Goal: Task Accomplishment & Management: Manage account settings

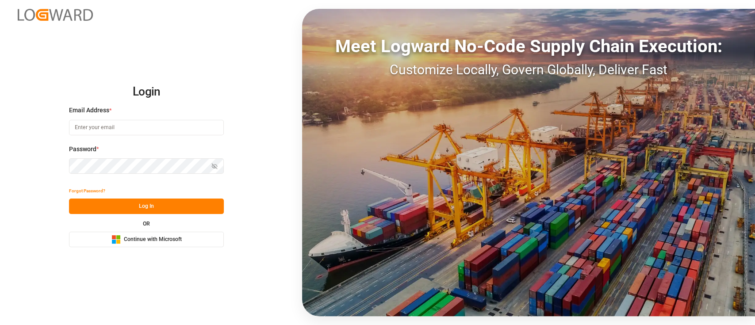
click at [159, 239] on span "Continue with Microsoft" at bounding box center [153, 240] width 58 height 8
click at [157, 242] on span "Continue with Microsoft" at bounding box center [153, 240] width 58 height 8
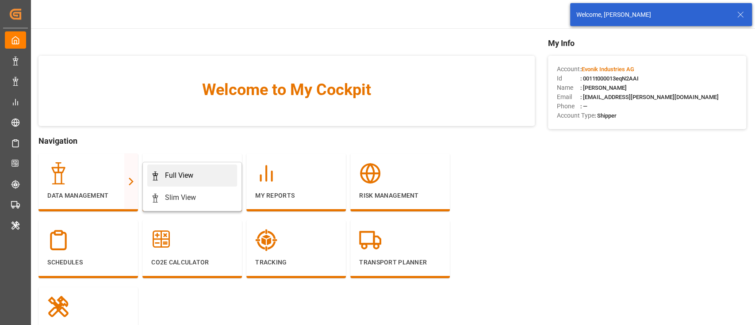
click at [181, 173] on div "Full View" at bounding box center [179, 175] width 28 height 11
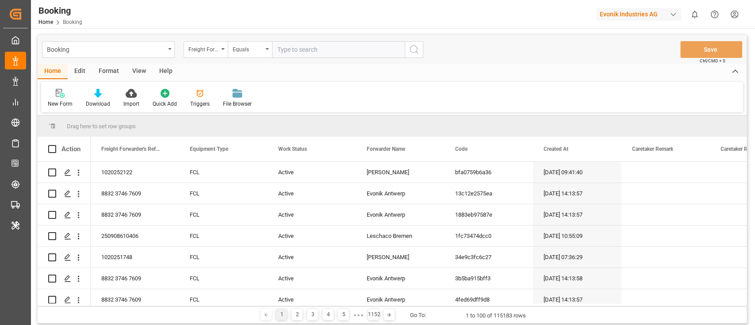
click at [120, 71] on div "Format" at bounding box center [109, 71] width 34 height 15
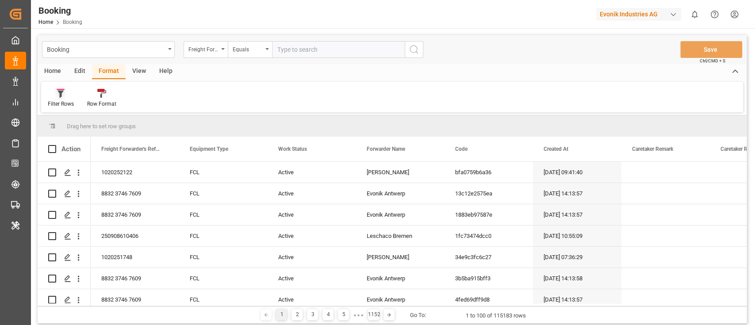
click at [66, 96] on div at bounding box center [61, 93] width 26 height 9
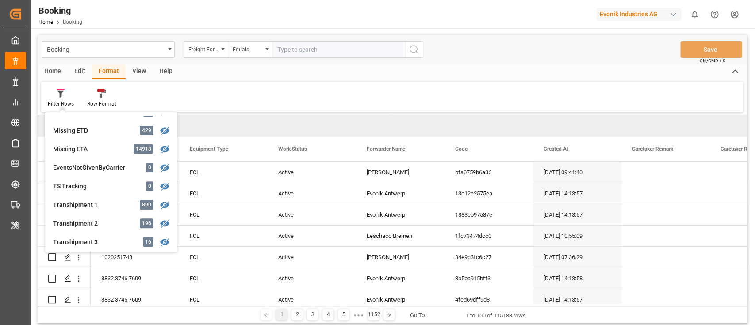
scroll to position [236, 0]
click at [119, 189] on div "Transhipment 1" at bounding box center [91, 186] width 77 height 9
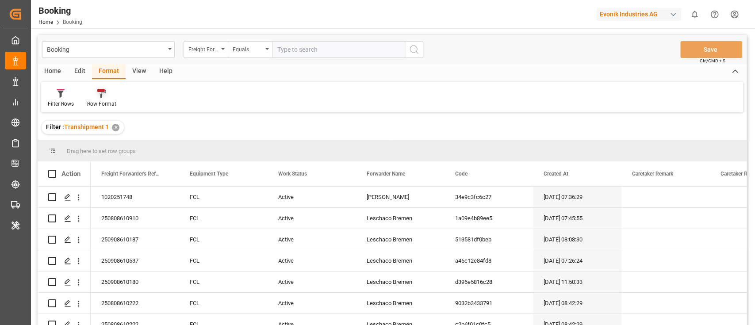
drag, startPoint x: 72, startPoint y: 97, endPoint x: 81, endPoint y: 99, distance: 8.6
click at [71, 97] on div at bounding box center [61, 93] width 26 height 9
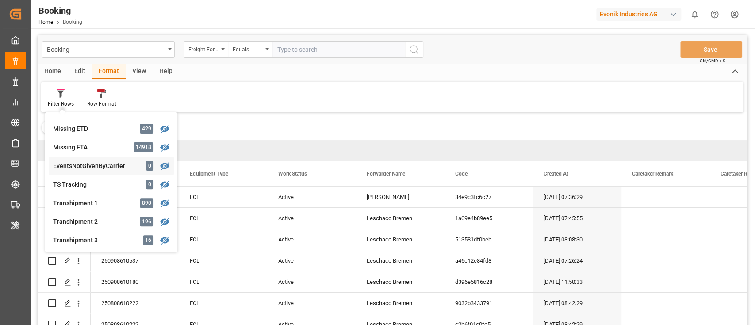
scroll to position [295, 0]
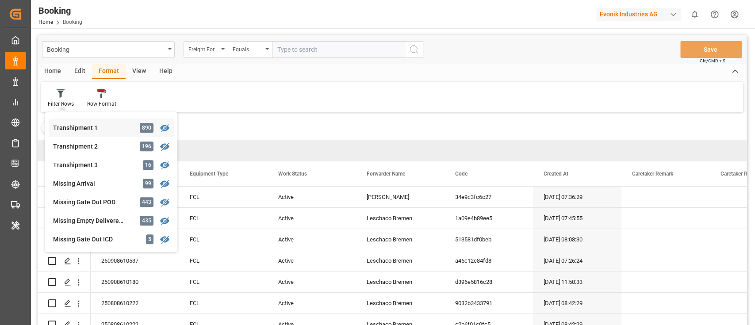
click at [105, 129] on div "Transhipment 1" at bounding box center [91, 127] width 77 height 9
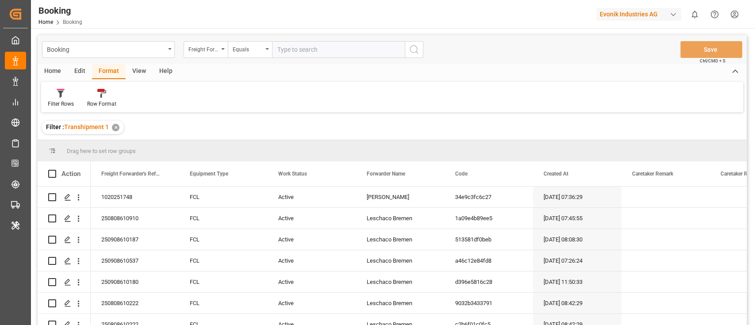
click at [145, 76] on div "View" at bounding box center [139, 71] width 27 height 15
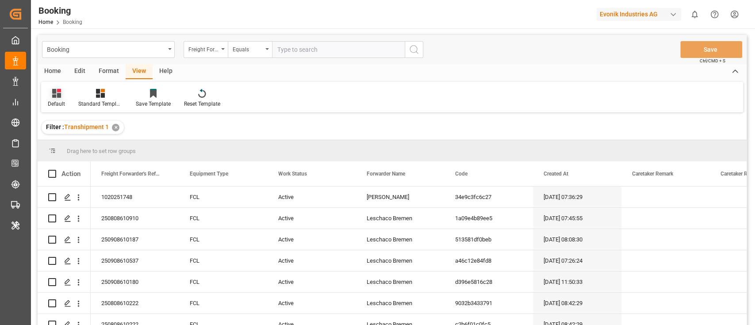
click at [65, 97] on div "Default" at bounding box center [56, 98] width 31 height 19
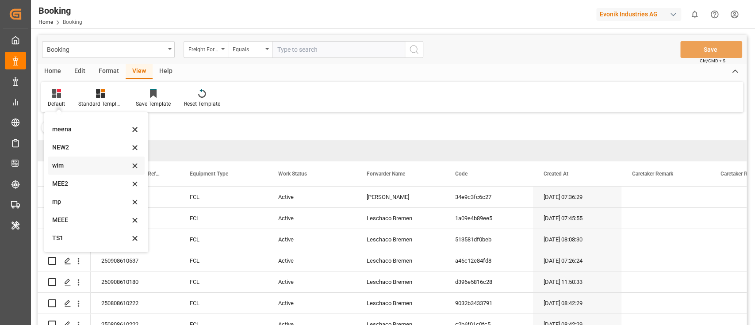
scroll to position [48, 0]
click at [81, 200] on div "MEEE" at bounding box center [90, 203] width 77 height 9
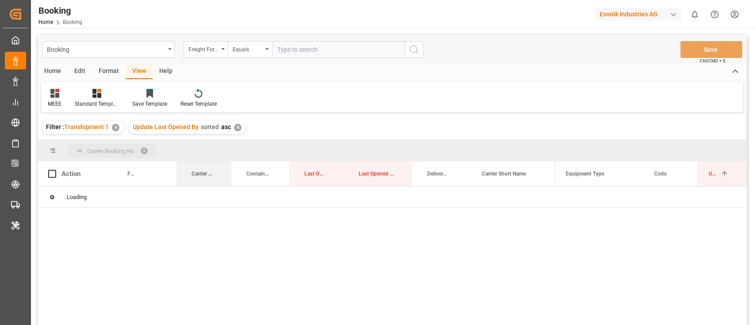
drag, startPoint x: 204, startPoint y: 169, endPoint x: 204, endPoint y: 151, distance: 17.3
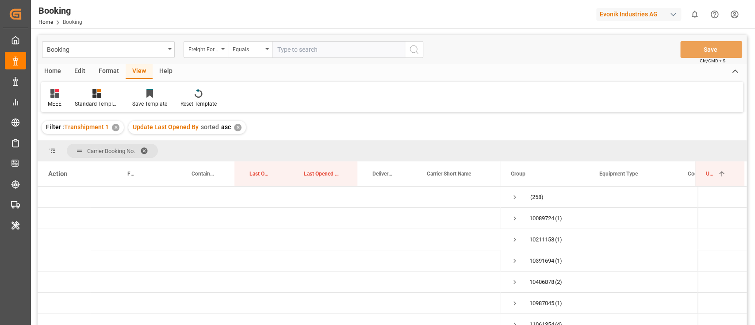
click at [147, 151] on span at bounding box center [147, 151] width 14 height 8
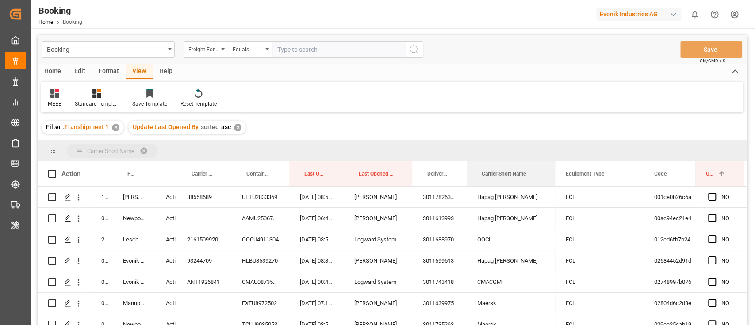
drag, startPoint x: 493, startPoint y: 162, endPoint x: 493, endPoint y: 152, distance: 10.2
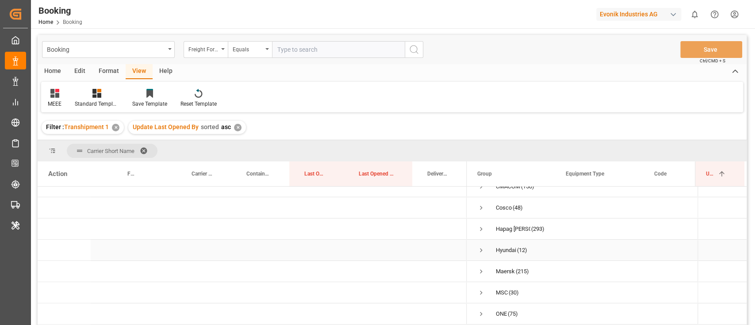
scroll to position [59, 0]
click at [481, 242] on span "Press SPACE to select this row." at bounding box center [481, 245] width 8 height 8
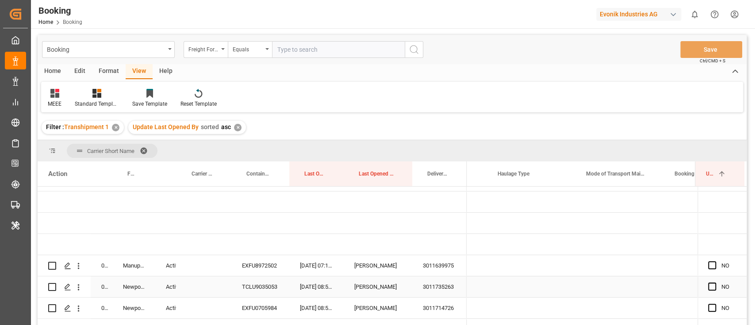
scroll to position [0, 0]
click at [44, 104] on div "MEEE" at bounding box center [54, 98] width 27 height 19
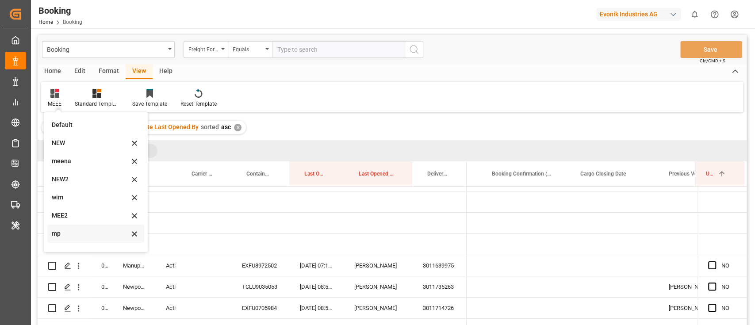
click at [93, 234] on div "mp" at bounding box center [90, 233] width 77 height 9
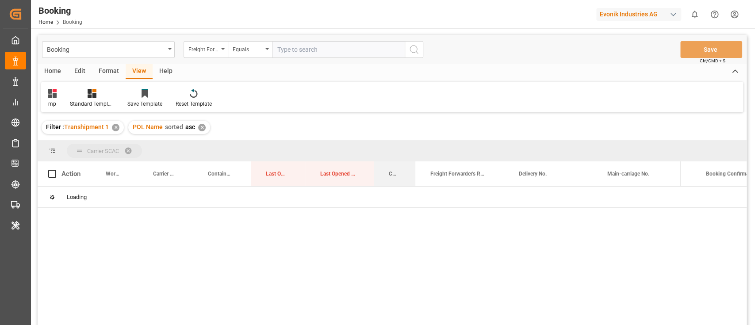
drag, startPoint x: 396, startPoint y: 172, endPoint x: 393, endPoint y: 154, distance: 17.9
drag, startPoint x: 462, startPoint y: 169, endPoint x: 388, endPoint y: 174, distance: 74.1
click at [388, 174] on div "Freight Forwarder's Reference No." at bounding box center [385, 174] width 22 height 25
drag, startPoint x: 482, startPoint y: 169, endPoint x: 418, endPoint y: 172, distance: 64.7
click at [418, 172] on div at bounding box center [419, 174] width 4 height 25
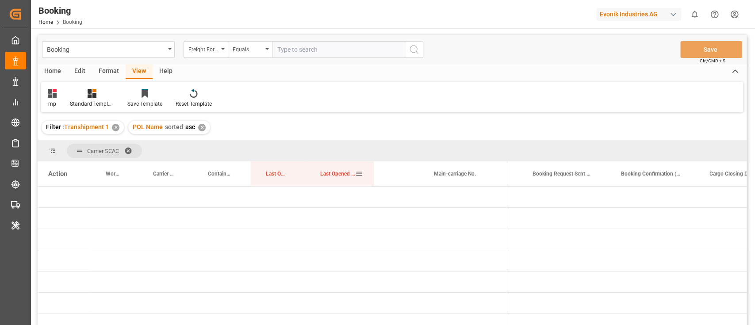
drag, startPoint x: 372, startPoint y: 167, endPoint x: 344, endPoint y: 166, distance: 27.9
click at [344, 166] on div "Last Opened By" at bounding box center [339, 174] width 69 height 25
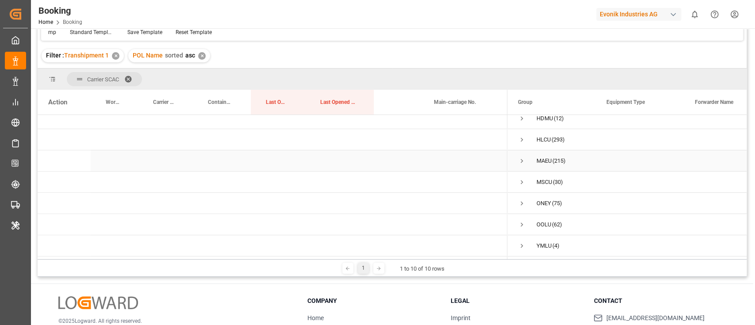
click at [522, 158] on span "Press SPACE to select this row." at bounding box center [522, 161] width 8 height 8
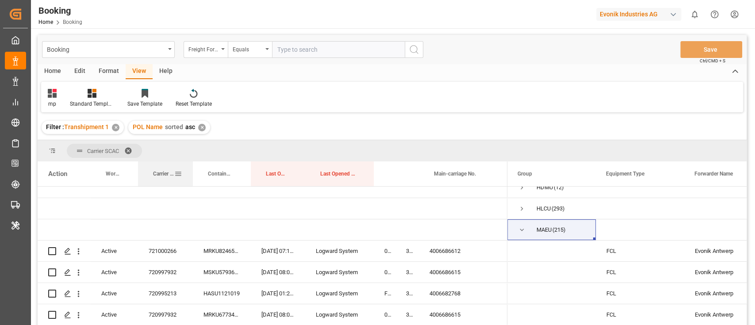
click at [191, 171] on div at bounding box center [193, 174] width 4 height 25
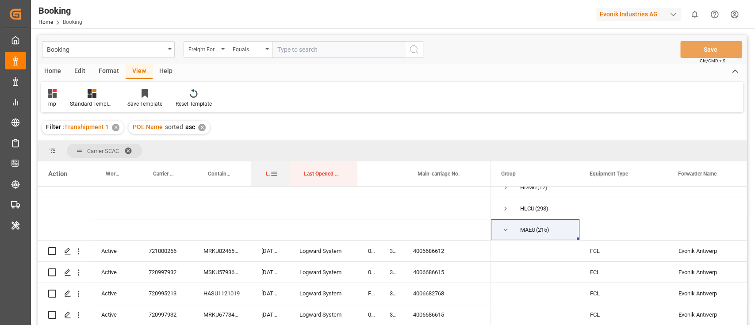
drag, startPoint x: 304, startPoint y: 168, endPoint x: 287, endPoint y: 169, distance: 16.4
click at [287, 169] on div at bounding box center [289, 174] width 4 height 25
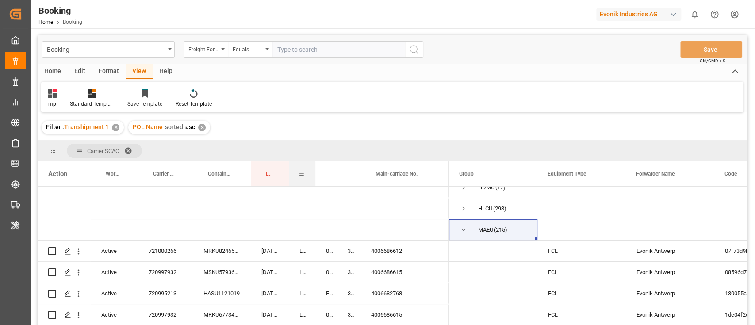
drag, startPoint x: 356, startPoint y: 166, endPoint x: 314, endPoint y: 169, distance: 42.2
click at [314, 169] on div at bounding box center [316, 174] width 4 height 25
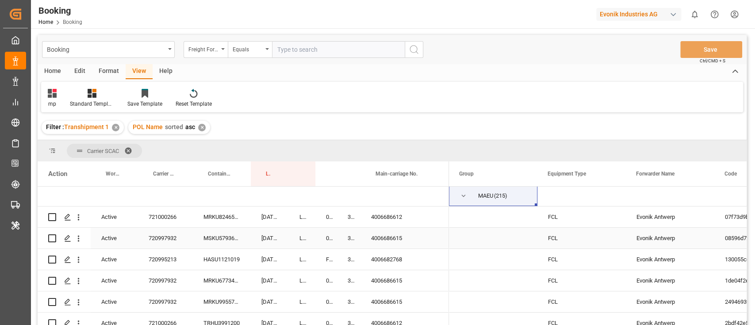
scroll to position [73, 0]
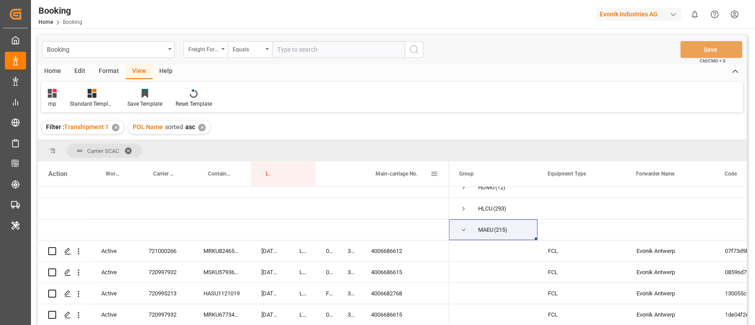
click at [396, 171] on span "Main-carriage No." at bounding box center [397, 174] width 42 height 6
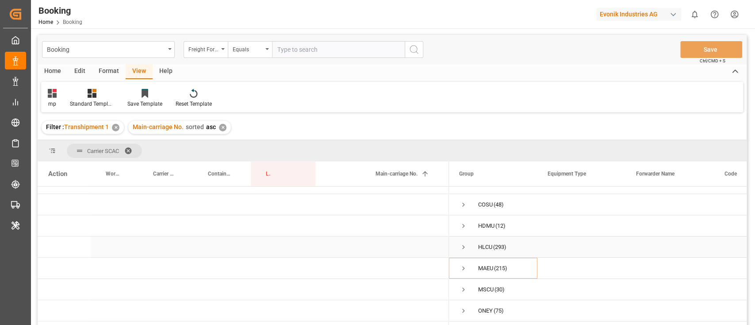
scroll to position [59, 0]
click at [464, 245] on span "Press SPACE to select this row." at bounding box center [464, 245] width 8 height 8
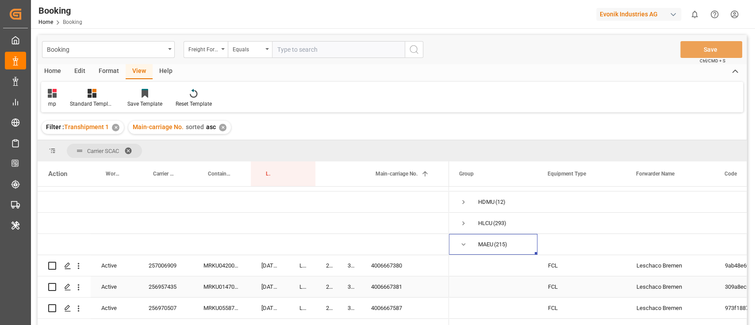
scroll to position [118, 0]
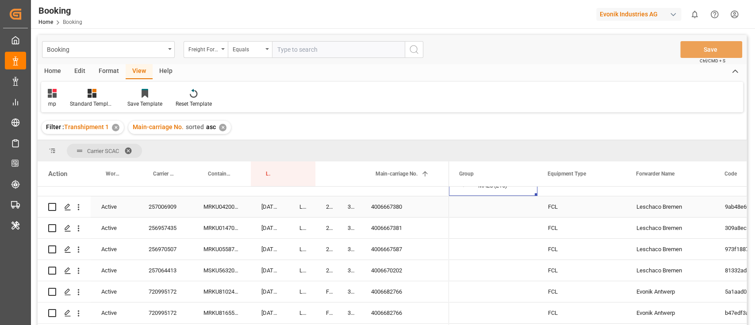
click at [400, 212] on div "4006667380" at bounding box center [405, 206] width 89 height 21
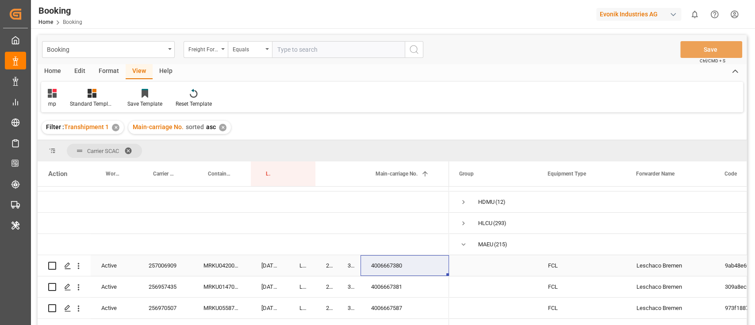
click at [161, 265] on div "257006909" at bounding box center [165, 265] width 55 height 21
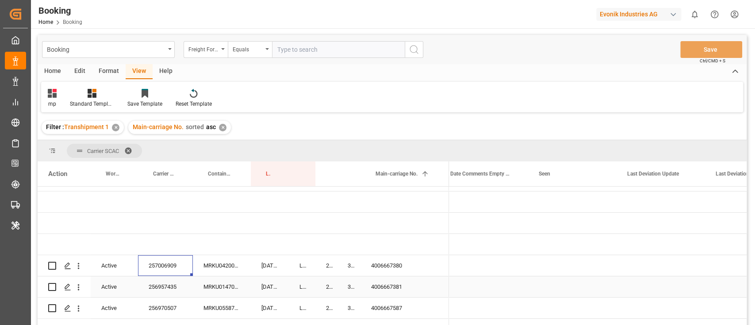
scroll to position [0, 4760]
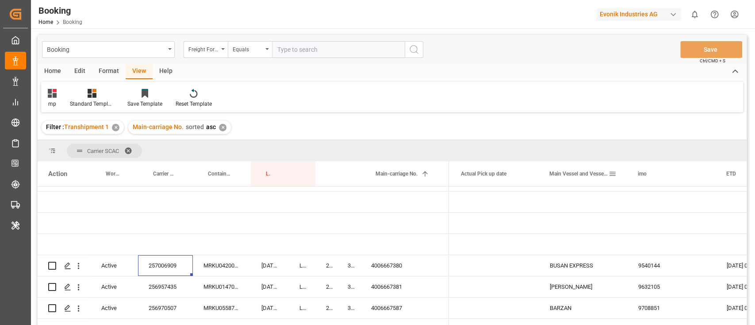
click at [614, 172] on span at bounding box center [613, 174] width 8 height 8
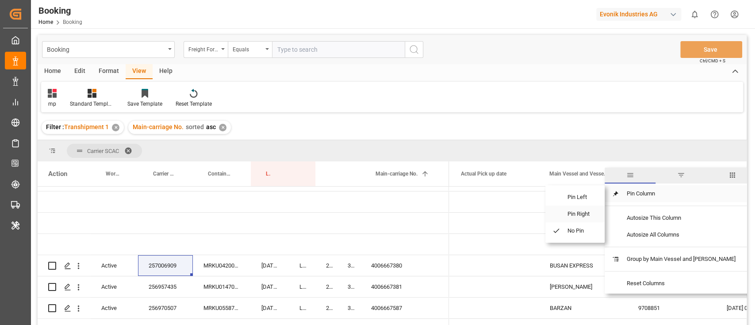
click at [581, 209] on span "Pin Right" at bounding box center [579, 214] width 37 height 17
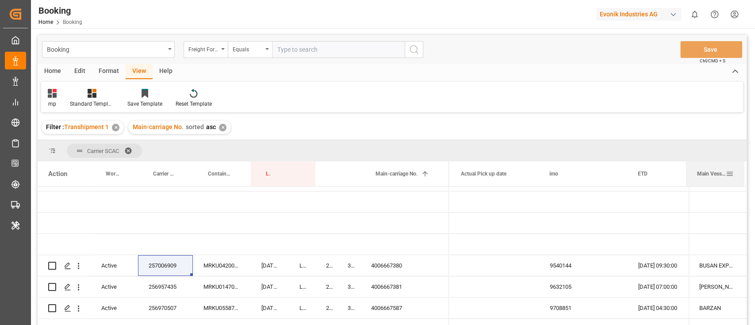
drag, startPoint x: 657, startPoint y: 167, endPoint x: 687, endPoint y: 169, distance: 30.6
click at [687, 169] on div at bounding box center [687, 174] width 4 height 25
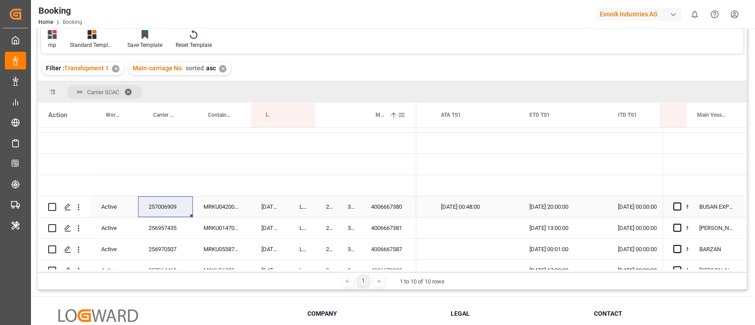
click at [673, 208] on span "Press SPACE to select this row." at bounding box center [677, 207] width 8 height 8
click at [680, 203] on input "Press SPACE to select this row." at bounding box center [680, 203] width 0 height 0
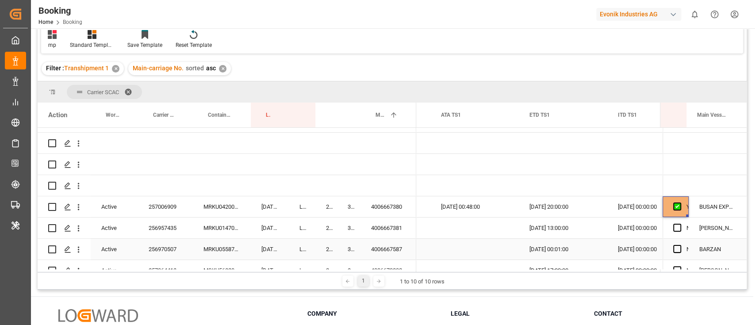
click at [390, 228] on div "4006667381" at bounding box center [389, 228] width 56 height 21
click at [158, 230] on div "256957435" at bounding box center [165, 228] width 55 height 21
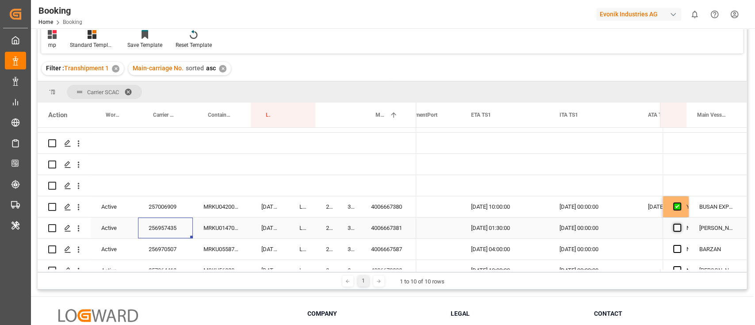
click at [674, 225] on span "Press SPACE to select this row." at bounding box center [677, 228] width 8 height 8
click at [680, 224] on input "Press SPACE to select this row." at bounding box center [680, 224] width 0 height 0
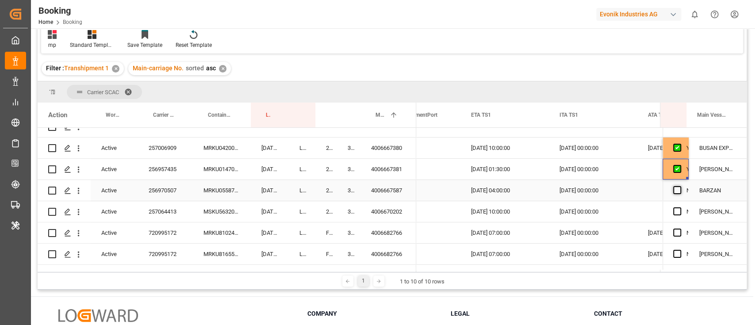
drag, startPoint x: 677, startPoint y: 191, endPoint x: 673, endPoint y: 215, distance: 23.8
click at [677, 191] on span "Press SPACE to select this row." at bounding box center [677, 190] width 8 height 8
click at [680, 186] on input "Press SPACE to select this row." at bounding box center [680, 186] width 0 height 0
click at [673, 213] on span "Press SPACE to select this row." at bounding box center [677, 212] width 8 height 8
click at [680, 208] on input "Press SPACE to select this row." at bounding box center [680, 208] width 0 height 0
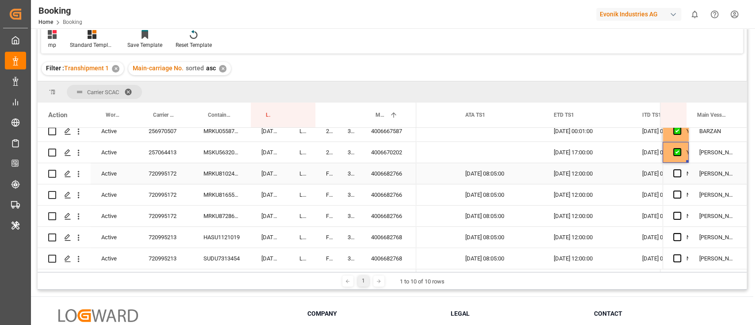
click at [384, 174] on div "4006682766" at bounding box center [389, 173] width 56 height 21
click at [159, 172] on div "720995172" at bounding box center [165, 173] width 55 height 21
click at [676, 175] on span "Press SPACE to select this row." at bounding box center [677, 173] width 8 height 8
click at [680, 169] on input "Press SPACE to select this row." at bounding box center [680, 169] width 0 height 0
click at [676, 194] on span "Press SPACE to select this row." at bounding box center [677, 195] width 8 height 8
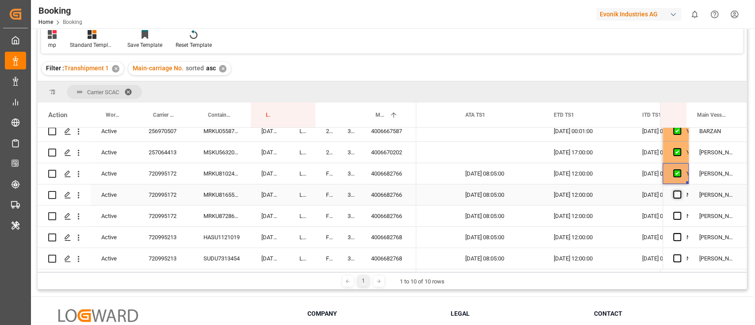
click at [680, 191] on input "Press SPACE to select this row." at bounding box center [680, 191] width 0 height 0
click at [676, 214] on span "Press SPACE to select this row." at bounding box center [677, 216] width 8 height 8
click at [680, 212] on input "Press SPACE to select this row." at bounding box center [680, 212] width 0 height 0
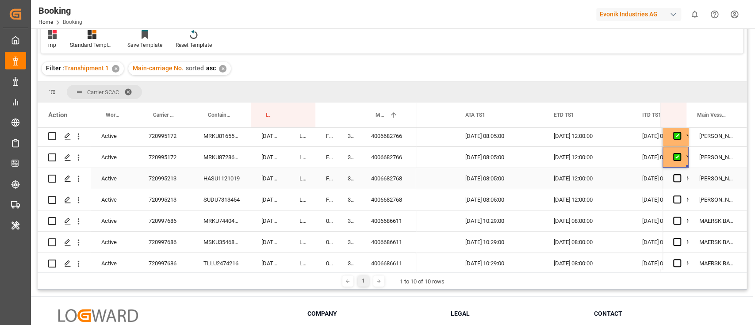
click at [388, 179] on div "4006682768" at bounding box center [389, 178] width 56 height 21
click at [166, 179] on div "720995213" at bounding box center [165, 178] width 55 height 21
click at [673, 181] on span "Press SPACE to select this row." at bounding box center [677, 178] width 8 height 8
click at [680, 174] on input "Press SPACE to select this row." at bounding box center [680, 174] width 0 height 0
click at [674, 196] on span "Press SPACE to select this row." at bounding box center [677, 200] width 8 height 8
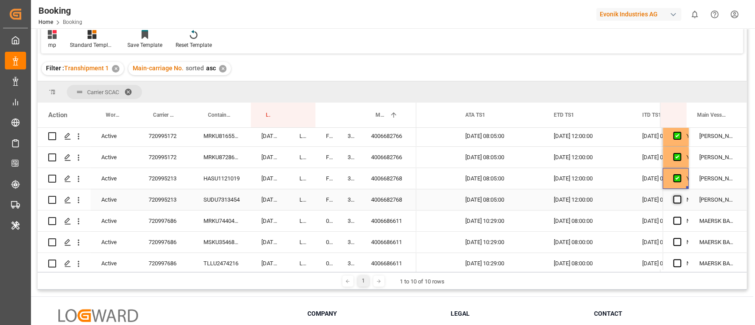
click at [680, 196] on input "Press SPACE to select this row." at bounding box center [680, 196] width 0 height 0
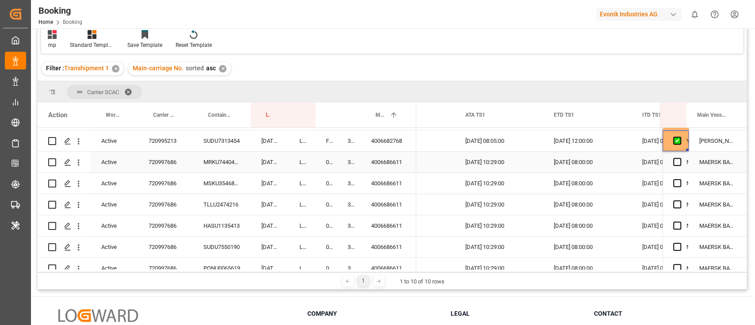
click at [385, 169] on div "4006686611" at bounding box center [389, 162] width 56 height 21
click at [159, 169] on div "720997686" at bounding box center [165, 162] width 55 height 21
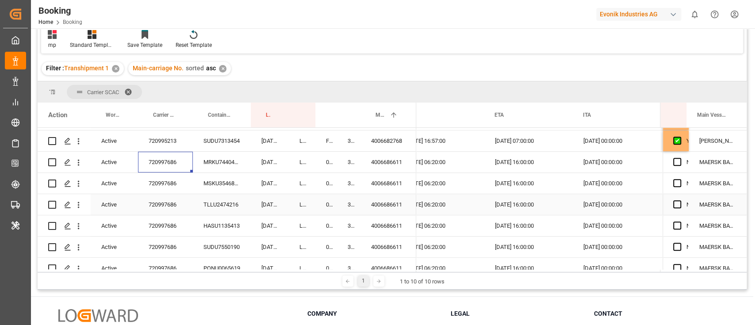
scroll to position [0, 8666]
click at [674, 161] on span "Press SPACE to select this row." at bounding box center [677, 162] width 8 height 8
click at [680, 158] on input "Press SPACE to select this row." at bounding box center [680, 158] width 0 height 0
drag, startPoint x: 677, startPoint y: 185, endPoint x: 676, endPoint y: 202, distance: 17.3
click at [676, 185] on span "Press SPACE to select this row." at bounding box center [677, 183] width 8 height 8
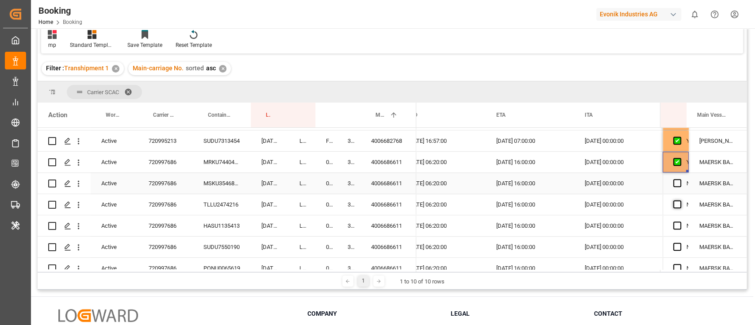
click at [680, 179] on input "Press SPACE to select this row." at bounding box center [680, 179] width 0 height 0
click at [675, 202] on span "Press SPACE to select this row." at bounding box center [677, 204] width 8 height 8
click at [680, 200] on input "Press SPACE to select this row." at bounding box center [680, 200] width 0 height 0
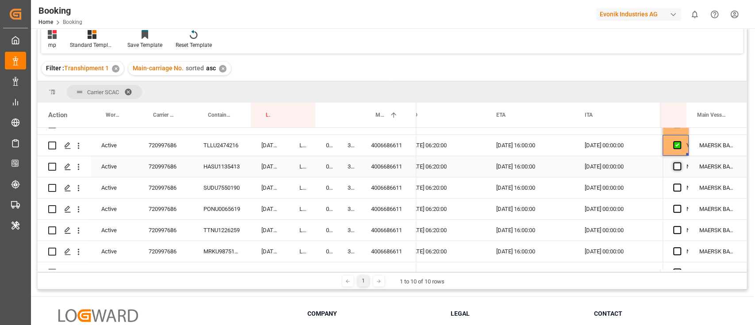
click at [676, 167] on span "Press SPACE to select this row." at bounding box center [677, 166] width 8 height 8
click at [680, 162] on input "Press SPACE to select this row." at bounding box center [680, 162] width 0 height 0
click at [674, 190] on span "Press SPACE to select this row." at bounding box center [677, 188] width 8 height 8
click at [680, 184] on input "Press SPACE to select this row." at bounding box center [680, 184] width 0 height 0
click at [675, 209] on span "Press SPACE to select this row." at bounding box center [677, 209] width 8 height 8
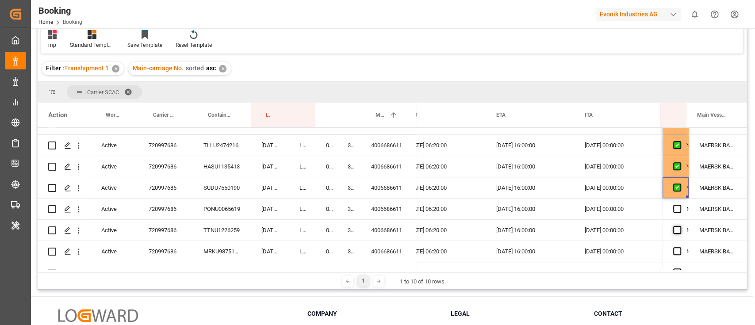
click at [680, 205] on input "Press SPACE to select this row." at bounding box center [680, 205] width 0 height 0
click at [673, 228] on span "Press SPACE to select this row." at bounding box center [677, 230] width 8 height 8
click at [680, 226] on input "Press SPACE to select this row." at bounding box center [680, 226] width 0 height 0
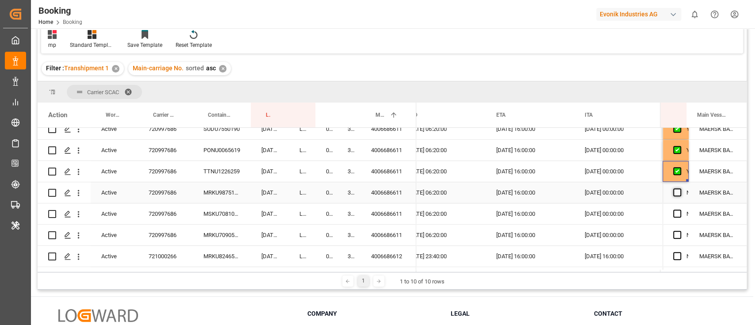
click at [675, 191] on span "Press SPACE to select this row." at bounding box center [677, 193] width 8 height 8
click at [680, 189] on input "Press SPACE to select this row." at bounding box center [680, 189] width 0 height 0
click at [674, 214] on span "Press SPACE to select this row." at bounding box center [677, 214] width 8 height 8
click at [680, 210] on input "Press SPACE to select this row." at bounding box center [680, 210] width 0 height 0
click at [674, 235] on span "Press SPACE to select this row." at bounding box center [677, 235] width 8 height 8
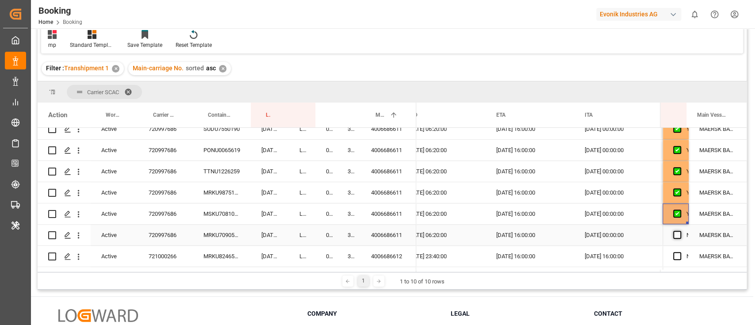
click at [680, 231] on input "Press SPACE to select this row." at bounding box center [680, 231] width 0 height 0
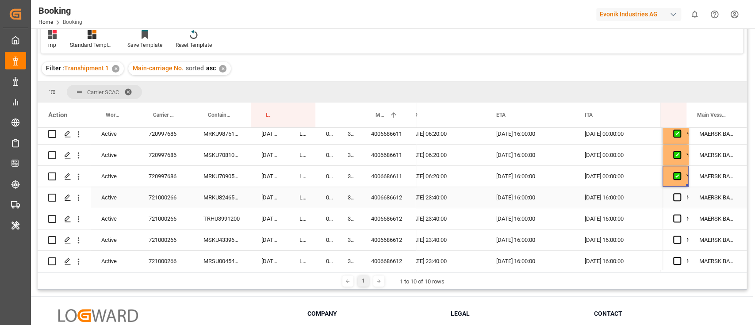
click at [392, 194] on div "4006686612" at bounding box center [389, 197] width 56 height 21
click at [164, 196] on div "721000266" at bounding box center [165, 197] width 55 height 21
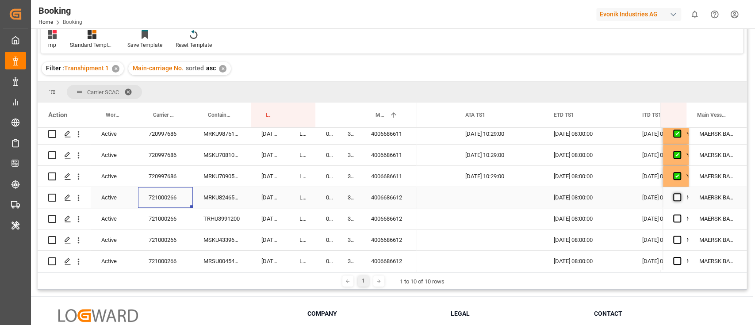
click at [676, 196] on span "Press SPACE to select this row." at bounding box center [677, 197] width 8 height 8
click at [680, 193] on input "Press SPACE to select this row." at bounding box center [680, 193] width 0 height 0
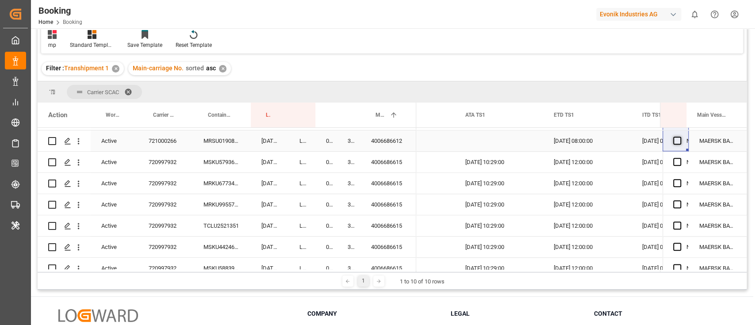
drag, startPoint x: 674, startPoint y: 212, endPoint x: 677, endPoint y: 139, distance: 73.0
click at [383, 165] on div "4006686615" at bounding box center [389, 162] width 56 height 21
click at [170, 160] on div "720997932" at bounding box center [165, 162] width 55 height 21
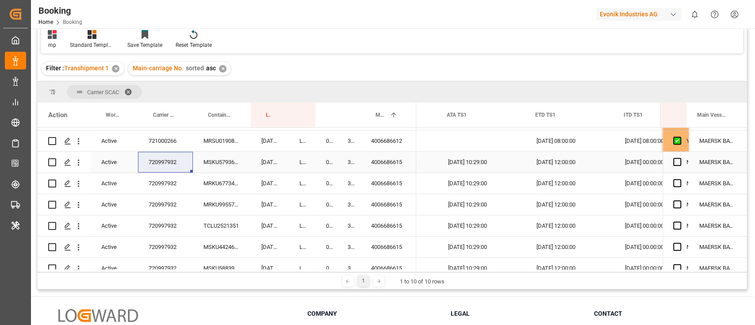
scroll to position [0, 9422]
click at [673, 163] on span "Press SPACE to select this row." at bounding box center [677, 162] width 8 height 8
click at [680, 158] on input "Press SPACE to select this row." at bounding box center [680, 158] width 0 height 0
click at [673, 183] on span "Press SPACE to select this row." at bounding box center [677, 183] width 8 height 8
click at [680, 179] on input "Press SPACE to select this row." at bounding box center [680, 179] width 0 height 0
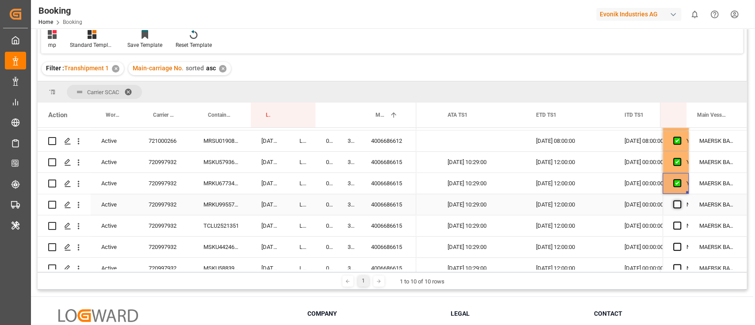
click at [674, 203] on span "Press SPACE to select this row." at bounding box center [677, 204] width 8 height 8
click at [680, 200] on input "Press SPACE to select this row." at bounding box center [680, 200] width 0 height 0
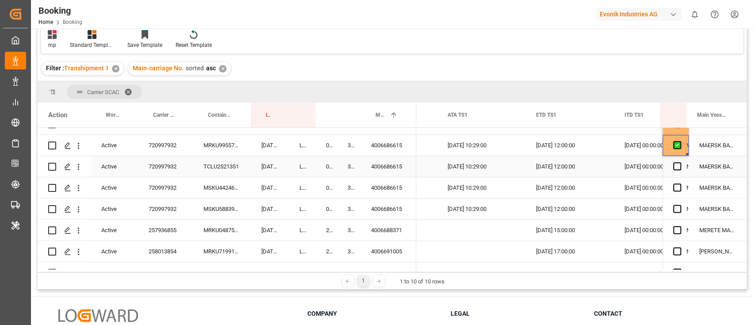
click at [677, 165] on span "Press SPACE to select this row." at bounding box center [677, 166] width 8 height 8
click at [680, 162] on input "Press SPACE to select this row." at bounding box center [680, 162] width 0 height 0
click at [673, 185] on span "Press SPACE to select this row." at bounding box center [677, 188] width 8 height 8
click at [680, 184] on input "Press SPACE to select this row." at bounding box center [680, 184] width 0 height 0
click at [673, 210] on span "Press SPACE to select this row." at bounding box center [677, 209] width 8 height 8
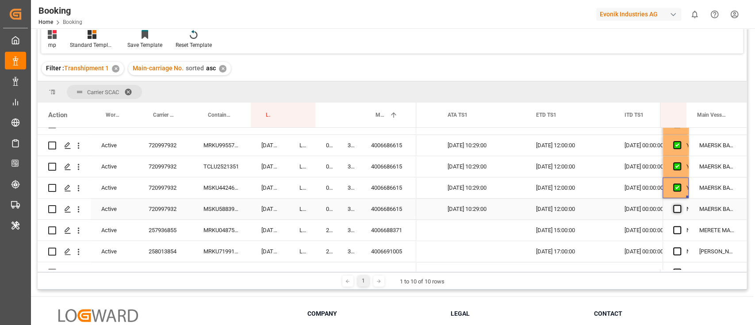
click at [680, 205] on input "Press SPACE to select this row." at bounding box center [680, 205] width 0 height 0
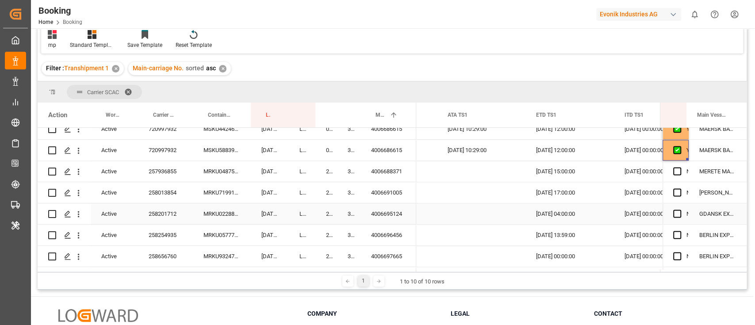
scroll to position [0, 9389]
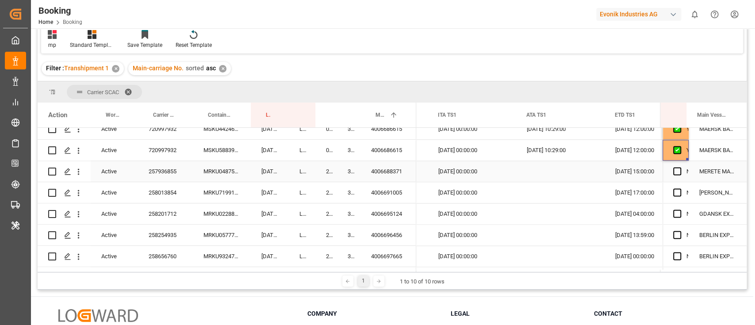
click at [387, 168] on div "4006688371" at bounding box center [389, 171] width 56 height 21
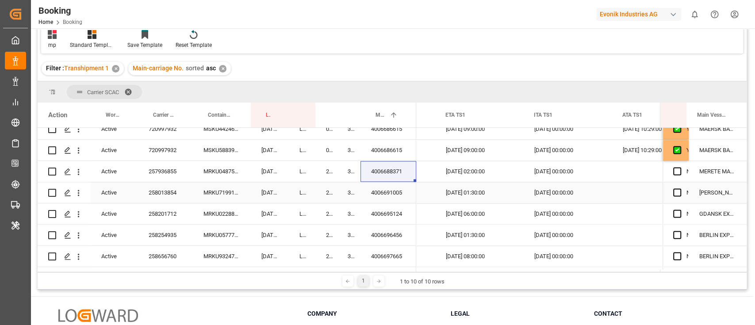
scroll to position [0, 9246]
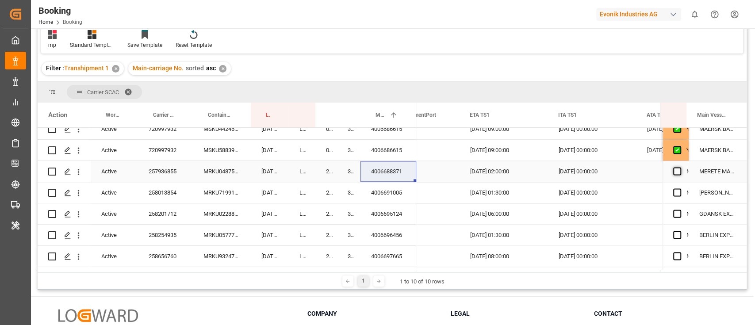
click at [673, 173] on span "Press SPACE to select this row." at bounding box center [677, 171] width 8 height 8
click at [680, 167] on input "Press SPACE to select this row." at bounding box center [680, 167] width 0 height 0
click at [675, 189] on span "Press SPACE to select this row." at bounding box center [677, 193] width 8 height 8
click at [680, 189] on input "Press SPACE to select this row." at bounding box center [680, 189] width 0 height 0
click at [677, 214] on span "Press SPACE to select this row." at bounding box center [677, 214] width 8 height 8
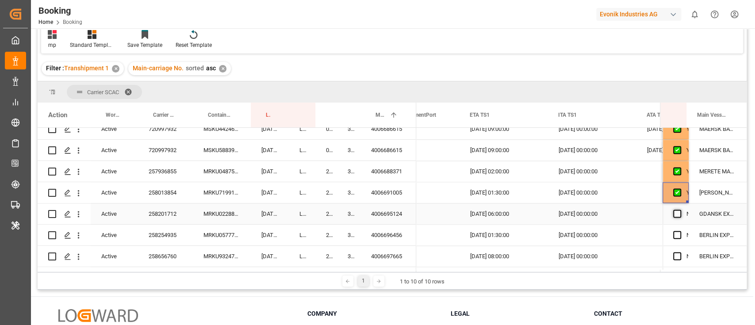
click at [680, 210] on input "Press SPACE to select this row." at bounding box center [680, 210] width 0 height 0
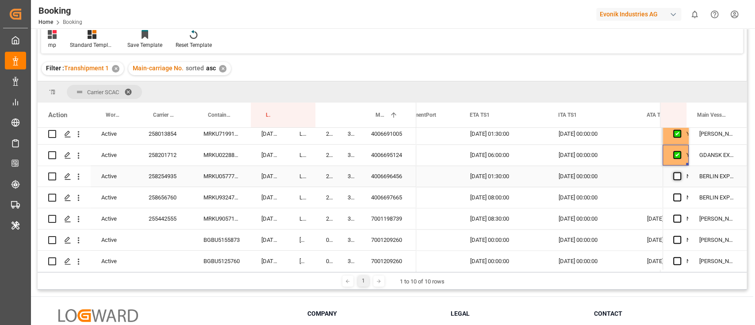
click at [674, 175] on span "Press SPACE to select this row." at bounding box center [677, 176] width 8 height 8
click at [680, 172] on input "Press SPACE to select this row." at bounding box center [680, 172] width 0 height 0
click at [676, 198] on span "Press SPACE to select this row." at bounding box center [677, 197] width 8 height 8
click at [680, 193] on input "Press SPACE to select this row." at bounding box center [680, 193] width 0 height 0
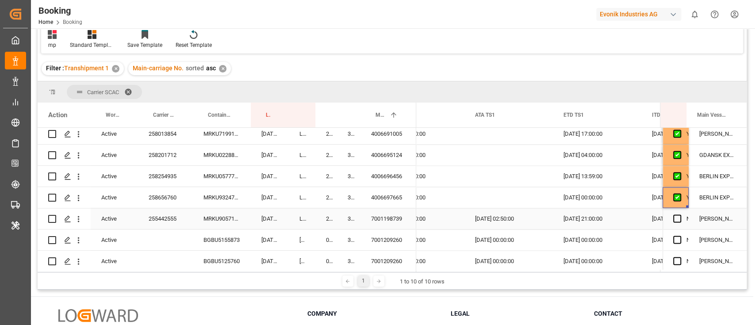
click at [166, 221] on div "255442555" at bounding box center [165, 218] width 55 height 21
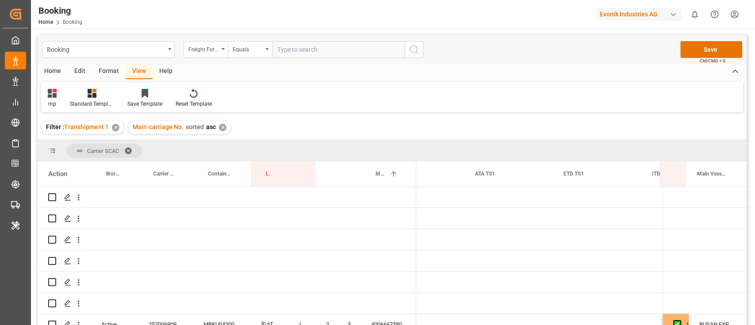
scroll to position [0, 9395]
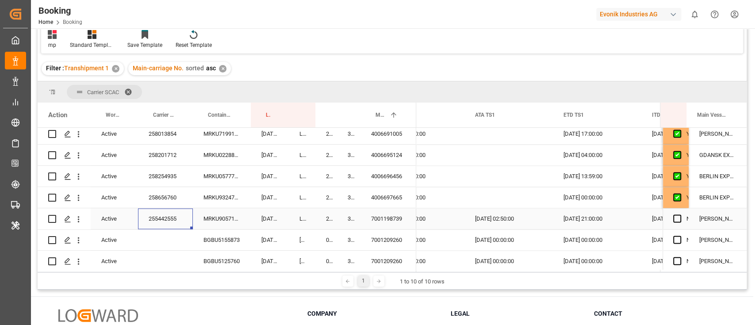
click at [582, 220] on div "[DATE] 21:00:00" at bounding box center [597, 218] width 89 height 21
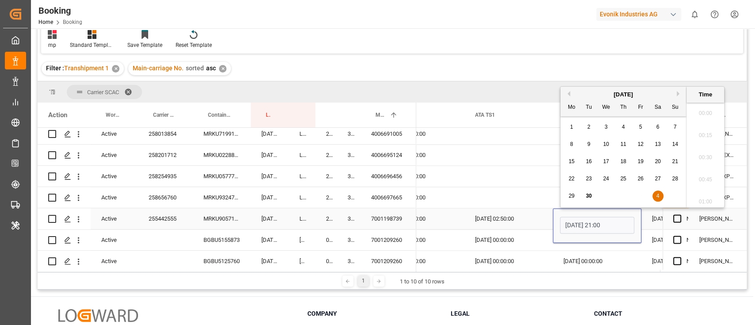
scroll to position [1264, 0]
click at [677, 95] on button "Next Month" at bounding box center [679, 93] width 5 height 5
click at [643, 126] on div "3" at bounding box center [640, 127] width 11 height 11
type input "[DATE] 21:00"
click at [673, 217] on span "Press SPACE to select this row." at bounding box center [677, 219] width 8 height 8
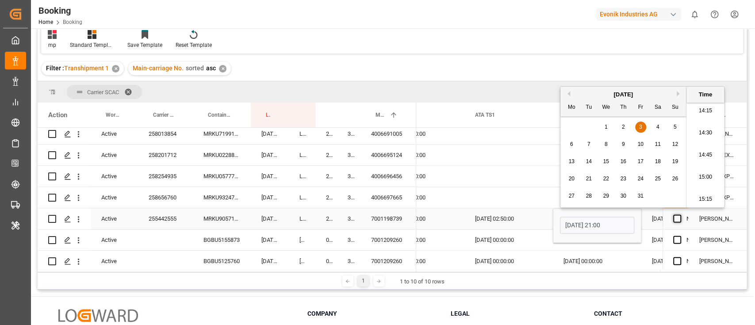
click at [680, 215] on input "Press SPACE to select this row." at bounding box center [680, 215] width 0 height 0
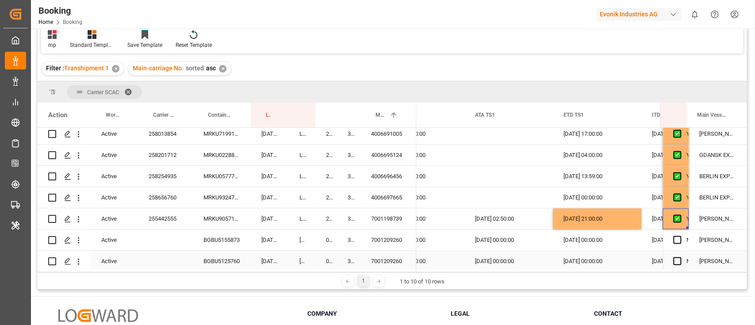
scroll to position [956, 0]
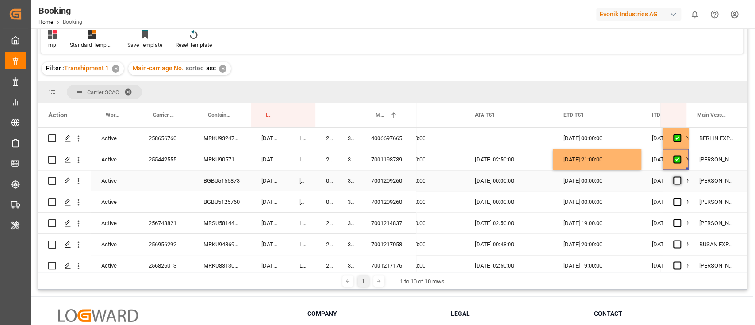
click at [673, 179] on span "Press SPACE to select this row." at bounding box center [677, 181] width 8 height 8
click at [680, 177] on input "Press SPACE to select this row." at bounding box center [680, 177] width 0 height 0
click at [673, 202] on span "Press SPACE to select this row." at bounding box center [677, 202] width 8 height 8
click at [680, 198] on input "Press SPACE to select this row." at bounding box center [680, 198] width 0 height 0
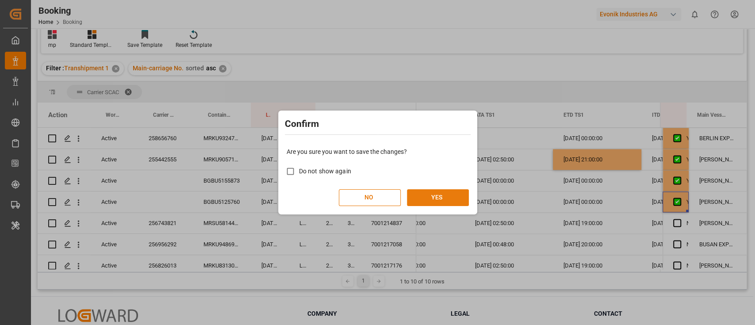
click at [442, 191] on button "YES" at bounding box center [438, 197] width 62 height 17
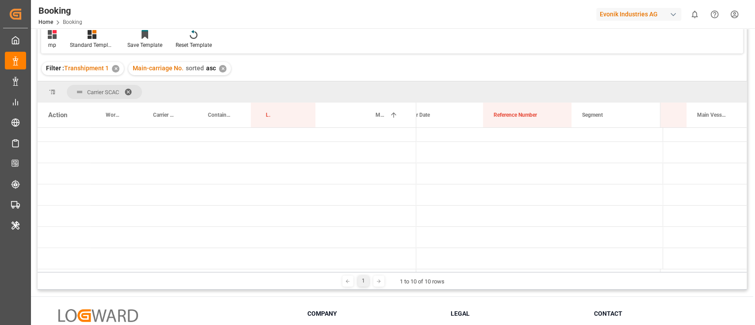
scroll to position [0, 0]
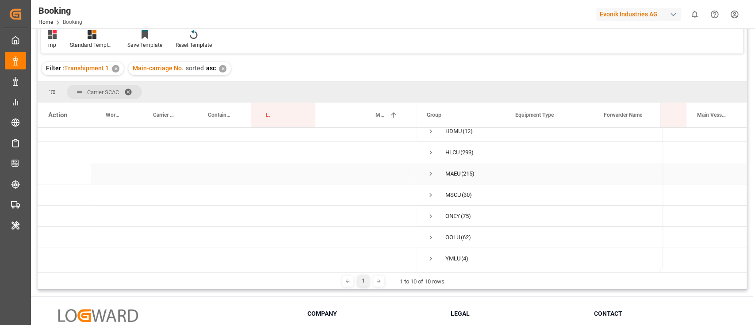
click at [432, 170] on span "Press SPACE to select this row." at bounding box center [431, 174] width 8 height 8
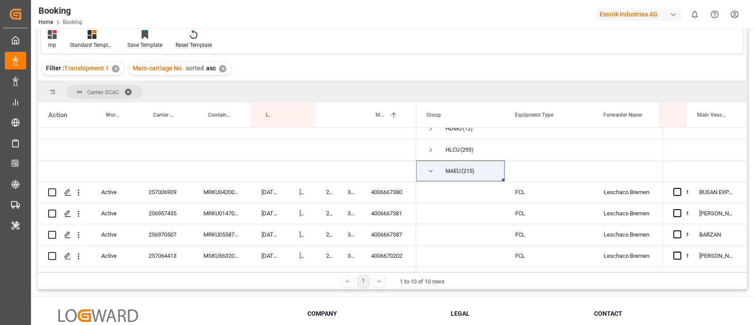
drag, startPoint x: 297, startPoint y: 111, endPoint x: 298, endPoint y: 89, distance: 22.1
click at [298, 89] on div "Carrier SCAC Drag here to set column labels Action Work Status Carrier Booking …" at bounding box center [392, 176] width 709 height 191
drag, startPoint x: 302, startPoint y: 97, endPoint x: 301, endPoint y: 87, distance: 10.7
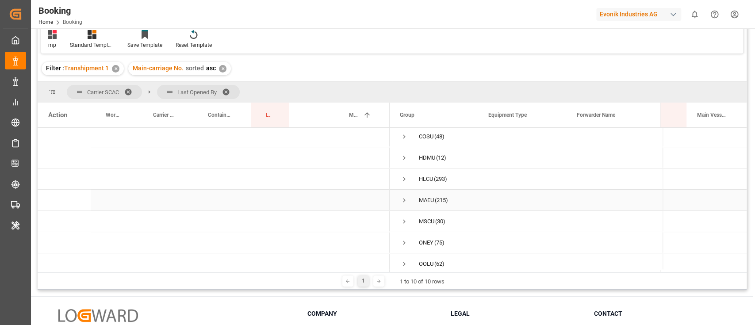
scroll to position [59, 0]
click at [401, 186] on span "Press SPACE to select this row." at bounding box center [404, 186] width 8 height 8
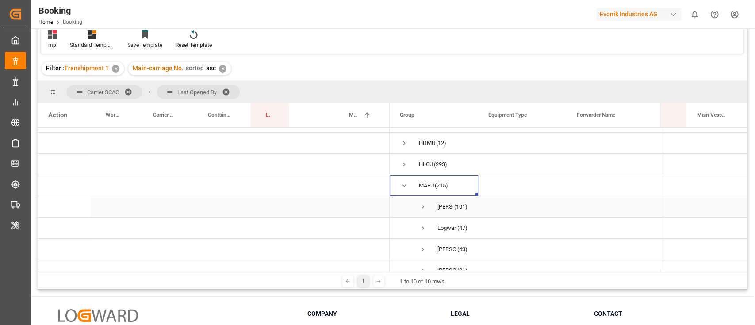
scroll to position [118, 0]
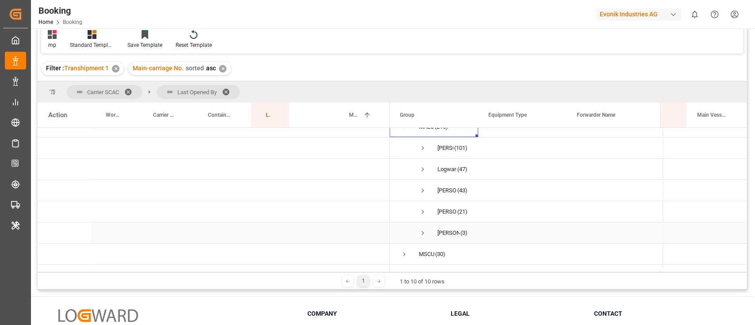
click at [423, 232] on span "Press SPACE to select this row." at bounding box center [423, 233] width 8 height 8
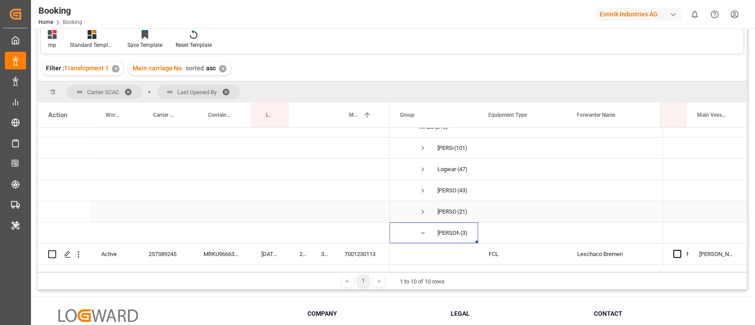
scroll to position [177, 0]
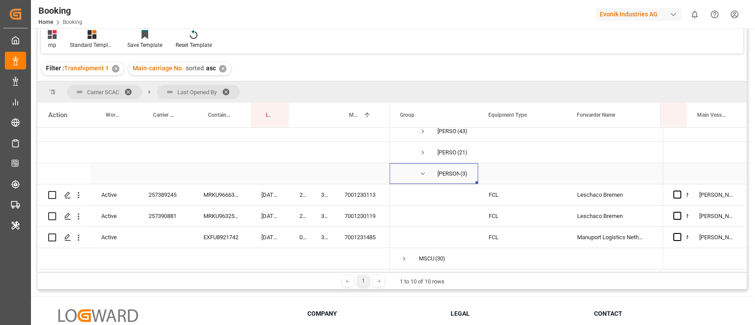
click at [424, 170] on span "Press SPACE to select this row." at bounding box center [423, 174] width 8 height 8
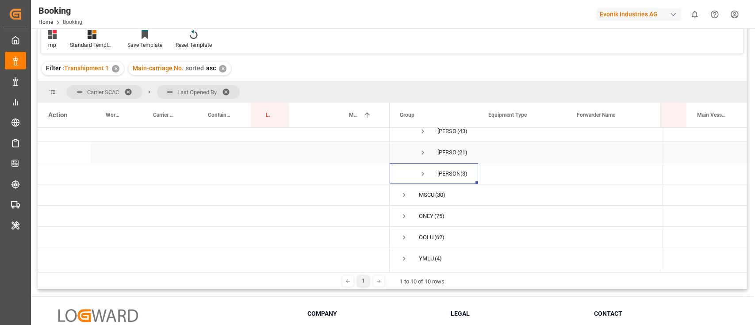
click at [419, 150] on span "Press SPACE to select this row." at bounding box center [423, 153] width 8 height 8
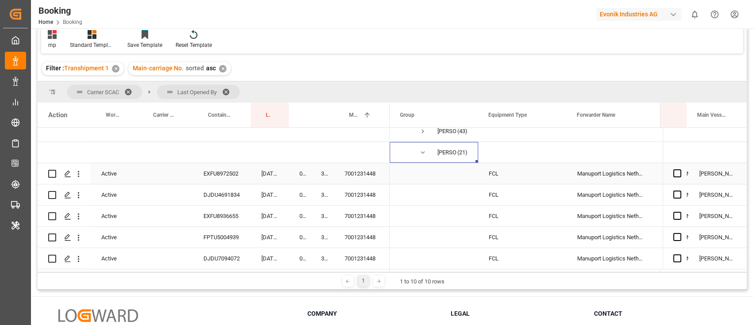
click at [363, 173] on div "7001231448" at bounding box center [362, 173] width 56 height 21
click at [219, 174] on div "EXFU8972502" at bounding box center [222, 173] width 58 height 21
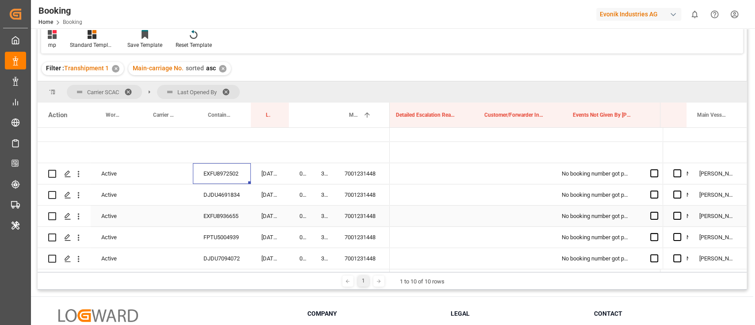
scroll to position [0, 0]
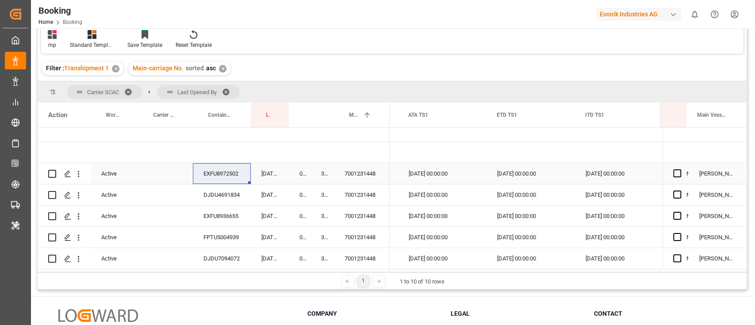
click at [366, 176] on div "7001231448" at bounding box center [362, 173] width 56 height 21
click at [80, 178] on icon "open menu" at bounding box center [78, 173] width 9 height 9
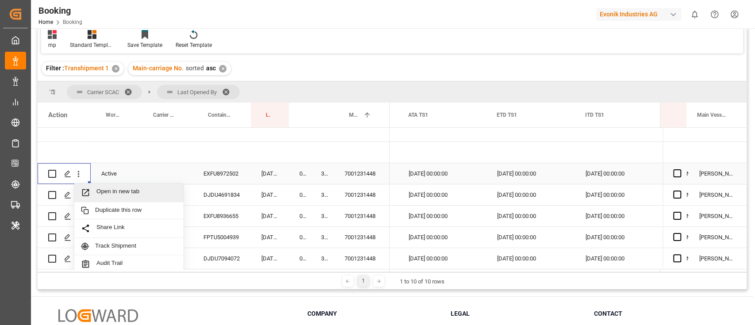
click at [114, 186] on div "Open in new tab" at bounding box center [128, 193] width 109 height 19
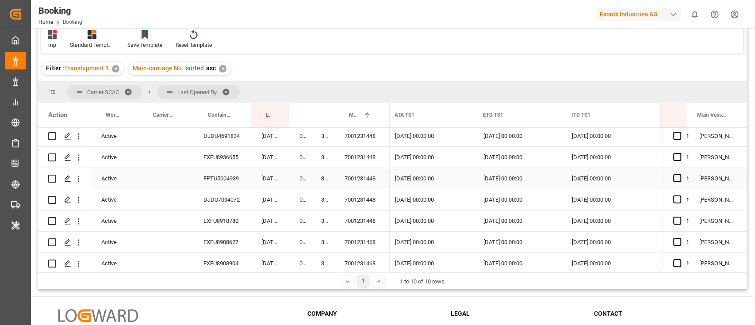
scroll to position [177, 0]
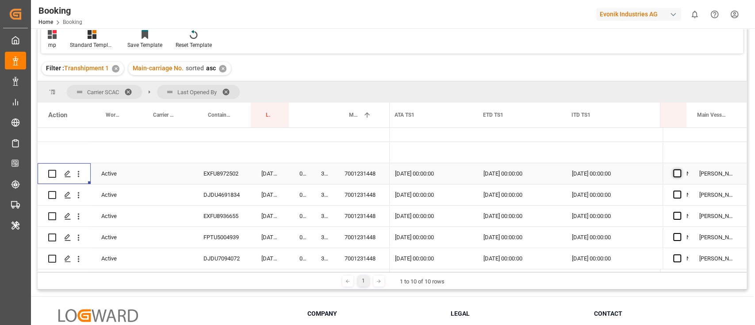
click at [673, 175] on span "Press SPACE to select this row." at bounding box center [677, 173] width 8 height 8
click at [680, 169] on input "Press SPACE to select this row." at bounding box center [680, 169] width 0 height 0
click at [673, 196] on span "Press SPACE to select this row." at bounding box center [677, 195] width 8 height 8
click at [680, 191] on input "Press SPACE to select this row." at bounding box center [680, 191] width 0 height 0
click at [675, 211] on div "Press SPACE to select this row." at bounding box center [679, 216] width 13 height 20
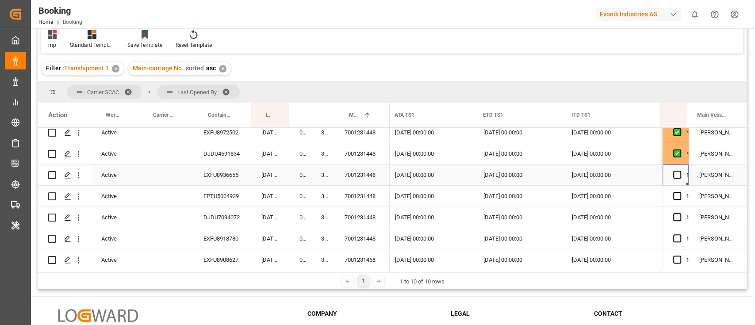
scroll to position [236, 0]
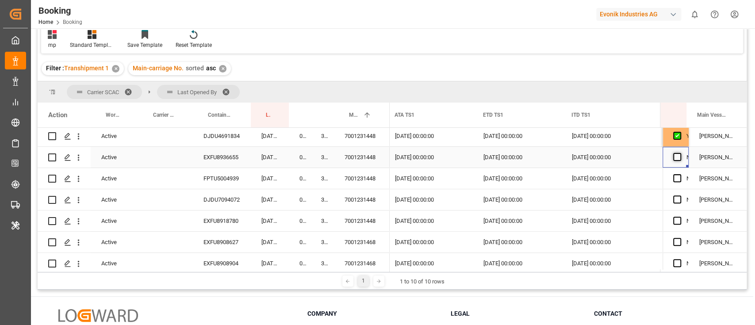
click at [673, 158] on span "Press SPACE to select this row." at bounding box center [677, 157] width 8 height 8
click at [680, 153] on input "Press SPACE to select this row." at bounding box center [680, 153] width 0 height 0
click at [673, 180] on span "Press SPACE to select this row." at bounding box center [677, 178] width 8 height 8
click at [680, 174] on input "Press SPACE to select this row." at bounding box center [680, 174] width 0 height 0
click at [674, 196] on span "Press SPACE to select this row." at bounding box center [677, 200] width 8 height 8
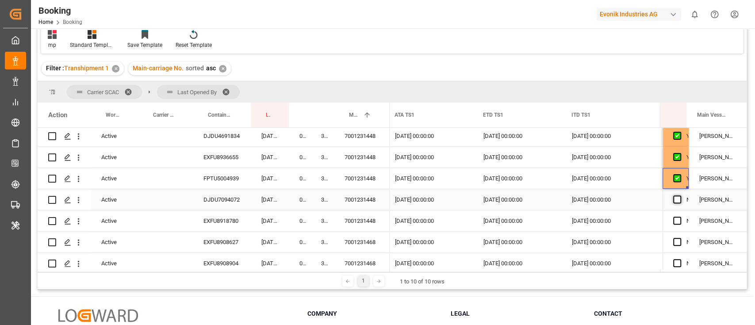
click at [680, 196] on input "Press SPACE to select this row." at bounding box center [680, 196] width 0 height 0
click at [678, 219] on div "Press SPACE to select this row." at bounding box center [679, 221] width 13 height 20
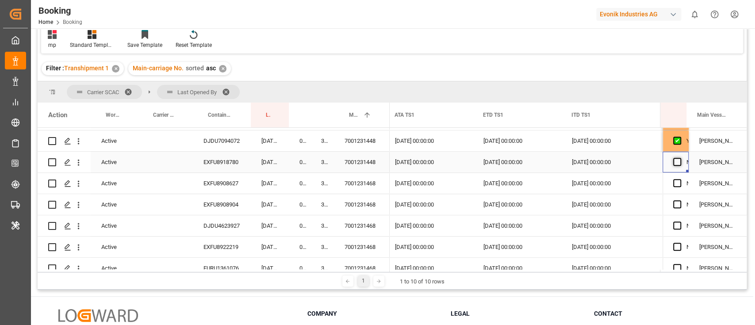
click at [675, 162] on span "Press SPACE to select this row." at bounding box center [677, 162] width 8 height 8
click at [680, 158] on input "Press SPACE to select this row." at bounding box center [680, 158] width 0 height 0
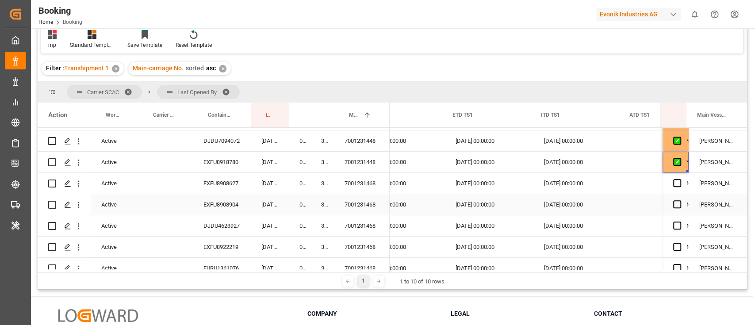
scroll to position [0, 9490]
click at [353, 183] on div "7001231468" at bounding box center [362, 183] width 56 height 21
click at [673, 183] on span "Press SPACE to select this row." at bounding box center [677, 183] width 8 height 8
click at [680, 179] on input "Press SPACE to select this row." at bounding box center [680, 179] width 0 height 0
click at [673, 204] on span "Press SPACE to select this row." at bounding box center [677, 204] width 8 height 8
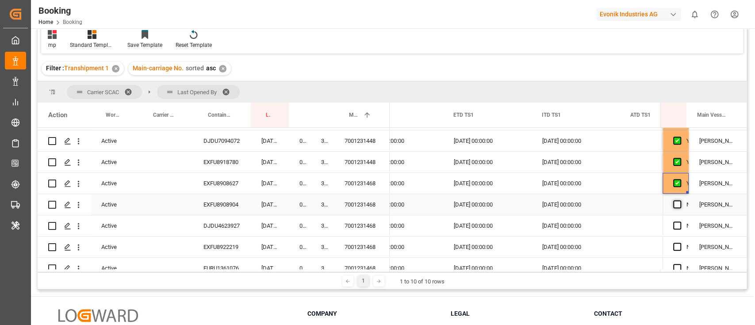
click at [680, 200] on input "Press SPACE to select this row." at bounding box center [680, 200] width 0 height 0
click at [677, 227] on span "Press SPACE to select this row." at bounding box center [677, 226] width 8 height 8
click at [680, 222] on input "Press SPACE to select this row." at bounding box center [680, 222] width 0 height 0
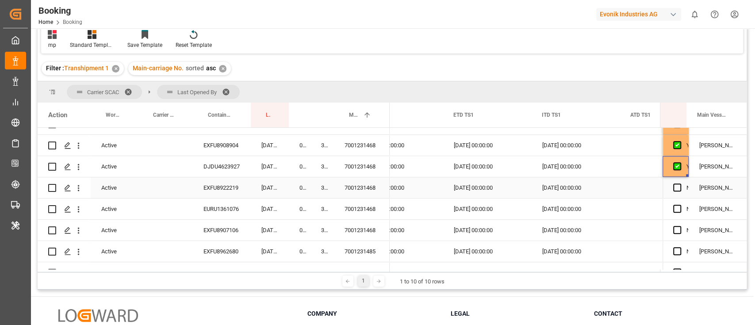
click at [674, 181] on div "Press SPACE to select this row." at bounding box center [679, 188] width 13 height 20
click at [674, 186] on span "Press SPACE to select this row." at bounding box center [677, 188] width 8 height 8
click at [680, 184] on input "Press SPACE to select this row." at bounding box center [680, 184] width 0 height 0
click at [675, 208] on span "Press SPACE to select this row." at bounding box center [677, 209] width 8 height 8
click at [680, 205] on input "Press SPACE to select this row." at bounding box center [680, 205] width 0 height 0
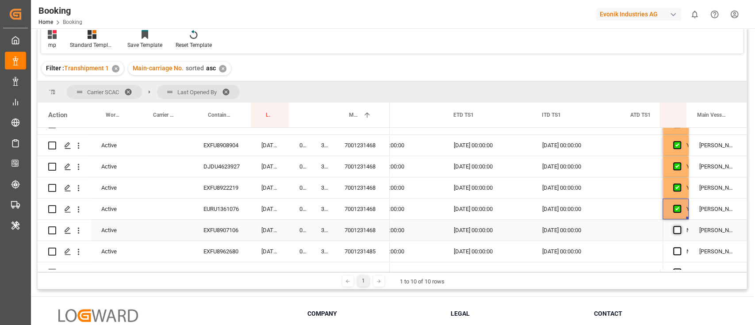
click at [673, 230] on span "Press SPACE to select this row." at bounding box center [677, 230] width 8 height 8
click at [680, 226] on input "Press SPACE to select this row." at bounding box center [680, 226] width 0 height 0
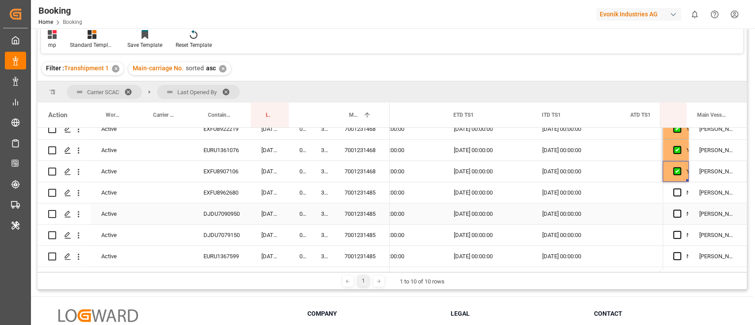
click at [358, 215] on div "7001231485" at bounding box center [362, 214] width 56 height 21
click at [209, 212] on div "DJDU7090950" at bounding box center [222, 214] width 58 height 21
click at [673, 190] on span "Press SPACE to select this row." at bounding box center [677, 193] width 8 height 8
click at [680, 189] on input "Press SPACE to select this row." at bounding box center [680, 189] width 0 height 0
click at [675, 209] on div "Press SPACE to select this row." at bounding box center [679, 214] width 13 height 20
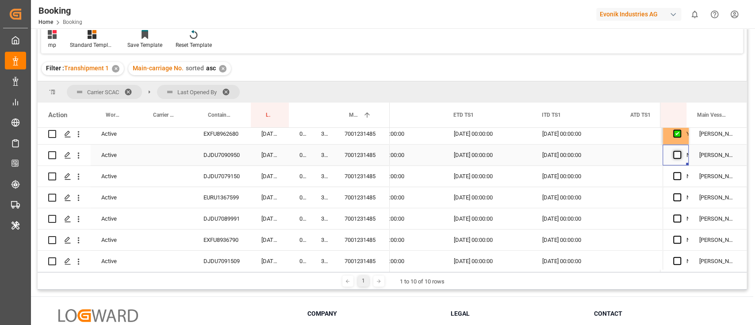
click at [674, 153] on span "Press SPACE to select this row." at bounding box center [677, 155] width 8 height 8
click at [680, 151] on input "Press SPACE to select this row." at bounding box center [680, 151] width 0 height 0
click at [674, 175] on span "Press SPACE to select this row." at bounding box center [677, 176] width 8 height 8
click at [680, 172] on input "Press SPACE to select this row." at bounding box center [680, 172] width 0 height 0
click at [675, 195] on span "Press SPACE to select this row." at bounding box center [677, 197] width 8 height 8
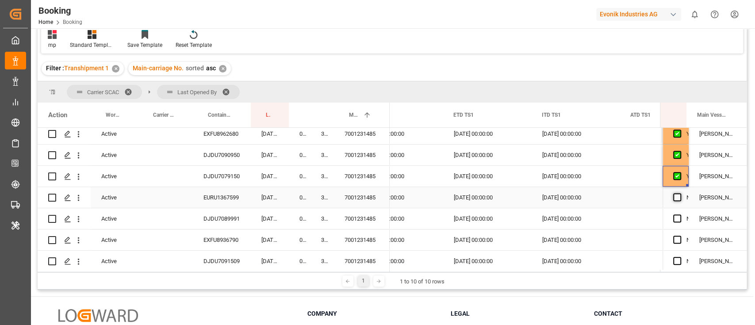
click at [680, 193] on input "Press SPACE to select this row." at bounding box center [680, 193] width 0 height 0
click at [675, 218] on span "Press SPACE to select this row." at bounding box center [677, 219] width 8 height 8
click at [680, 215] on input "Press SPACE to select this row." at bounding box center [680, 215] width 0 height 0
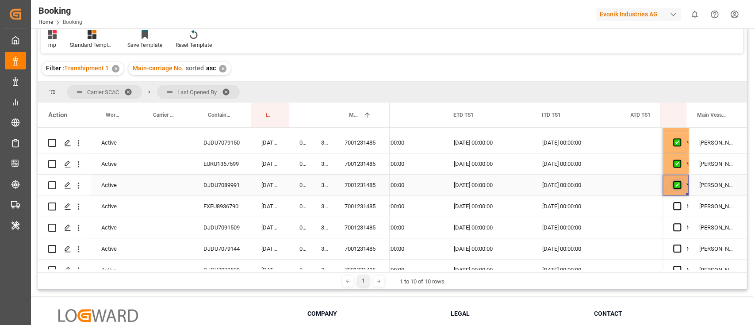
scroll to position [531, 0]
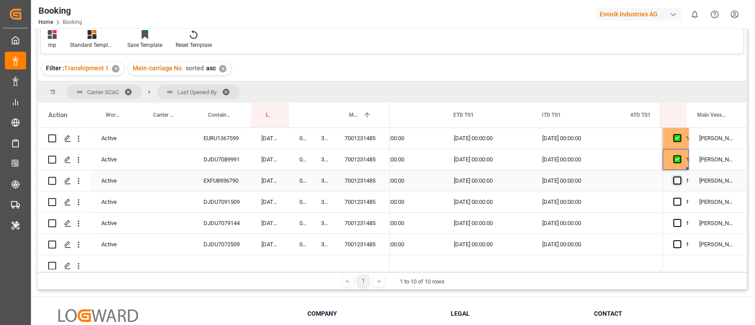
click at [673, 181] on span "Press SPACE to select this row." at bounding box center [677, 181] width 8 height 8
click at [680, 177] on input "Press SPACE to select this row." at bounding box center [680, 177] width 0 height 0
click at [673, 202] on span "Press SPACE to select this row." at bounding box center [677, 202] width 8 height 8
click at [680, 198] on input "Press SPACE to select this row." at bounding box center [680, 198] width 0 height 0
click at [673, 224] on span "Press SPACE to select this row." at bounding box center [677, 223] width 8 height 8
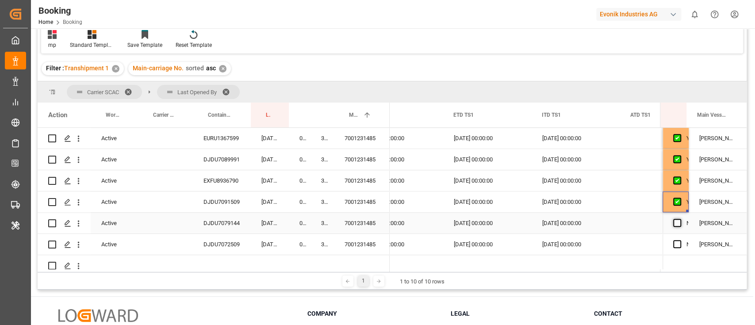
click at [680, 219] on input "Press SPACE to select this row." at bounding box center [680, 219] width 0 height 0
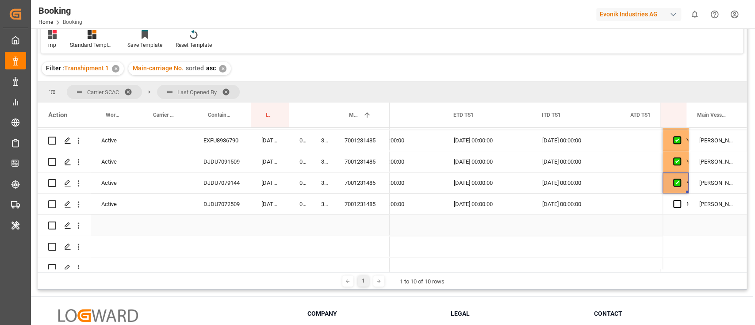
scroll to position [590, 0]
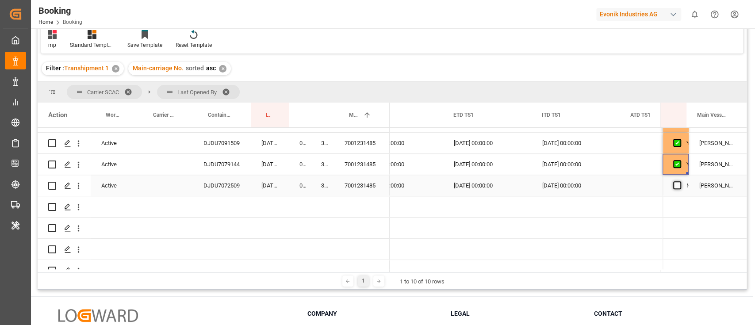
click at [674, 184] on span "Press SPACE to select this row." at bounding box center [677, 185] width 8 height 8
click at [680, 181] on input "Press SPACE to select this row." at bounding box center [680, 181] width 0 height 0
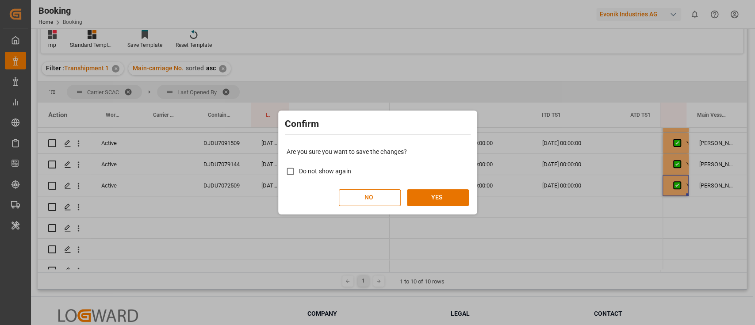
click at [446, 189] on div "Are you sure you want to save the changes? Do not show again NO YES" at bounding box center [378, 176] width 195 height 71
click at [444, 199] on button "YES" at bounding box center [438, 197] width 62 height 17
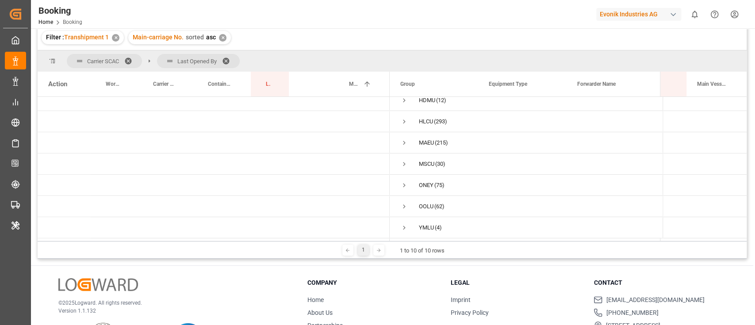
scroll to position [72, 0]
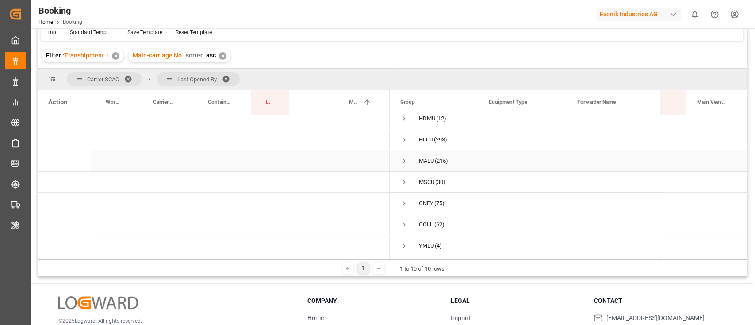
click at [400, 157] on span "Press SPACE to select this row." at bounding box center [404, 161] width 8 height 8
click at [421, 198] on span "Press SPACE to select this row." at bounding box center [423, 201] width 8 height 8
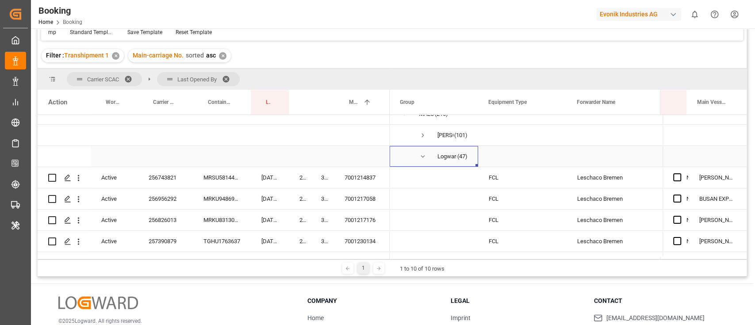
click at [422, 153] on span "Press SPACE to select this row." at bounding box center [423, 157] width 8 height 8
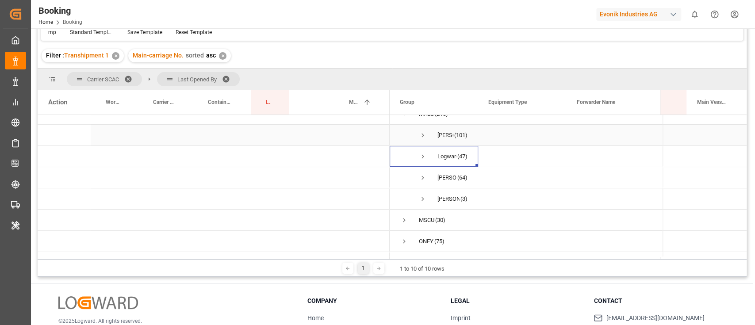
click at [423, 134] on span "Press SPACE to select this row." at bounding box center [423, 135] width 8 height 8
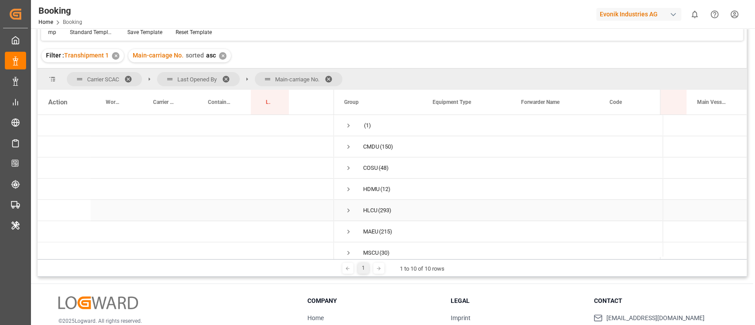
scroll to position [59, 0]
click at [347, 169] on span "Press SPACE to select this row." at bounding box center [349, 173] width 8 height 8
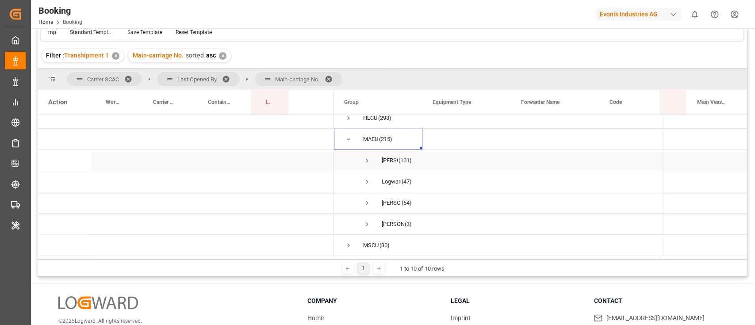
scroll to position [118, 0]
click at [366, 135] on span "Press SPACE to select this row." at bounding box center [367, 135] width 8 height 8
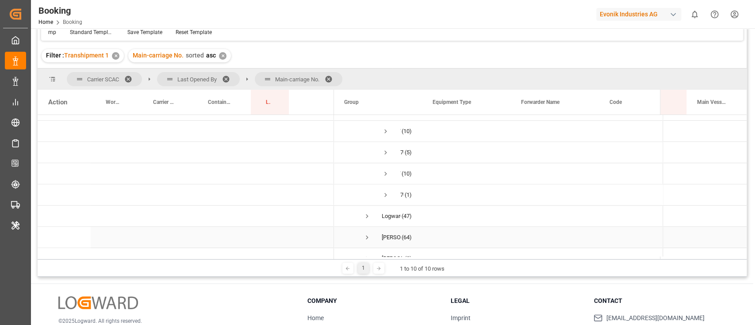
scroll to position [465, 0]
click at [382, 189] on span "Press SPACE to select this row." at bounding box center [386, 192] width 8 height 8
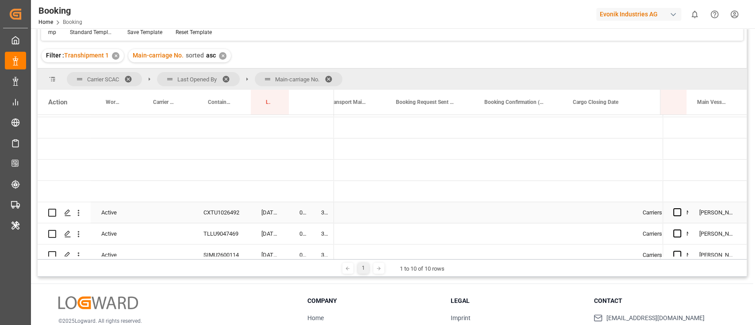
scroll to position [0, 2846]
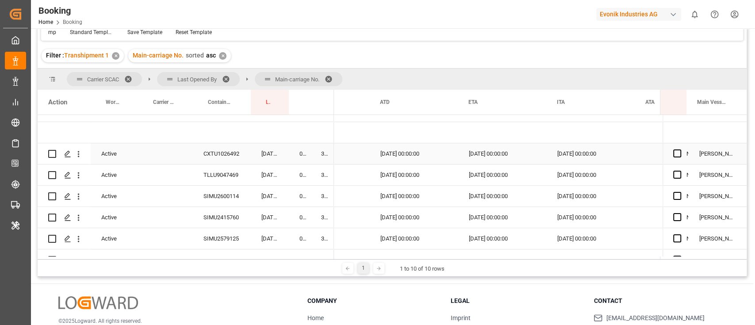
click at [218, 156] on div "CXTU1026492" at bounding box center [222, 153] width 58 height 21
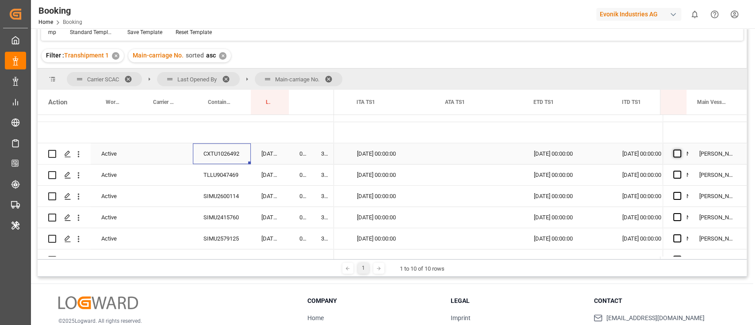
click at [677, 150] on span "Press SPACE to select this row." at bounding box center [677, 154] width 8 height 8
click at [680, 150] on input "Press SPACE to select this row." at bounding box center [680, 150] width 0 height 0
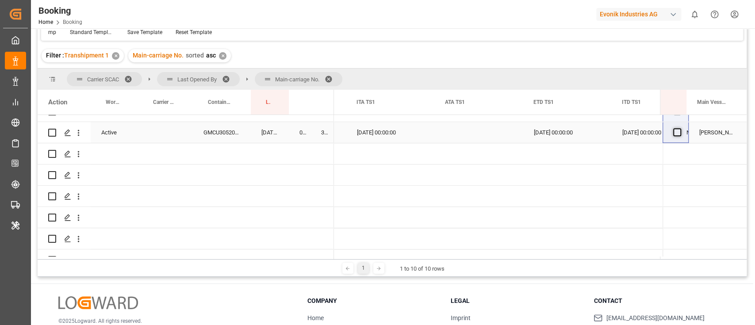
drag, startPoint x: 678, startPoint y: 200, endPoint x: 675, endPoint y: 130, distance: 70.4
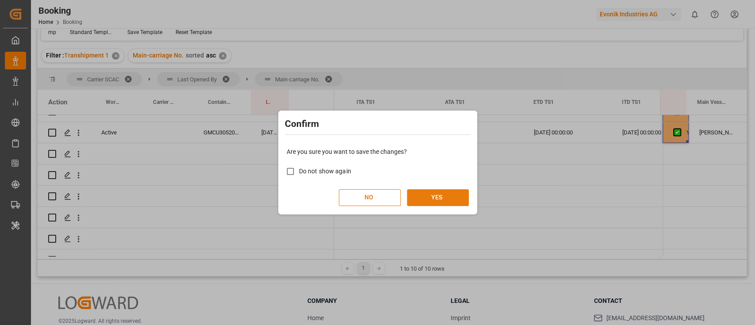
click at [440, 195] on button "YES" at bounding box center [438, 197] width 62 height 17
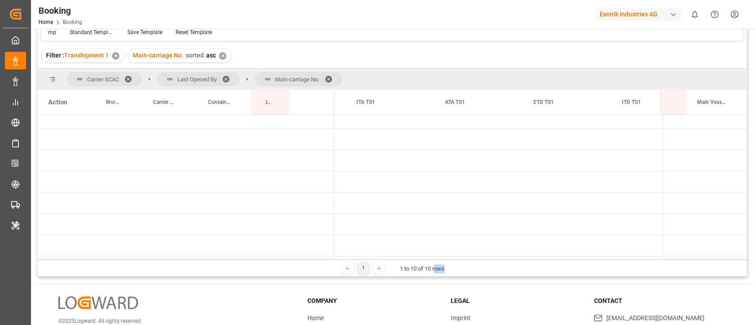
drag, startPoint x: 460, startPoint y: 259, endPoint x: 449, endPoint y: 260, distance: 11.5
click at [435, 262] on div "1 1 to 10 of 10 rows" at bounding box center [392, 268] width 709 height 18
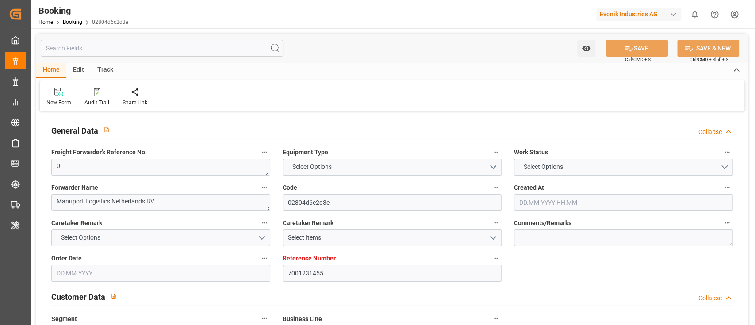
type textarea "0"
type textarea "Manuport Logistics Netherlands BV"
type input "02804d6c2d3e"
type input "7001231455"
type textarea "CU-KA"
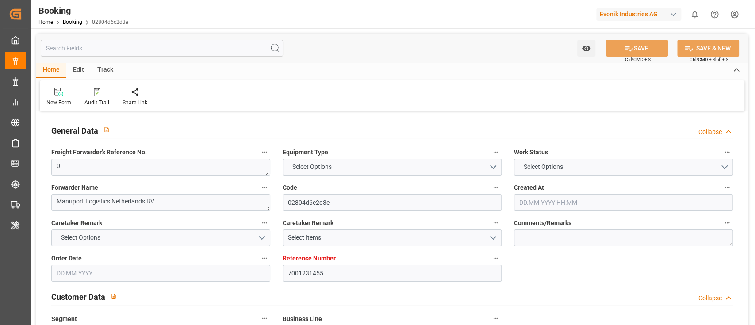
type input "7001231448"
type textarea "[EMAIL_ADDRESS][DOMAIN_NAME]"
type textarea "CIF"
type textarea "[GEOGRAPHIC_DATA]"
type textarea "3"
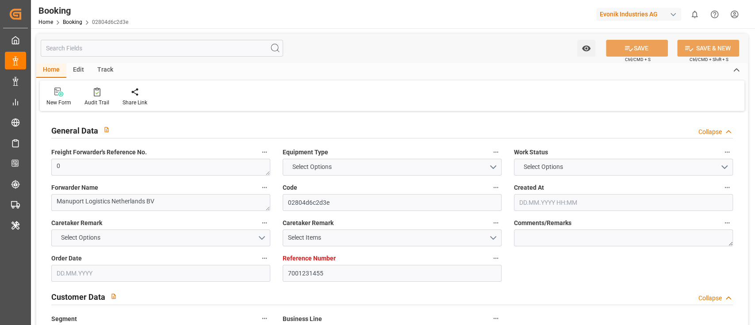
type textarea "Niederkassel"
type textarea "EXFU8972502"
type input "[PERSON_NAME]"
type input "MAEU"
type input "[GEOGRAPHIC_DATA]"
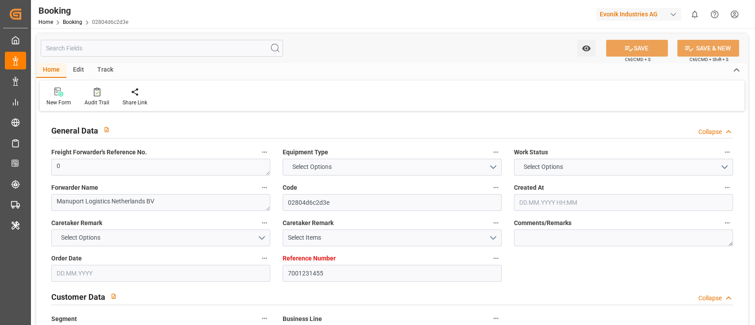
type input "[GEOGRAPHIC_DATA], [GEOGRAPHIC_DATA]"
type input "Tanjung Pelepas"
type textarea "eta"
type textarea "INPUT_Evonik_Seeburger_IFTMIN_1003082264_20250823193035795.edi"
type textarea "NWC/[GEOGRAPHIC_DATA] [GEOGRAPHIC_DATA] Continent / [GEOGRAPHIC_DATA]-KA"
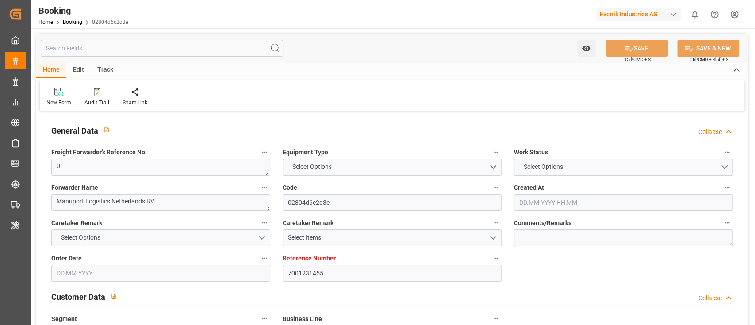
type textarea "INPUT_Evonik_Seeburger_IFTMIN_1002987503_20250724122929240.edi,INPUT_Evonik_See…"
type textarea "1003082264"
type textarea "[PERSON_NAME]"
type textarea "businessDivision-businessLine-"
type textarea "IFTMIN"
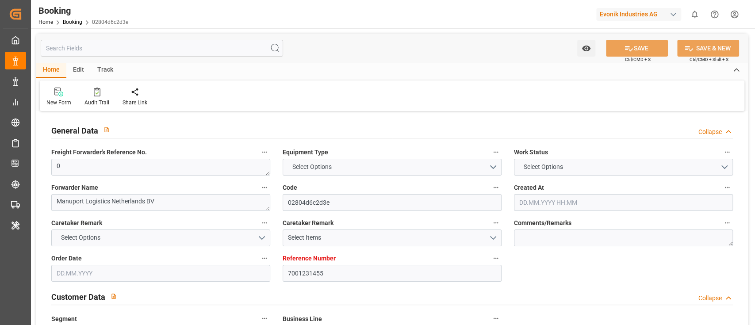
type textarea "a011t00000LcJC5AAN"
type textarea "Yes"
type input "7001231455"
type input "9619933"
type input "Maersk"
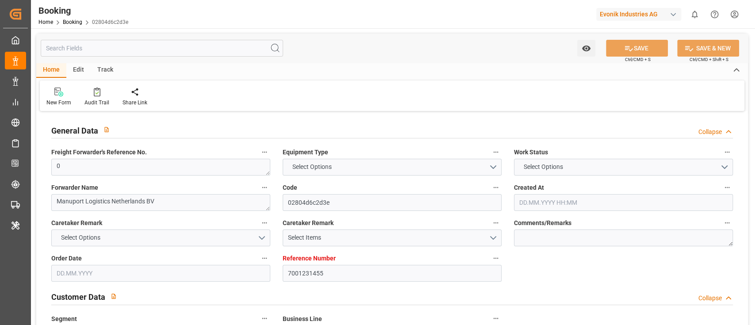
type input "Maersk Line AS"
type input "NLRTM"
type input "IDJKT"
type input "MYTPP"
type input "0"
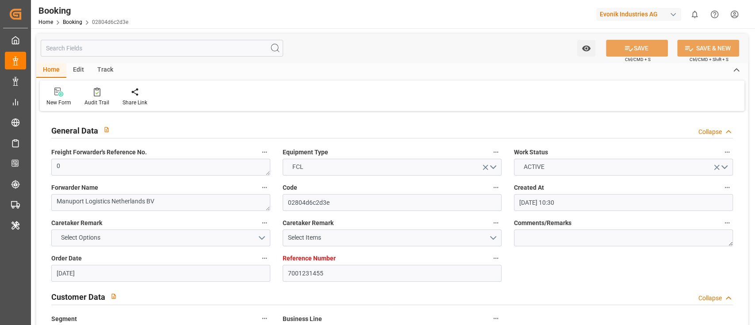
type input "24.07.2025 10:30"
type input "[DATE]"
type input "30.07.2025 00:00"
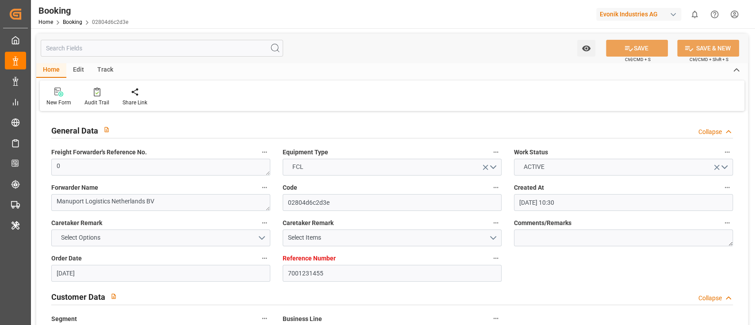
type input "04.08.2025 00:00"
type input "30.07.2025 00:00"
type input "27.09.2025 00:00"
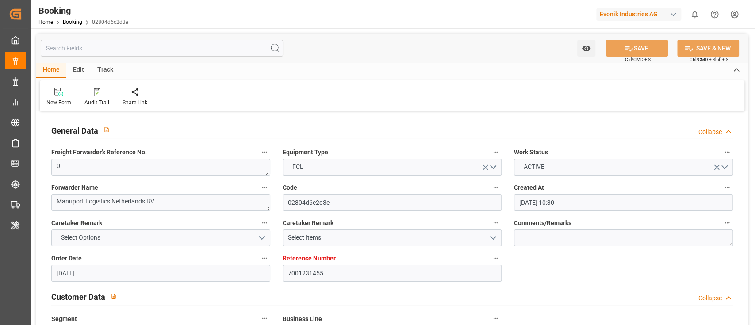
type input "18.09.2025 00:00"
type input "14.09.2025 00:00"
type input "06.09.2025 00:00"
type input "14.09.2025 00:00"
type input "26.09.2025 00:00"
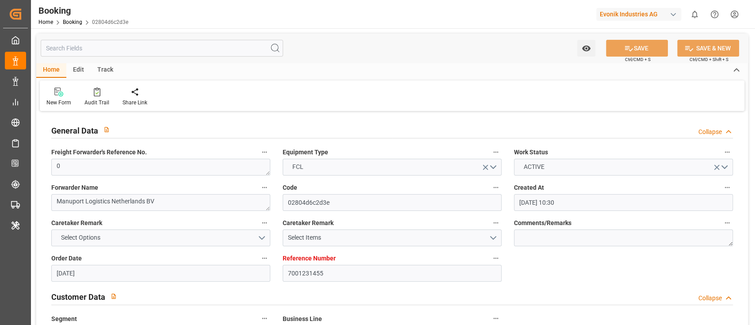
type input "09.09.2025 00:00"
type input "[DATE]"
type input "29.09.2025 07:18"
type input "[DATE]"
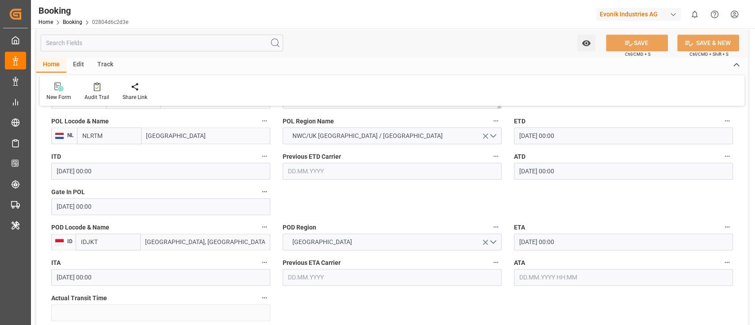
scroll to position [944, 0]
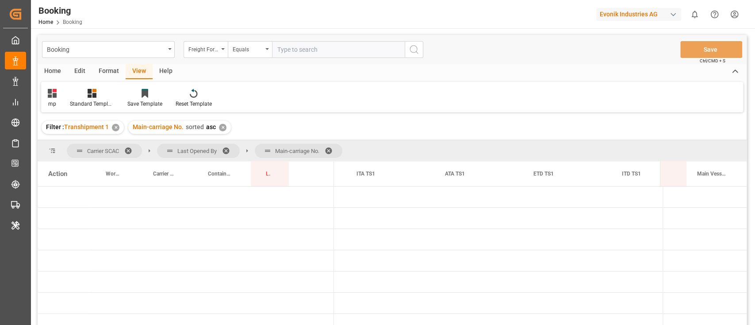
click at [357, 262] on div "Carrier SCAC Last Opened By Main-carriage No. Drag here to set column labels Ac…" at bounding box center [392, 244] width 709 height 208
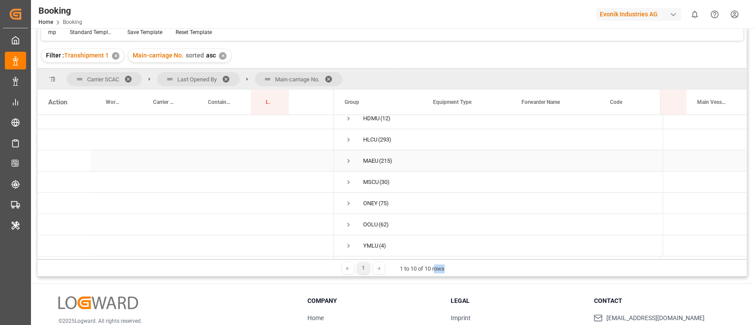
click at [350, 157] on span "Press SPACE to select this row." at bounding box center [349, 161] width 8 height 8
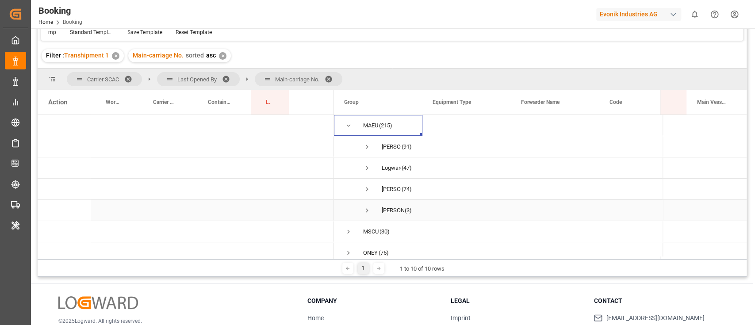
scroll to position [132, 0]
click at [366, 117] on span "Press SPACE to select this row." at bounding box center [367, 121] width 8 height 8
click at [383, 161] on span "Press SPACE to select this row." at bounding box center [386, 163] width 8 height 8
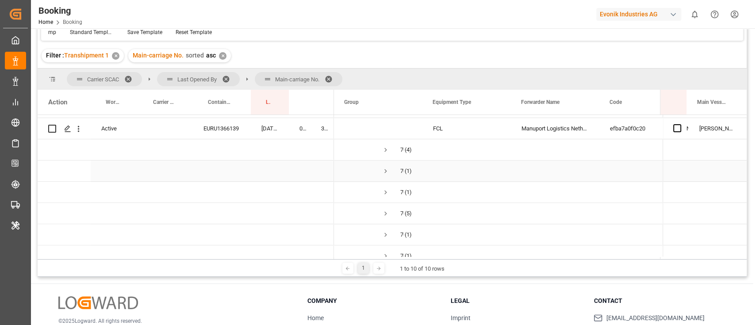
scroll to position [250, 0]
click at [383, 148] on span "Press SPACE to select this row." at bounding box center [386, 151] width 8 height 8
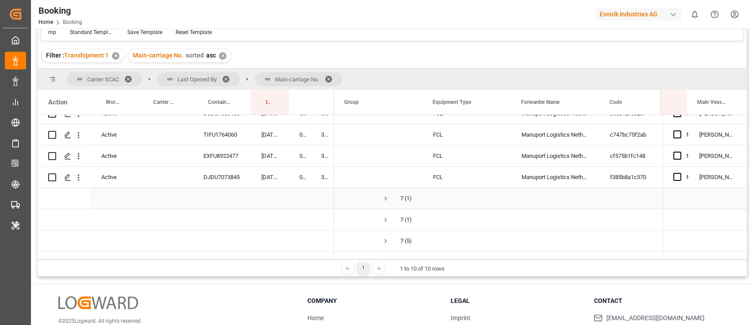
scroll to position [368, 0]
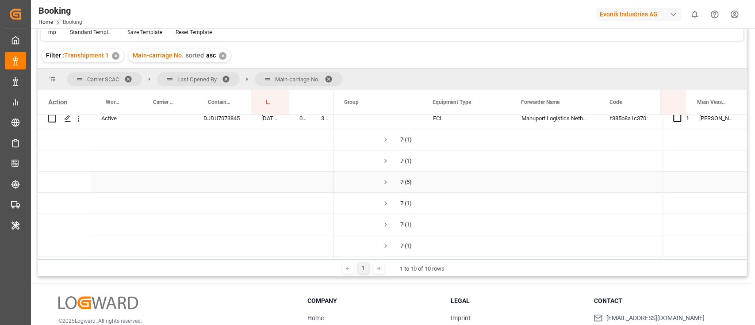
click at [383, 181] on span "Press SPACE to select this row." at bounding box center [386, 182] width 8 height 8
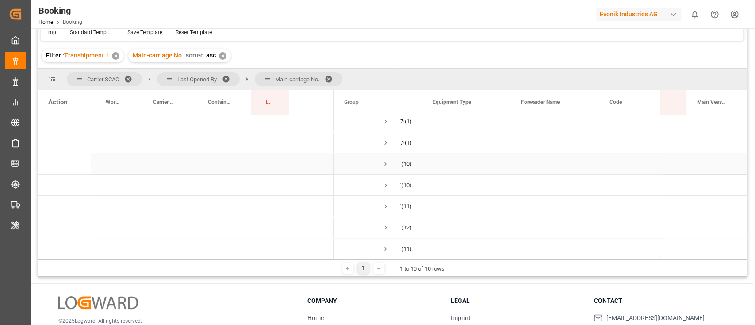
scroll to position [604, 0]
click at [386, 138] on span "Press SPACE to select this row." at bounding box center [386, 137] width 8 height 8
click at [385, 134] on span "Press SPACE to select this row." at bounding box center [386, 135] width 8 height 8
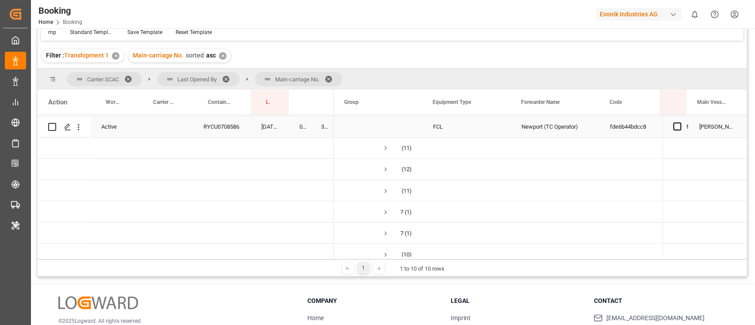
scroll to position [1076, 0]
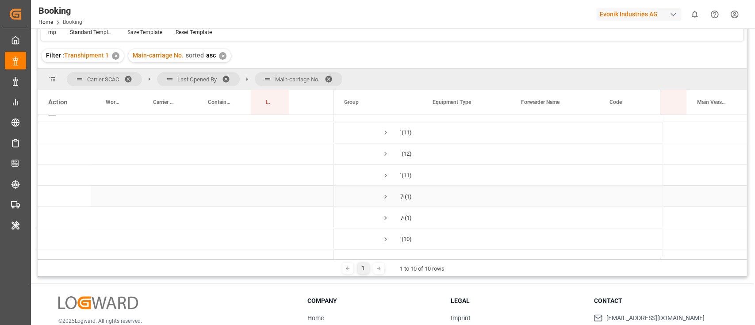
click at [386, 137] on span "Press SPACE to select this row." at bounding box center [386, 133] width 8 height 8
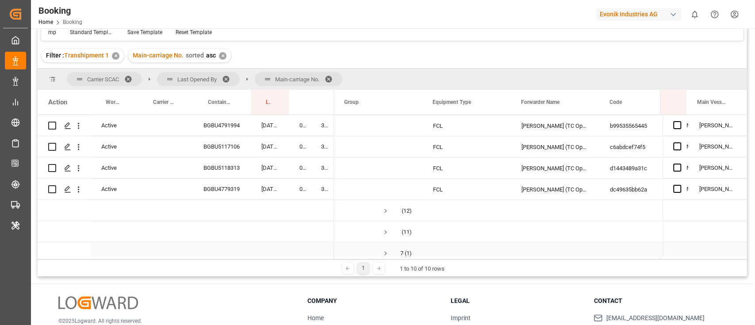
scroll to position [1312, 0]
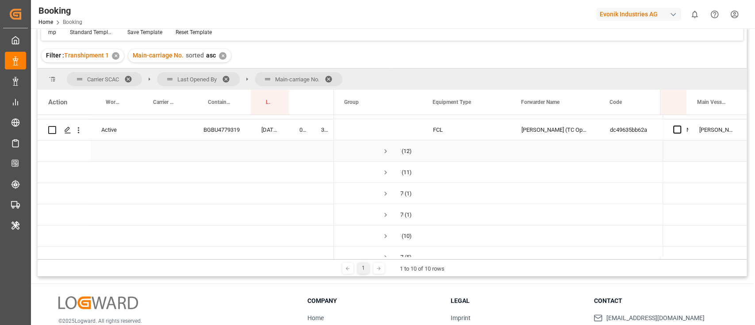
click at [385, 151] on span "Press SPACE to select this row." at bounding box center [386, 151] width 8 height 8
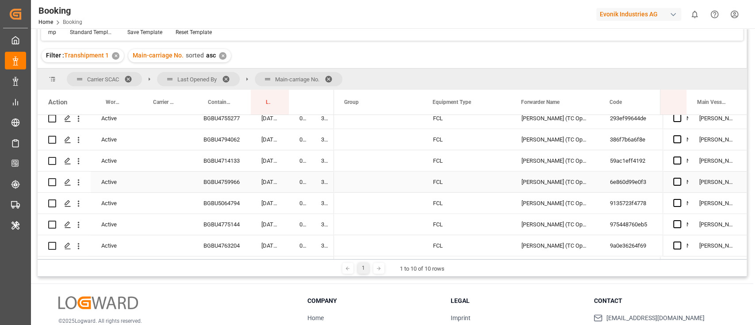
scroll to position [1548, 0]
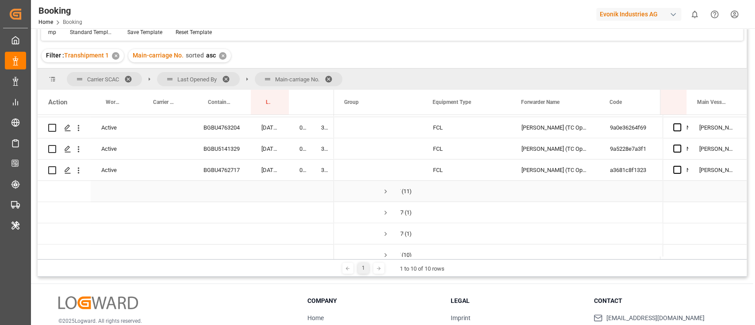
click at [386, 190] on span "Press SPACE to select this row." at bounding box center [386, 192] width 8 height 8
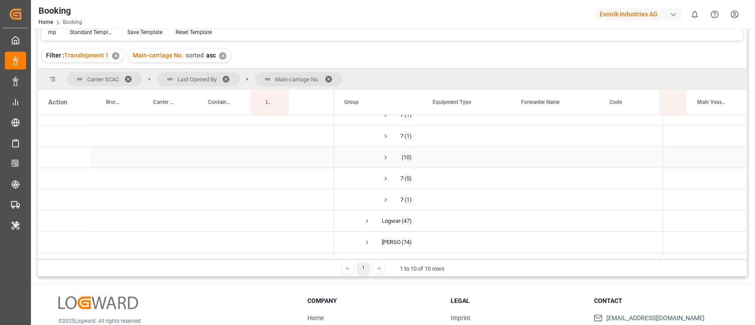
scroll to position [1902, 0]
click at [387, 136] on span "Press SPACE to select this row." at bounding box center [386, 135] width 8 height 8
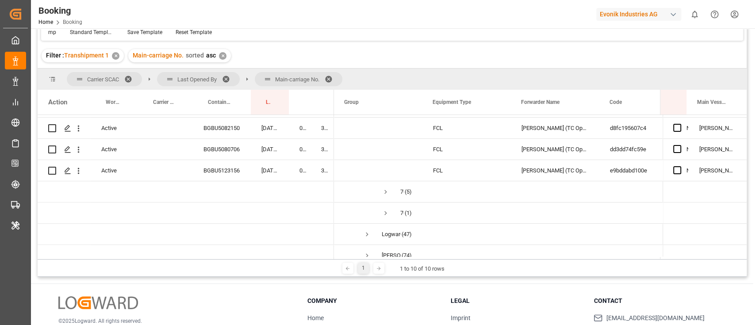
scroll to position [2079, 0]
click at [383, 190] on span "Press SPACE to select this row." at bounding box center [386, 192] width 8 height 8
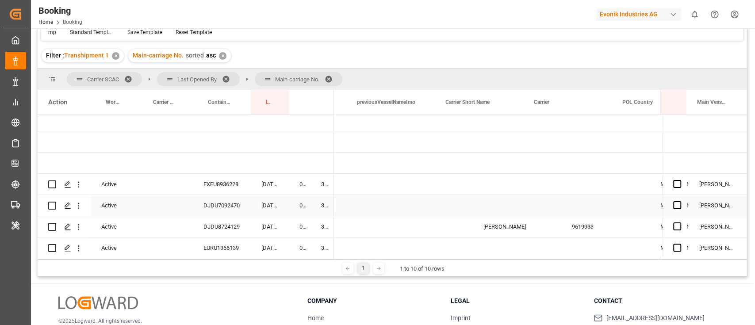
scroll to position [0, 0]
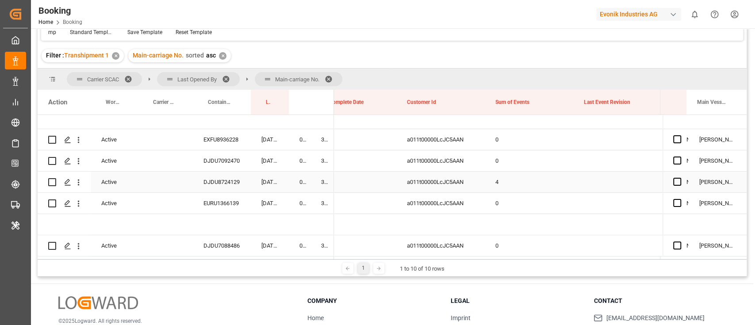
click at [220, 181] on div "DJDU8724129" at bounding box center [222, 182] width 58 height 21
click at [236, 161] on div "DJDU7092470" at bounding box center [222, 160] width 58 height 21
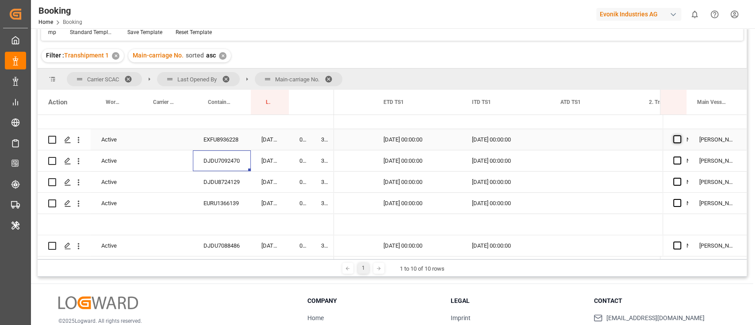
click at [676, 137] on span "Press SPACE to select this row." at bounding box center [677, 139] width 8 height 8
click at [680, 135] on input "Press SPACE to select this row." at bounding box center [680, 135] width 0 height 0
click at [676, 161] on span "Press SPACE to select this row." at bounding box center [677, 161] width 8 height 8
click at [680, 157] on input "Press SPACE to select this row." at bounding box center [680, 157] width 0 height 0
click at [675, 183] on span "Press SPACE to select this row." at bounding box center [677, 182] width 8 height 8
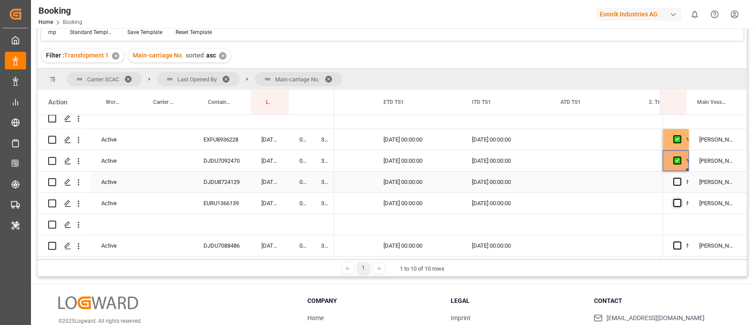
click at [680, 178] on input "Press SPACE to select this row." at bounding box center [680, 178] width 0 height 0
click at [675, 204] on span "Press SPACE to select this row." at bounding box center [677, 203] width 8 height 8
click at [680, 199] on input "Press SPACE to select this row." at bounding box center [680, 199] width 0 height 0
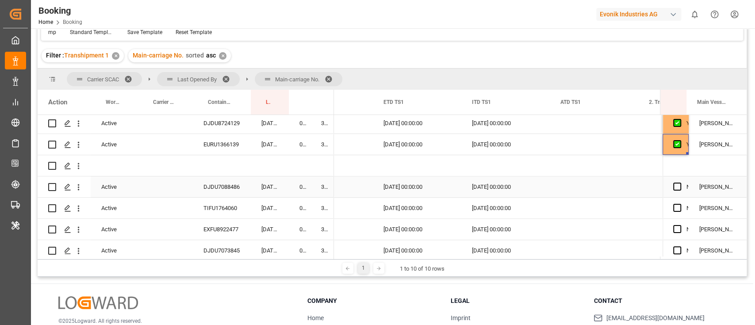
click at [218, 190] on div "DJDU7088486" at bounding box center [222, 187] width 58 height 21
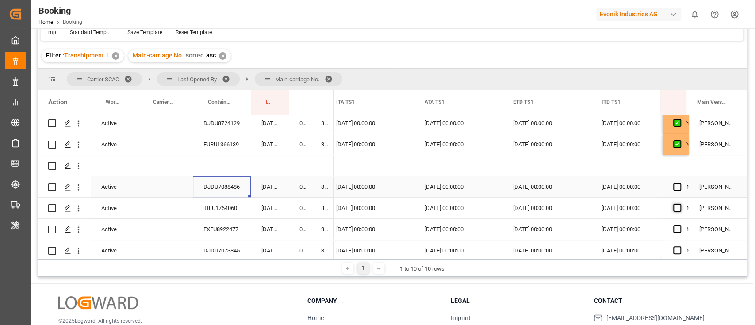
click at [675, 187] on span "Press SPACE to select this row." at bounding box center [677, 187] width 8 height 8
click at [680, 183] on input "Press SPACE to select this row." at bounding box center [680, 183] width 0 height 0
click at [674, 207] on span "Press SPACE to select this row." at bounding box center [677, 208] width 8 height 8
click at [680, 204] on input "Press SPACE to select this row." at bounding box center [680, 204] width 0 height 0
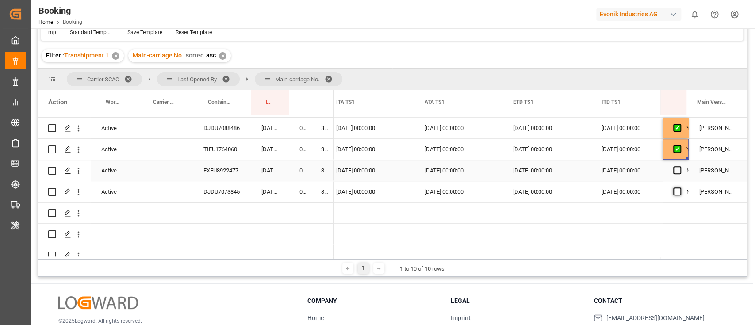
click at [676, 166] on span "Press SPACE to select this row." at bounding box center [677, 170] width 8 height 8
click at [680, 166] on input "Press SPACE to select this row." at bounding box center [680, 166] width 0 height 0
click at [675, 191] on span "Press SPACE to select this row." at bounding box center [677, 192] width 8 height 8
click at [680, 188] on input "Press SPACE to select this row." at bounding box center [680, 188] width 0 height 0
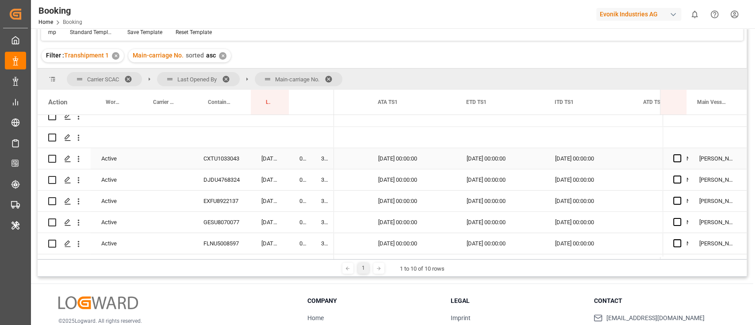
click at [241, 158] on div "CXTU1033043" at bounding box center [222, 158] width 58 height 21
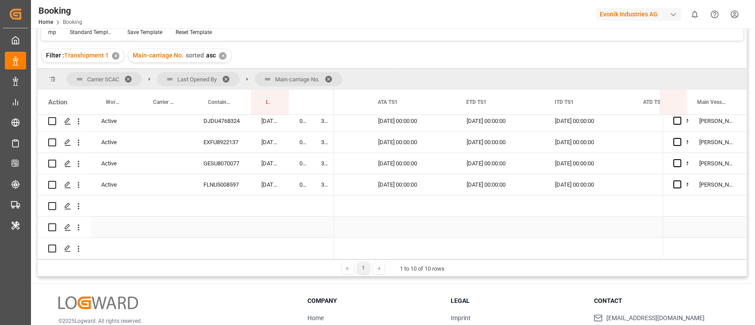
scroll to position [413, 0]
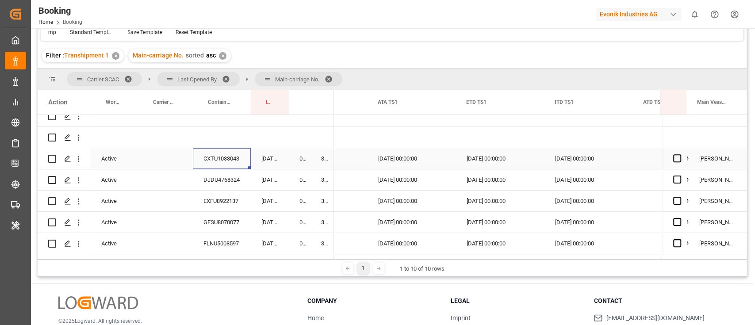
click at [494, 154] on div "[DATE] 00:00:00" at bounding box center [500, 158] width 89 height 21
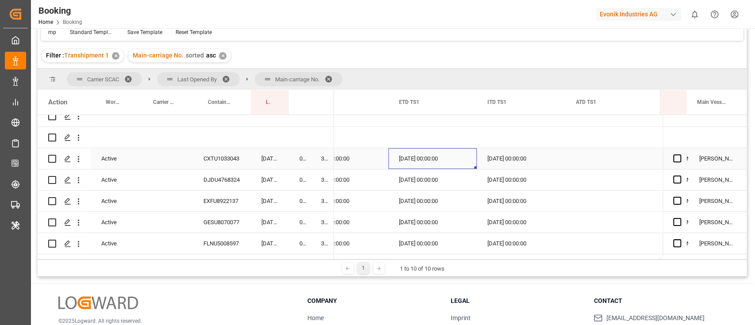
scroll to position [0, 9477]
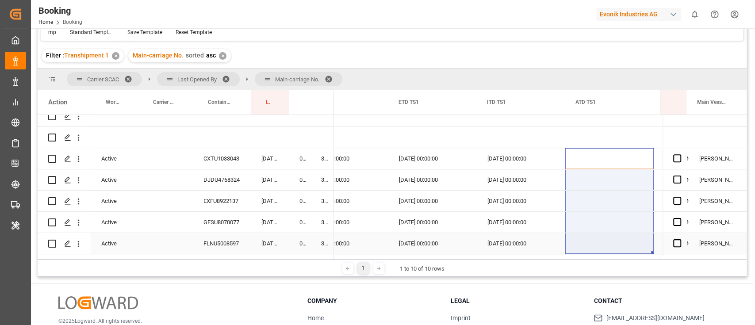
drag, startPoint x: 581, startPoint y: 225, endPoint x: 577, endPoint y: 246, distance: 21.9
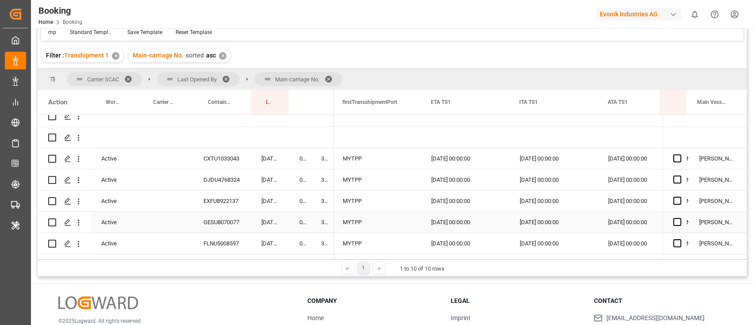
scroll to position [0, 9179]
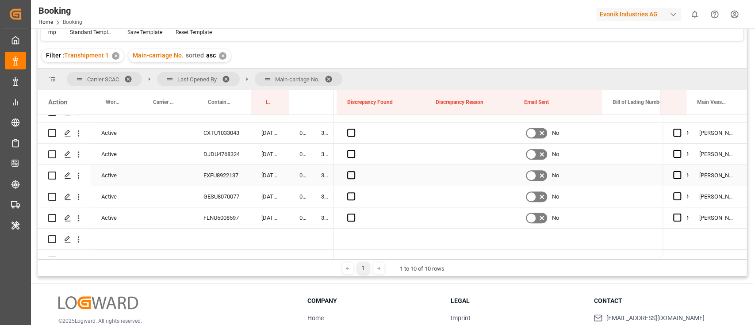
scroll to position [413, 0]
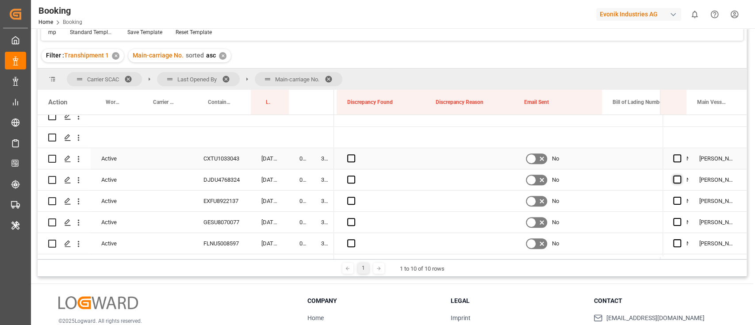
click at [673, 160] on span "Press SPACE to select this row." at bounding box center [677, 158] width 8 height 8
click at [680, 154] on input "Press SPACE to select this row." at bounding box center [680, 154] width 0 height 0
click at [675, 181] on span "Press SPACE to select this row." at bounding box center [677, 180] width 8 height 8
click at [680, 176] on input "Press SPACE to select this row." at bounding box center [680, 176] width 0 height 0
click at [674, 203] on span "Press SPACE to select this row." at bounding box center [677, 201] width 8 height 8
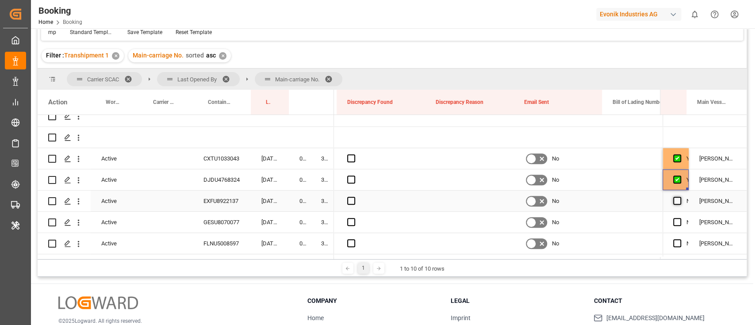
click at [680, 197] on input "Press SPACE to select this row." at bounding box center [680, 197] width 0 height 0
click at [676, 223] on span "Press SPACE to select this row." at bounding box center [677, 222] width 8 height 8
click at [680, 218] on input "Press SPACE to select this row." at bounding box center [680, 218] width 0 height 0
click at [676, 242] on span "Press SPACE to select this row." at bounding box center [677, 243] width 8 height 8
click at [680, 239] on input "Press SPACE to select this row." at bounding box center [680, 239] width 0 height 0
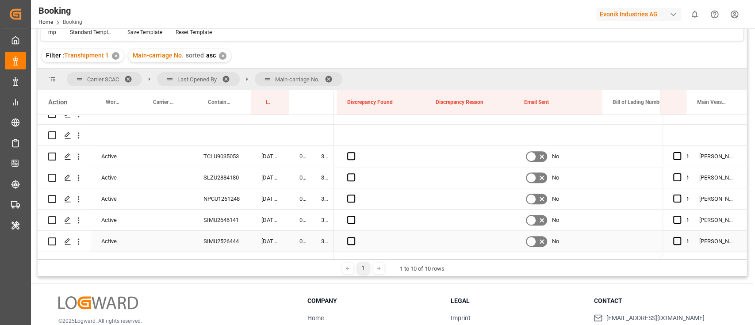
scroll to position [0, 0]
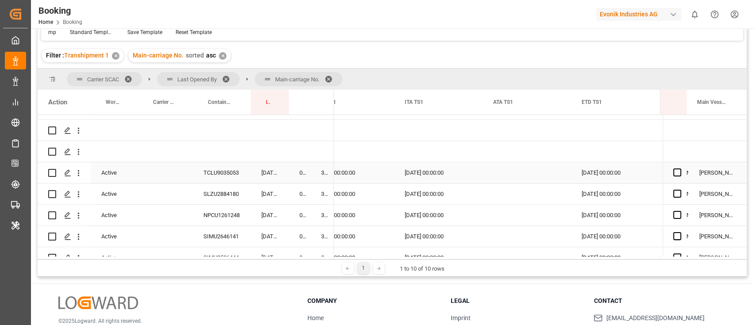
click at [214, 169] on div "TCLU9035053" at bounding box center [222, 172] width 58 height 21
click at [675, 174] on span "Press SPACE to select this row." at bounding box center [677, 173] width 8 height 8
click at [680, 169] on input "Press SPACE to select this row." at bounding box center [680, 169] width 0 height 0
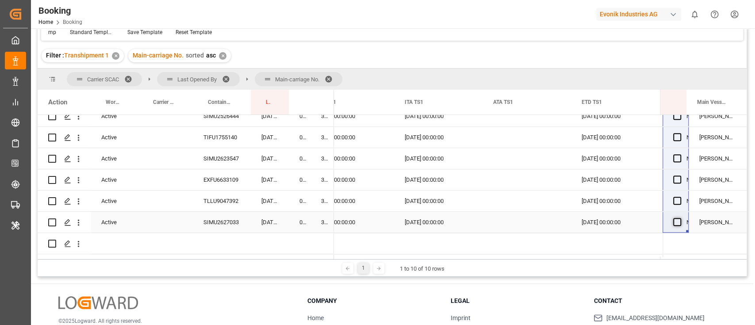
drag, startPoint x: 676, startPoint y: 193, endPoint x: 676, endPoint y: 218, distance: 24.3
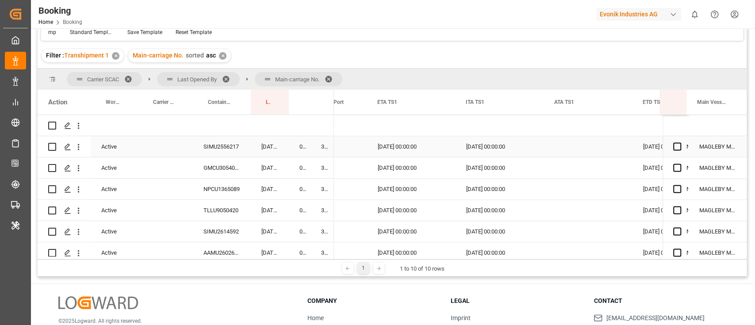
click at [204, 147] on div "SIMU2556217" at bounding box center [222, 146] width 58 height 21
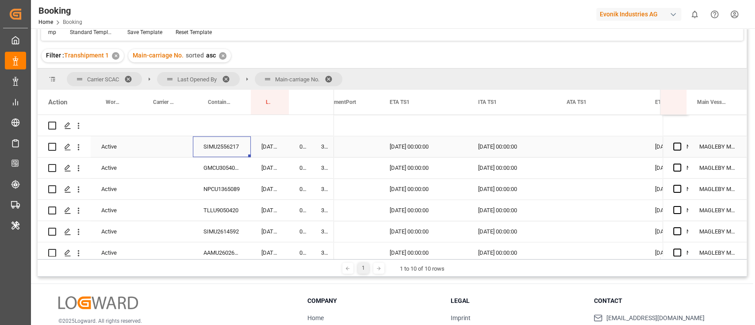
click at [673, 149] on span "Press SPACE to select this row." at bounding box center [677, 146] width 8 height 8
click at [680, 142] on input "Press SPACE to select this row." at bounding box center [680, 142] width 0 height 0
drag, startPoint x: 673, startPoint y: 157, endPoint x: 669, endPoint y: 277, distance: 120.4
click at [669, 277] on div "Booking Freight Forwarder's Reference No. Equals Save Ctrl/CMD + S Home Edit Fo…" at bounding box center [392, 171] width 723 height 428
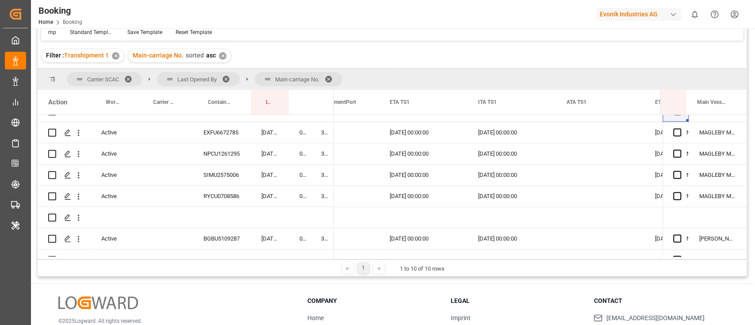
scroll to position [1027, 0]
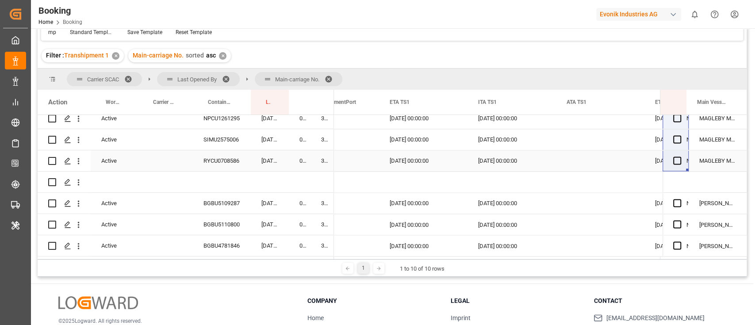
drag, startPoint x: 673, startPoint y: 161, endPoint x: 669, endPoint y: 155, distance: 7.6
click at [669, 155] on div "YES [PERSON_NAME] YES [PERSON_NAME] YES [PERSON_NAME] YES [PERSON_NAME] YES [PE…" at bounding box center [705, 309] width 84 height 2443
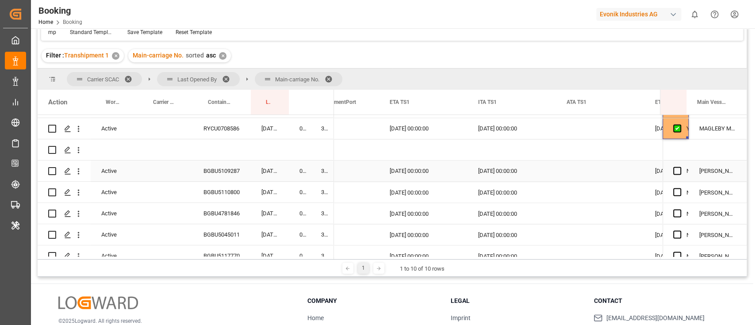
scroll to position [1085, 0]
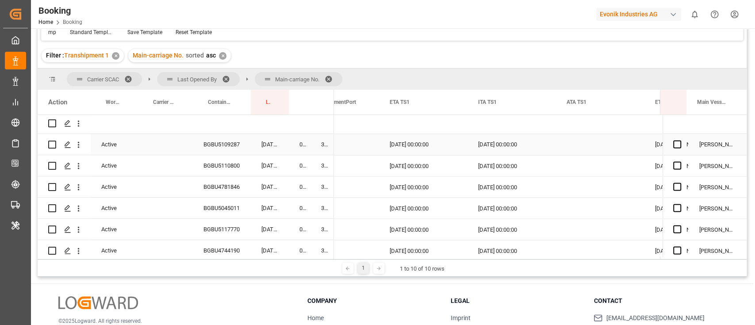
click at [217, 147] on div "BGBU5109287" at bounding box center [222, 144] width 58 height 21
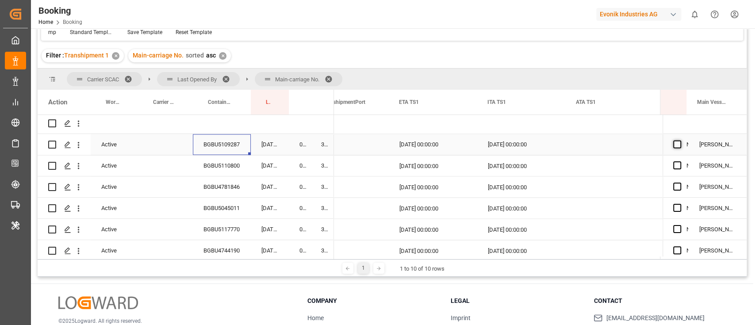
click at [675, 144] on span "Press SPACE to select this row." at bounding box center [677, 144] width 8 height 8
click at [680, 140] on input "Press SPACE to select this row." at bounding box center [680, 140] width 0 height 0
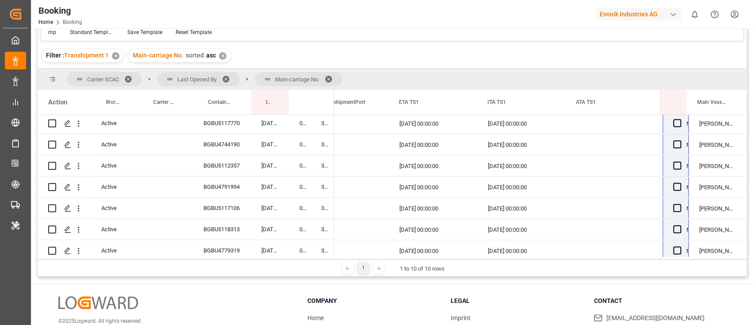
scroll to position [1227, 0]
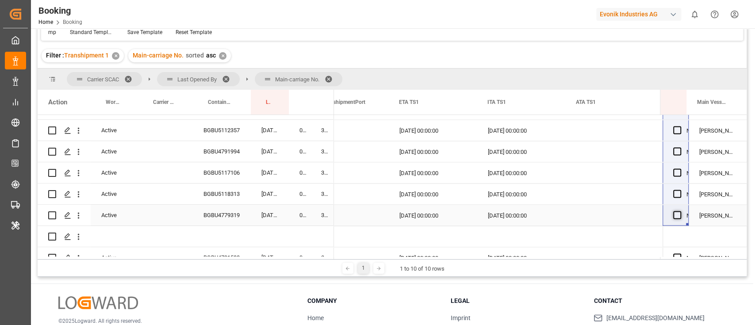
drag, startPoint x: 669, startPoint y: 246, endPoint x: 674, endPoint y: 212, distance: 34.0
click at [674, 212] on div "YES MARIE MAERSK YES MARIE MAERSK YES MAREN MAERSK YES MARIE MAERSK YES MARIE M…" at bounding box center [705, 109] width 84 height 2443
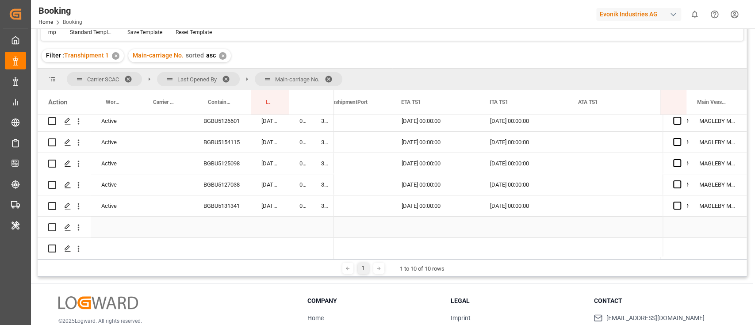
scroll to position [2112, 0]
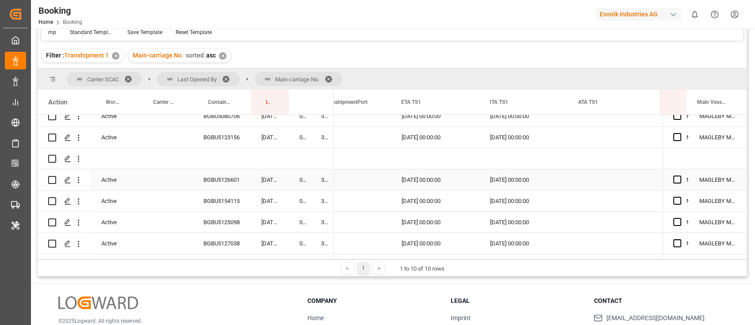
click at [211, 174] on div "BGBU5126601" at bounding box center [222, 179] width 58 height 21
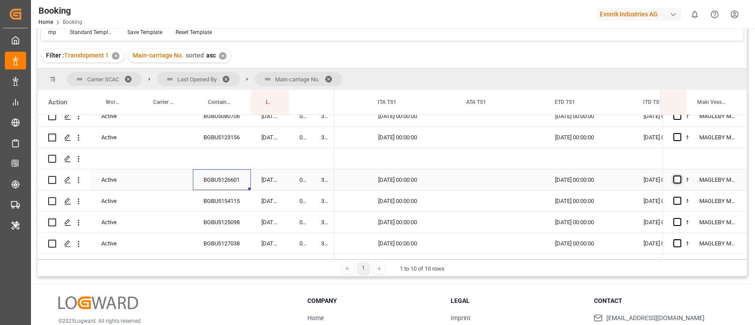
click at [674, 176] on span "Press SPACE to select this row." at bounding box center [677, 180] width 8 height 8
click at [680, 176] on input "Press SPACE to select this row." at bounding box center [680, 176] width 0 height 0
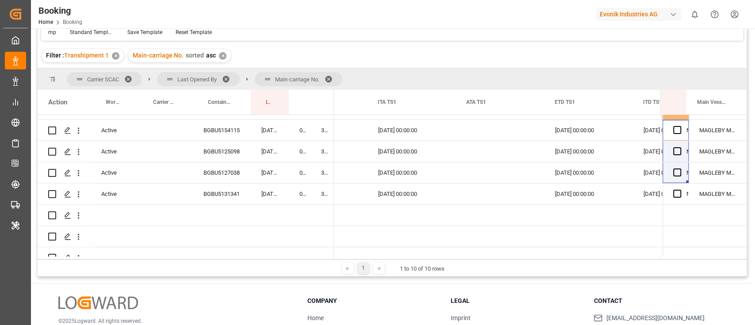
scroll to position [2218, 0]
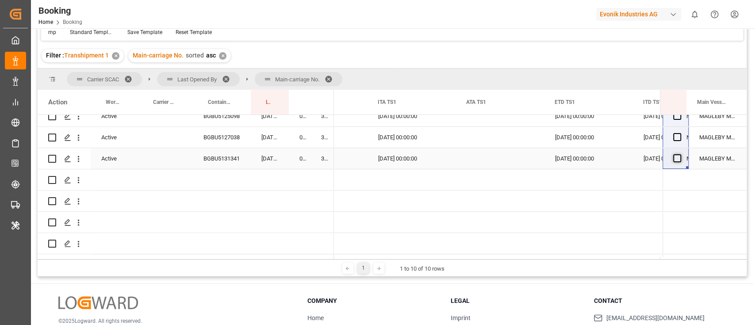
drag, startPoint x: 673, startPoint y: 270, endPoint x: 672, endPoint y: 161, distance: 109.3
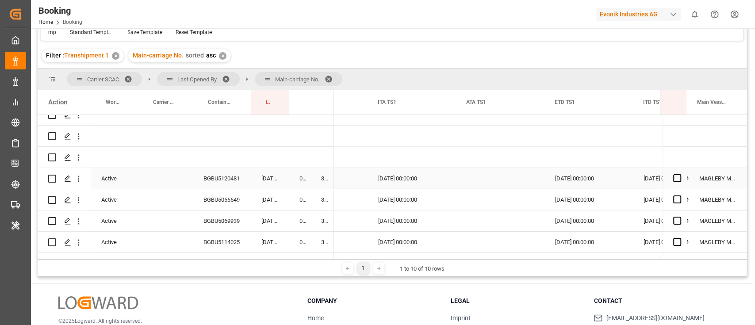
scroll to position [1864, 0]
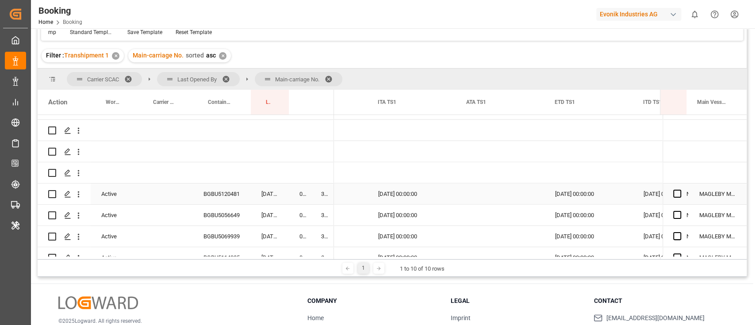
click at [219, 193] on div "BGBU5120481" at bounding box center [222, 194] width 58 height 21
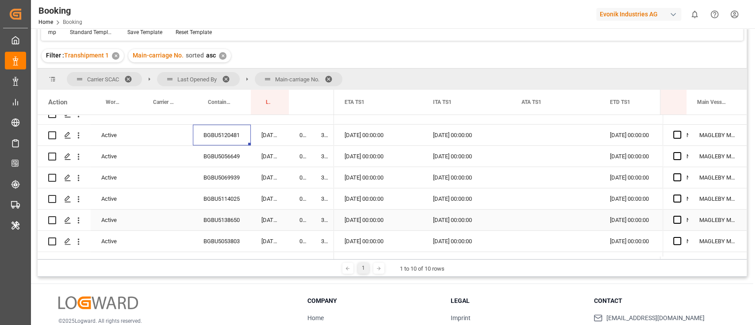
scroll to position [0, 9252]
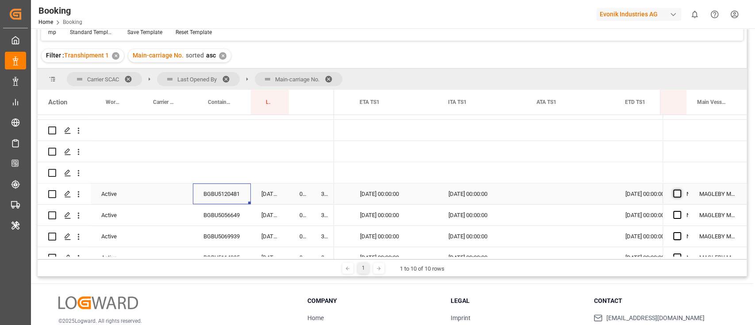
click at [673, 192] on span "Press SPACE to select this row." at bounding box center [677, 194] width 8 height 8
click at [680, 190] on input "Press SPACE to select this row." at bounding box center [680, 190] width 0 height 0
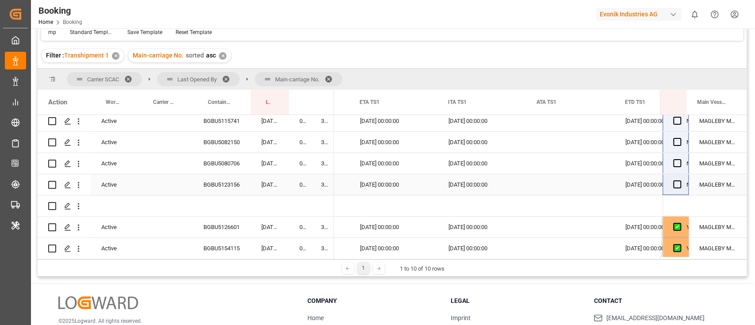
scroll to position [2082, 0]
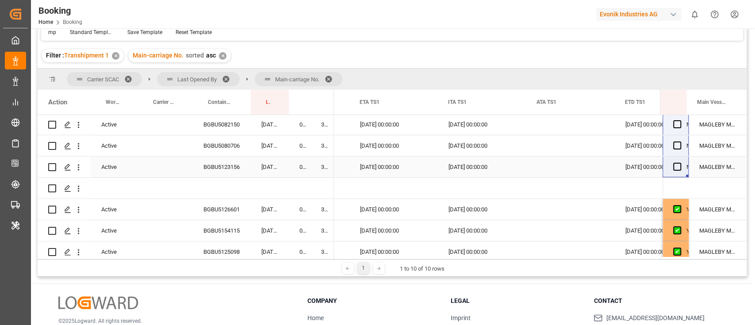
drag, startPoint x: 669, startPoint y: 204, endPoint x: 666, endPoint y: 162, distance: 42.6
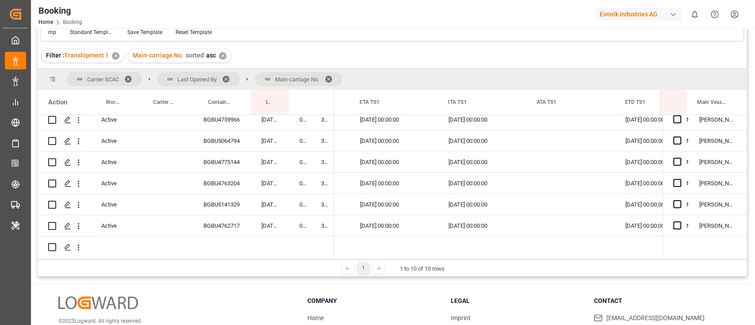
scroll to position [1551, 0]
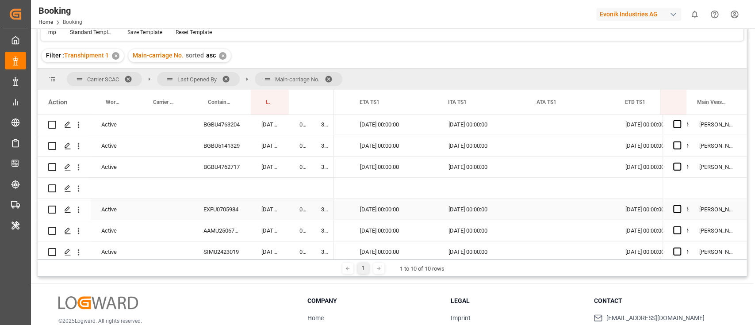
click at [227, 213] on div "EXFU0705984" at bounding box center [222, 209] width 58 height 21
click at [673, 205] on span "Press SPACE to select this row." at bounding box center [677, 209] width 8 height 8
click at [680, 205] on input "Press SPACE to select this row." at bounding box center [680, 205] width 0 height 0
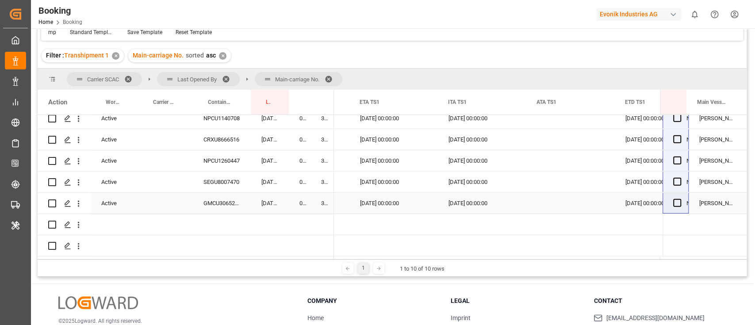
scroll to position [1788, 0]
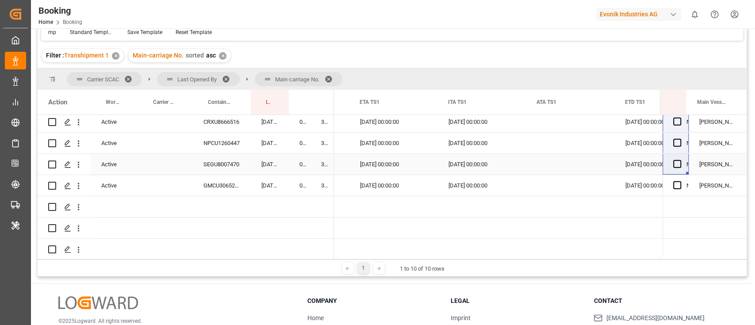
drag, startPoint x: 679, startPoint y: 225, endPoint x: 678, endPoint y: 173, distance: 52.2
click at [678, 173] on div "Press SPACE to select this row." at bounding box center [679, 164] width 13 height 20
click at [675, 186] on span "Press SPACE to select this row." at bounding box center [677, 185] width 8 height 8
click at [680, 181] on input "Press SPACE to select this row." at bounding box center [680, 181] width 0 height 0
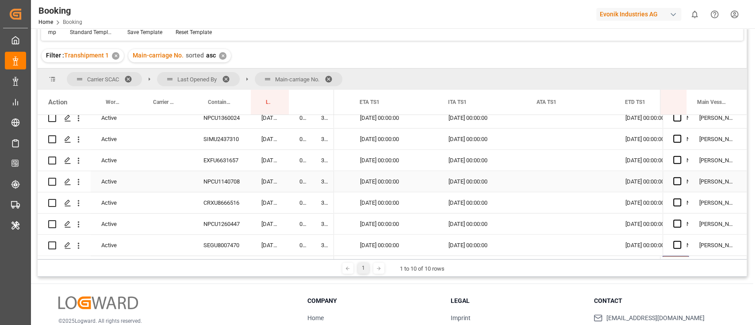
scroll to position [1670, 0]
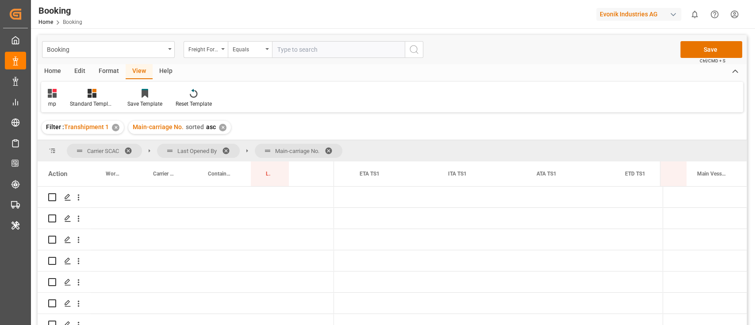
scroll to position [0, 9251]
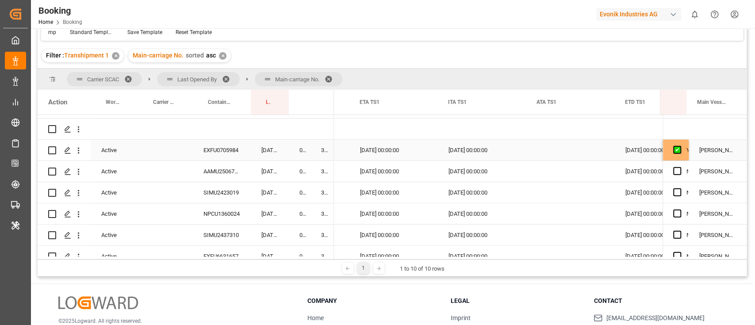
click at [677, 156] on div "Press SPACE to select this row." at bounding box center [679, 150] width 13 height 20
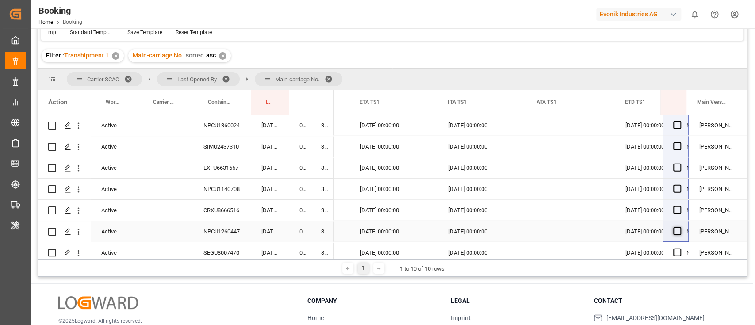
scroll to position [1717, 0]
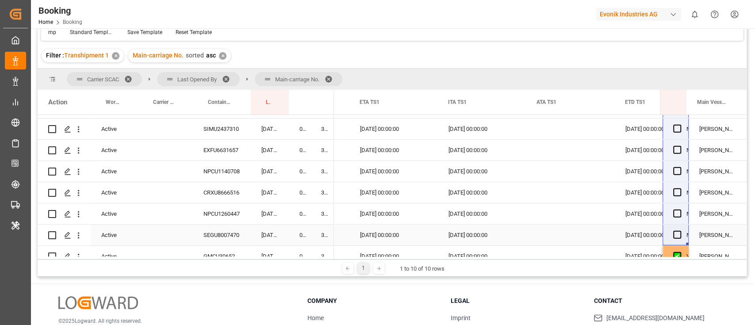
drag, startPoint x: 677, startPoint y: 167, endPoint x: 673, endPoint y: 239, distance: 71.8
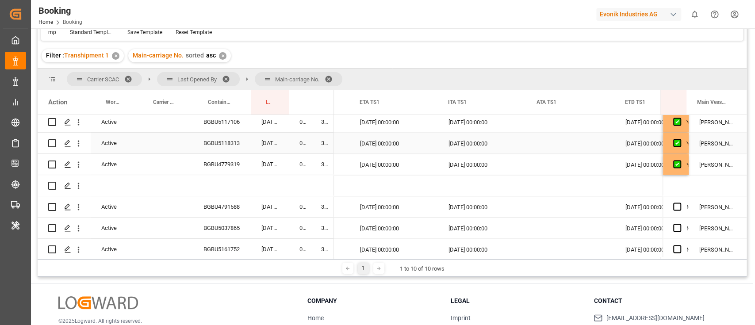
scroll to position [1304, 0]
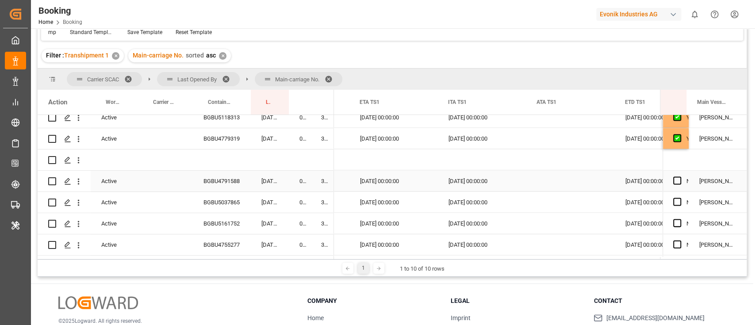
click at [227, 176] on div "BGBU4791588" at bounding box center [222, 181] width 58 height 21
click at [673, 185] on div "Press SPACE to select this row." at bounding box center [679, 181] width 13 height 20
click at [674, 180] on span "Press SPACE to select this row." at bounding box center [677, 181] width 8 height 8
click at [680, 177] on input "Press SPACE to select this row." at bounding box center [680, 177] width 0 height 0
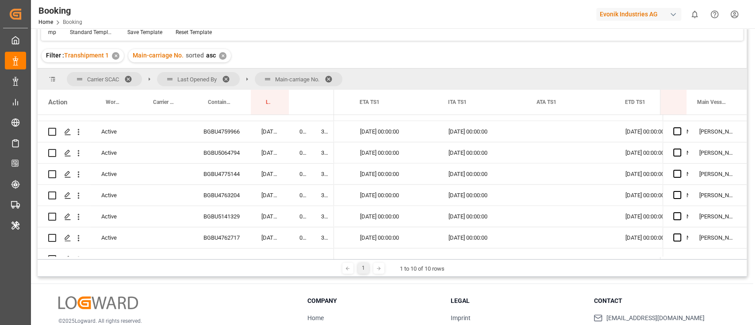
scroll to position [1551, 0]
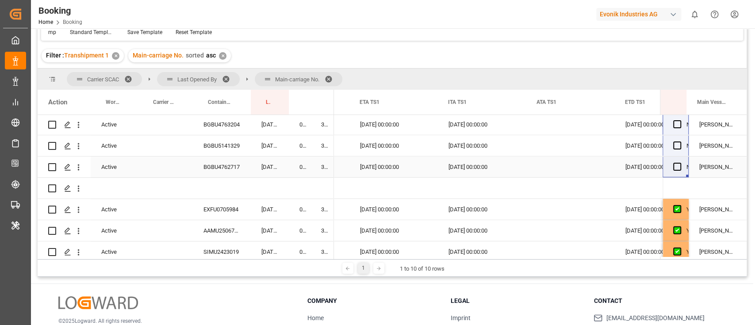
drag, startPoint x: 675, startPoint y: 189, endPoint x: 673, endPoint y: 161, distance: 28.4
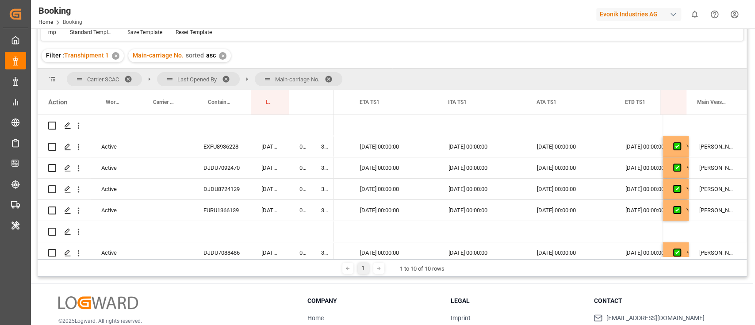
scroll to position [77, 0]
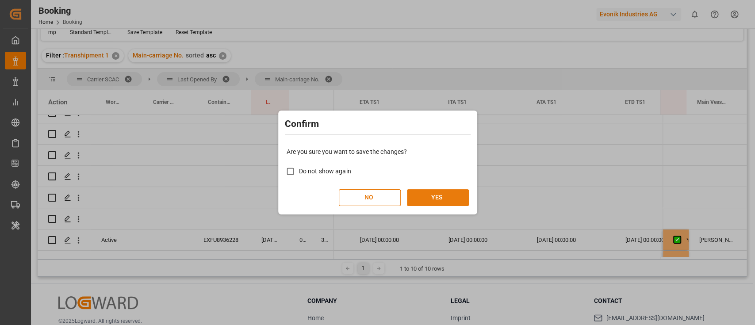
click at [452, 197] on button "YES" at bounding box center [438, 197] width 62 height 17
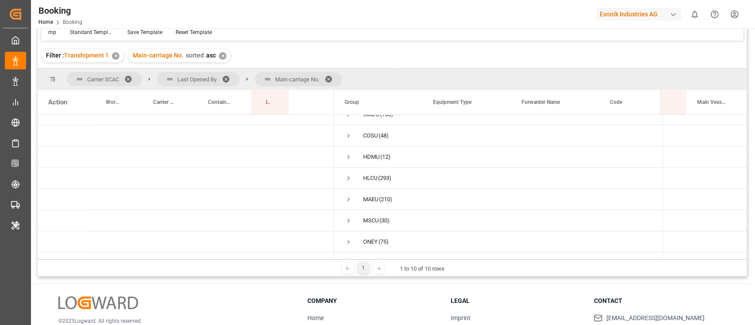
scroll to position [14, 0]
click at [349, 216] on span "Press SPACE to select this row." at bounding box center [349, 218] width 8 height 8
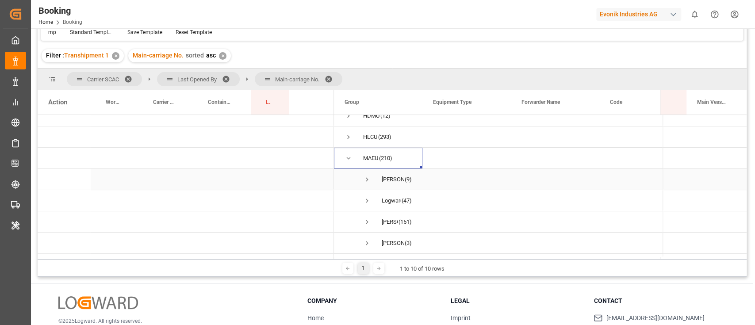
click at [367, 174] on span "Press SPACE to select this row." at bounding box center [367, 179] width 8 height 20
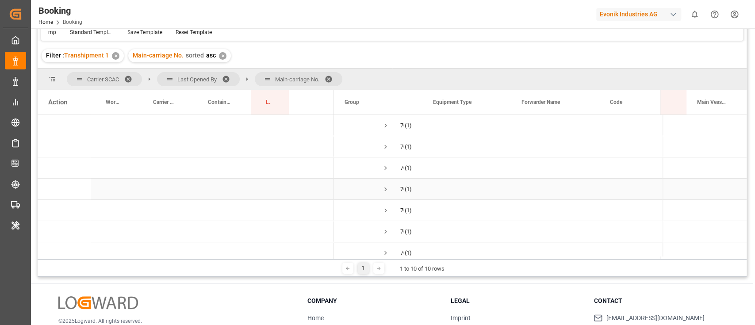
scroll to position [132, 0]
click at [333, 76] on span at bounding box center [332, 79] width 14 height 8
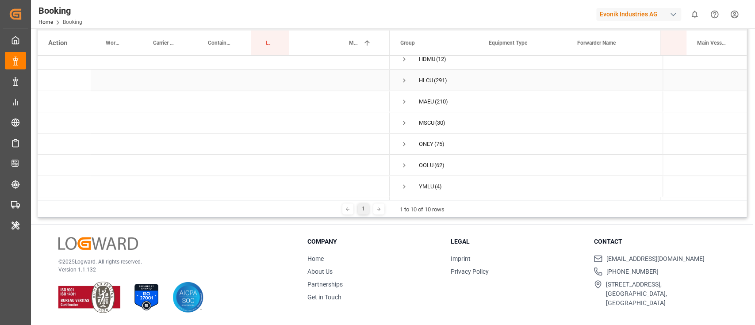
scroll to position [72, 0]
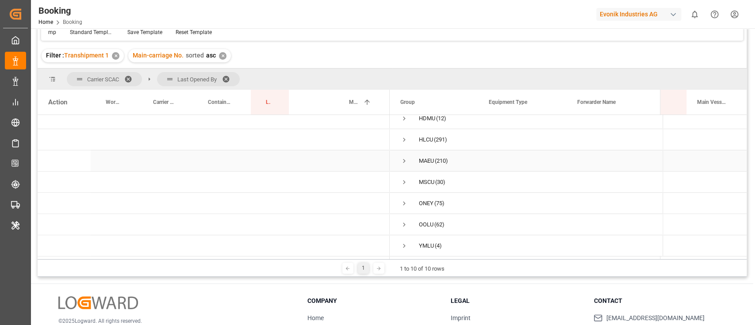
click at [405, 159] on span "Press SPACE to select this row." at bounding box center [404, 161] width 8 height 8
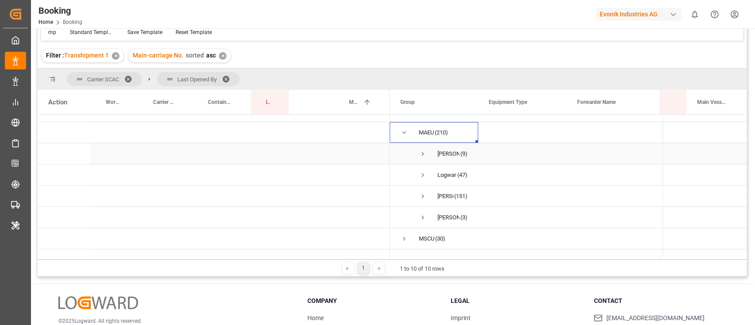
click at [422, 152] on span "Press SPACE to select this row." at bounding box center [423, 154] width 8 height 8
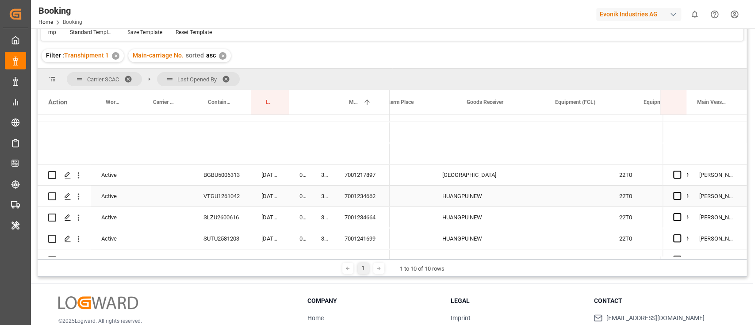
scroll to position [0, 1565]
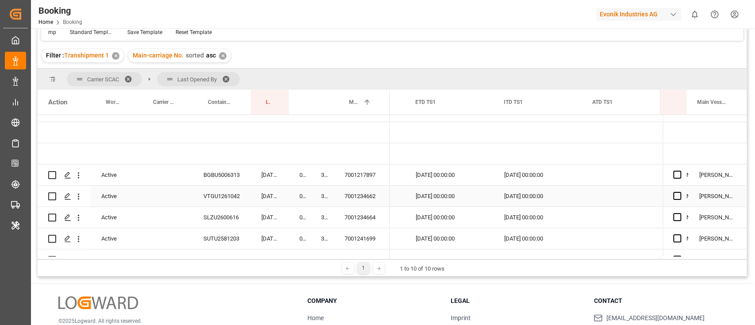
click at [215, 176] on div "BGBU5006313" at bounding box center [222, 175] width 58 height 21
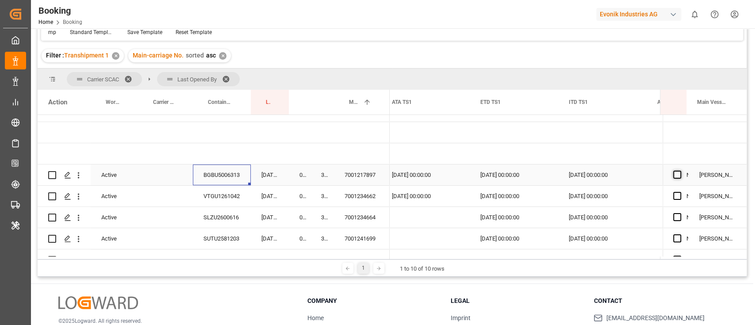
click at [676, 172] on span "Press SPACE to select this row." at bounding box center [677, 175] width 8 height 8
click at [680, 171] on input "Press SPACE to select this row." at bounding box center [680, 171] width 0 height 0
click at [222, 197] on div "VTGU1261042" at bounding box center [222, 196] width 58 height 21
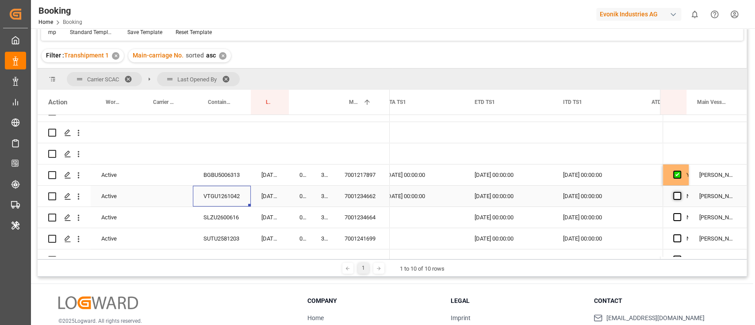
click at [673, 196] on span "Press SPACE to select this row." at bounding box center [677, 196] width 8 height 8
click at [680, 192] on input "Press SPACE to select this row." at bounding box center [680, 192] width 0 height 0
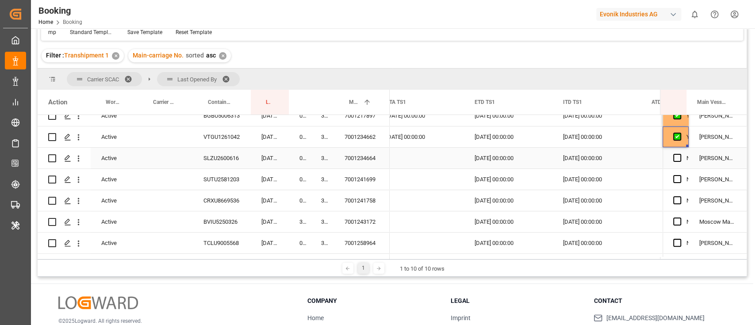
click at [205, 158] on div "SLZU2600616" at bounding box center [222, 158] width 58 height 21
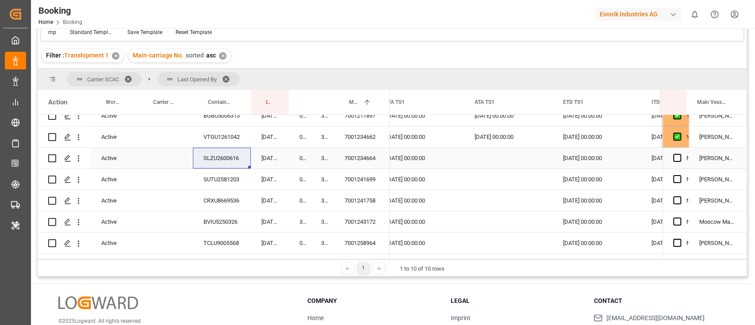
scroll to position [0, 9360]
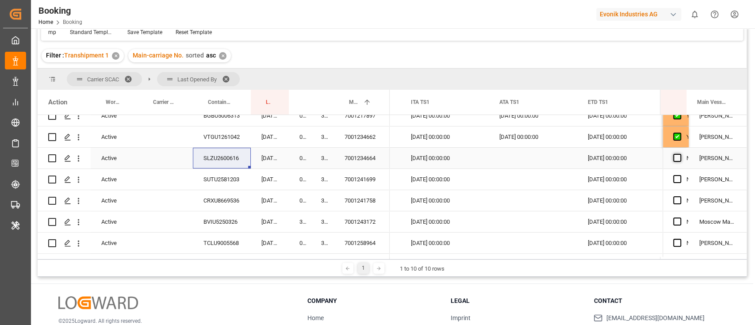
click at [674, 160] on span "Press SPACE to select this row." at bounding box center [677, 158] width 8 height 8
click at [680, 154] on input "Press SPACE to select this row." at bounding box center [680, 154] width 0 height 0
click at [673, 177] on span "Press SPACE to select this row." at bounding box center [677, 179] width 8 height 8
click at [680, 175] on input "Press SPACE to select this row." at bounding box center [680, 175] width 0 height 0
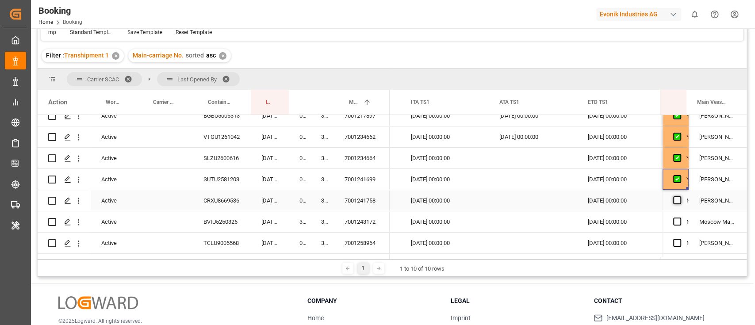
click at [673, 201] on span "Press SPACE to select this row." at bounding box center [677, 200] width 8 height 8
click at [680, 196] on input "Press SPACE to select this row." at bounding box center [680, 196] width 0 height 0
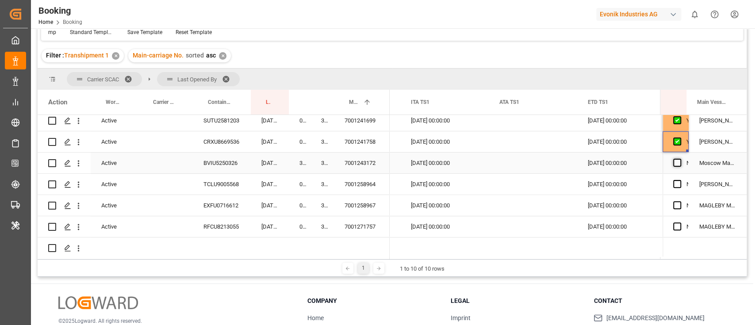
click at [675, 161] on span "Press SPACE to select this row." at bounding box center [677, 163] width 8 height 8
click at [680, 159] on input "Press SPACE to select this row." at bounding box center [680, 159] width 0 height 0
click at [675, 181] on span "Press SPACE to select this row." at bounding box center [677, 184] width 8 height 8
click at [680, 180] on input "Press SPACE to select this row." at bounding box center [680, 180] width 0 height 0
click at [673, 204] on span "Press SPACE to select this row." at bounding box center [677, 205] width 8 height 8
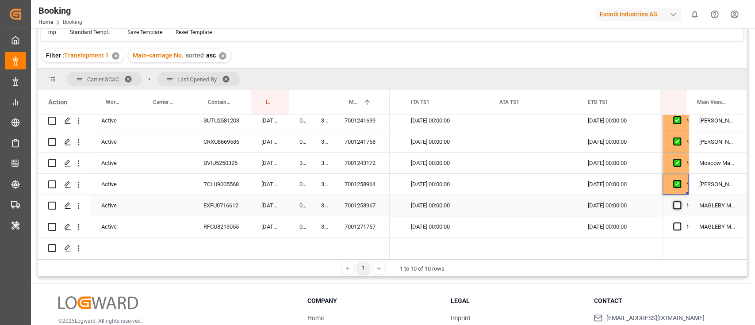
click at [680, 201] on input "Press SPACE to select this row." at bounding box center [680, 201] width 0 height 0
click at [79, 233] on button "open menu" at bounding box center [78, 227] width 9 height 17
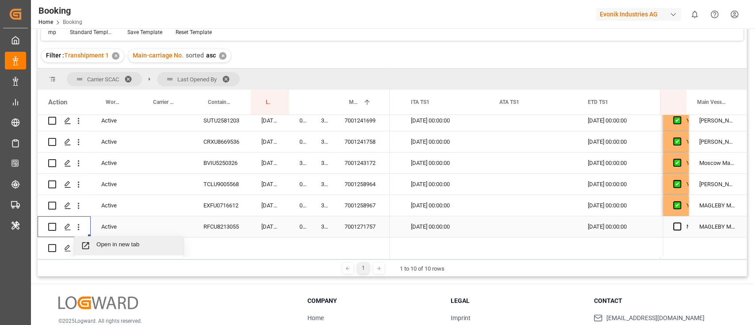
click at [115, 244] on span "Open in new tab" at bounding box center [136, 245] width 81 height 9
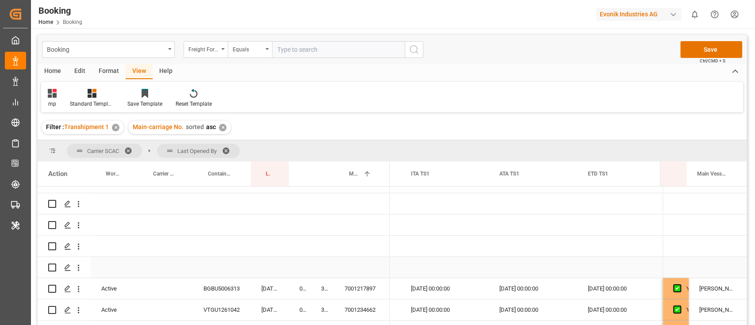
scroll to position [54, 0]
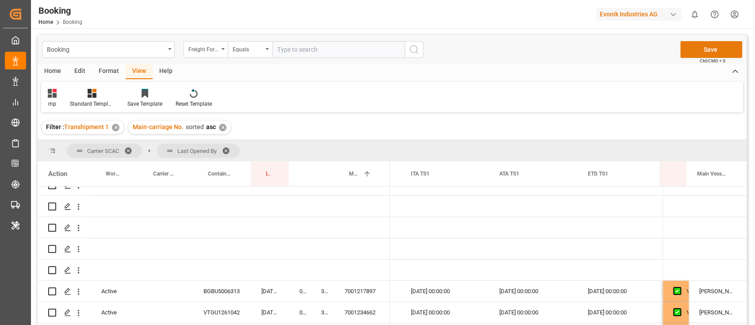
click at [710, 47] on button "Save" at bounding box center [712, 49] width 62 height 17
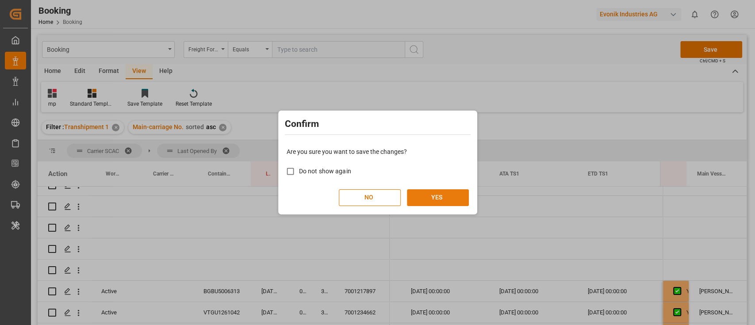
click at [459, 196] on button "YES" at bounding box center [438, 197] width 62 height 17
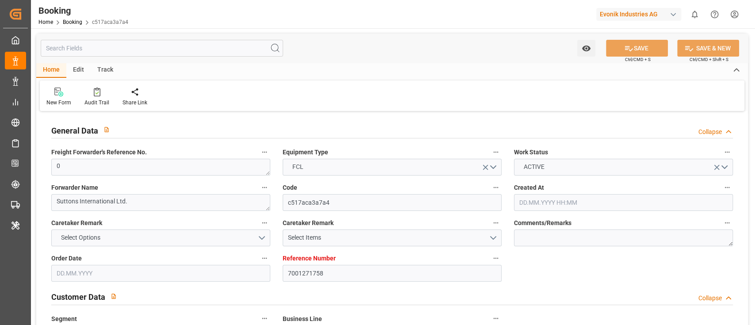
type input "7001271758"
type input "9619957"
type input "Maersk"
type input "Maersk Line AS"
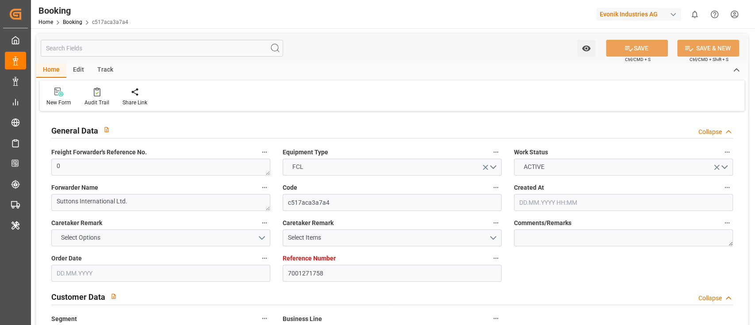
type input "NLRTM"
type input "CNNSA"
type input "MYTPP"
type input "0"
type input "[DATE] 08:35"
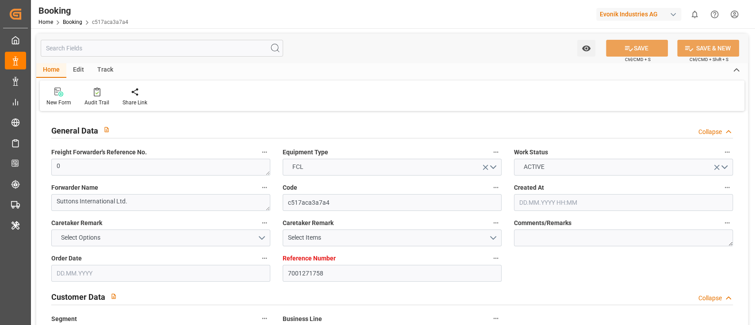
type input "[DATE]"
type input "[DATE] 00:00"
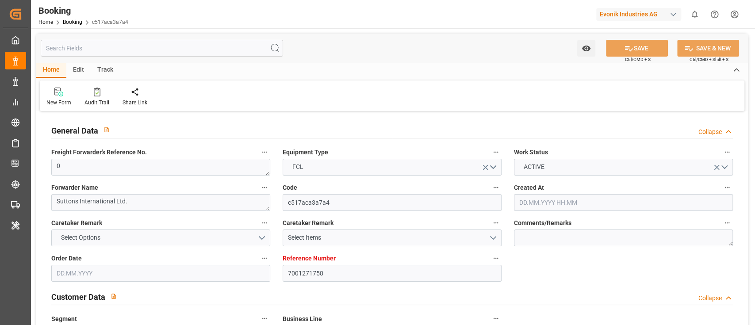
type input "[DATE] 00:00"
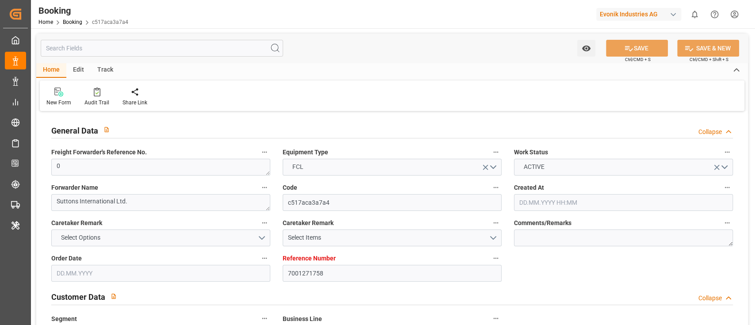
type input "[DATE] 00:00"
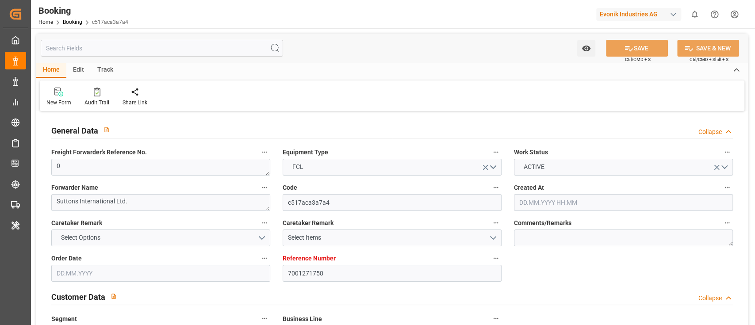
type input "[DATE] 00:00"
type input "[DATE] 09:03"
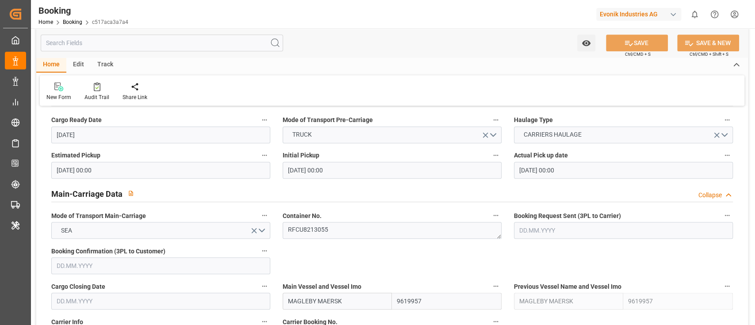
scroll to position [531, 0]
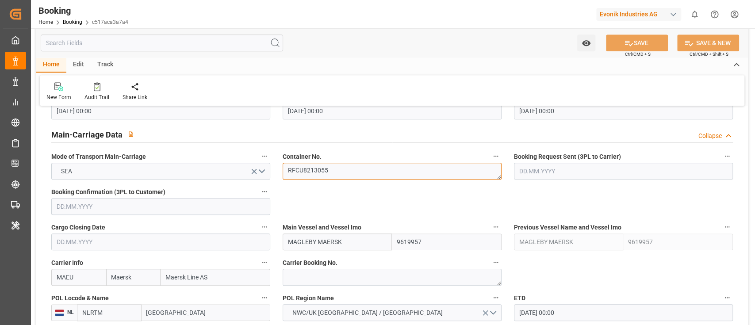
click at [340, 168] on textarea "RFCU8213055" at bounding box center [392, 171] width 219 height 17
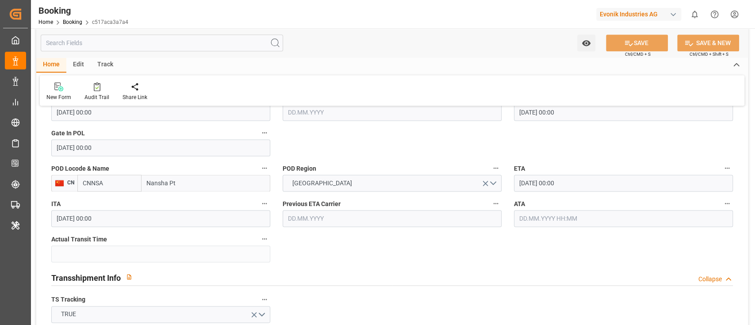
scroll to position [826, 0]
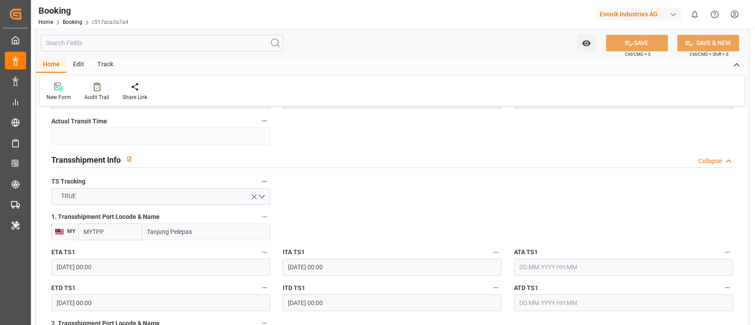
scroll to position [944, 0]
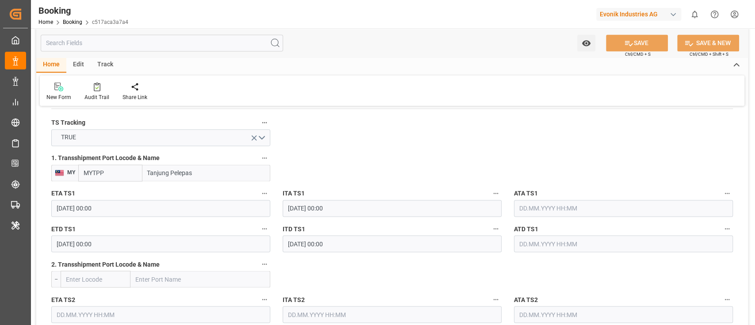
click at [125, 209] on input "[DATE] 00:00" at bounding box center [160, 208] width 219 height 17
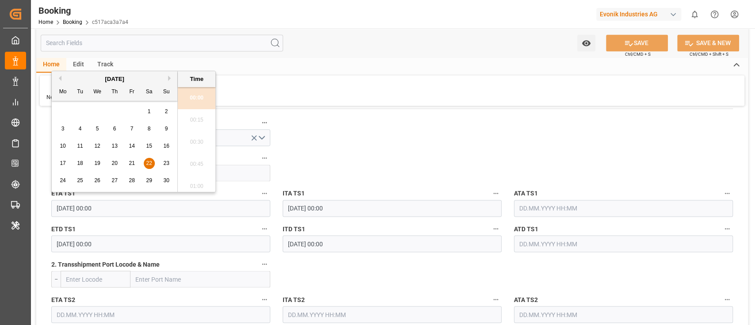
click at [58, 80] on button "Previous Month" at bounding box center [58, 78] width 5 height 5
click at [95, 164] on span "22" at bounding box center [97, 163] width 6 height 6
type input "[DATE] 00:00"
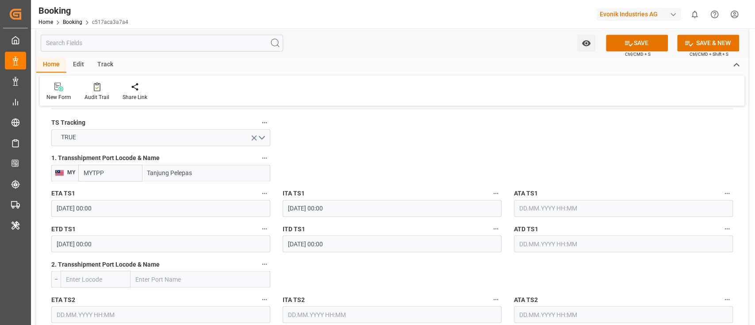
click at [120, 246] on input "[DATE] 00:00" at bounding box center [160, 243] width 219 height 17
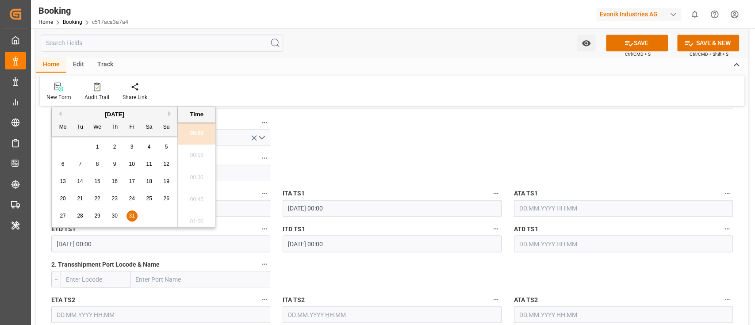
click at [58, 112] on button "Previous Month" at bounding box center [58, 113] width 5 height 5
click at [170, 114] on button "Next Month" at bounding box center [170, 113] width 5 height 5
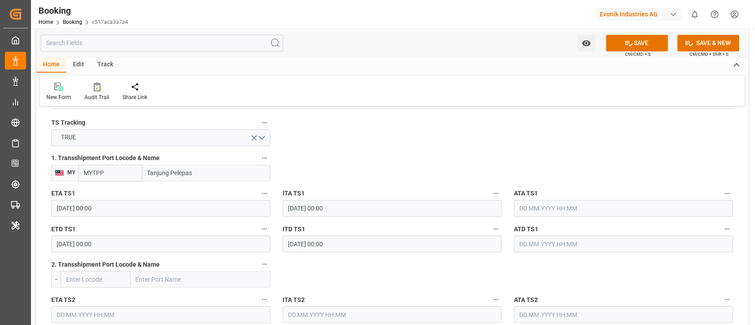
click at [132, 244] on input "[DATE] 00:00" at bounding box center [160, 243] width 219 height 17
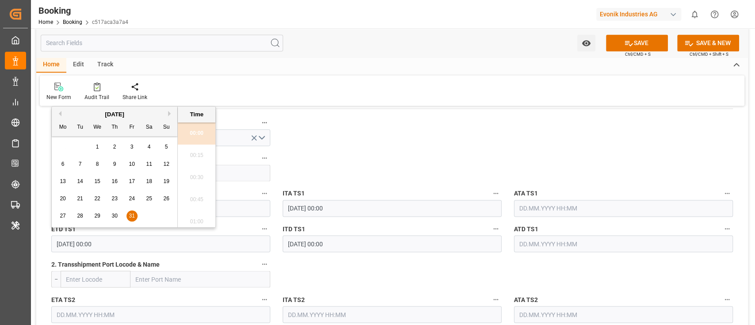
click at [170, 114] on button "Next Month" at bounding box center [170, 113] width 5 height 5
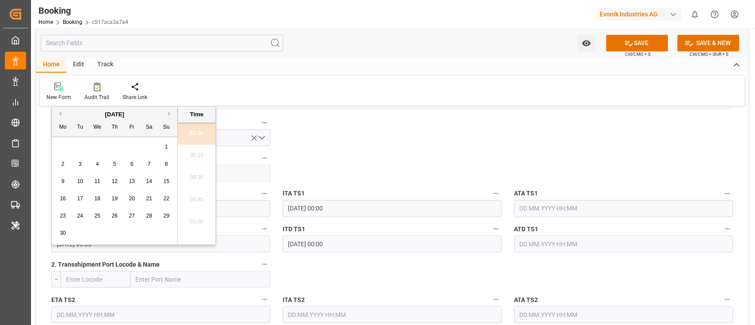
click at [170, 114] on button "Next Month" at bounding box center [170, 113] width 5 height 5
click at [133, 215] on span "31" at bounding box center [132, 216] width 6 height 6
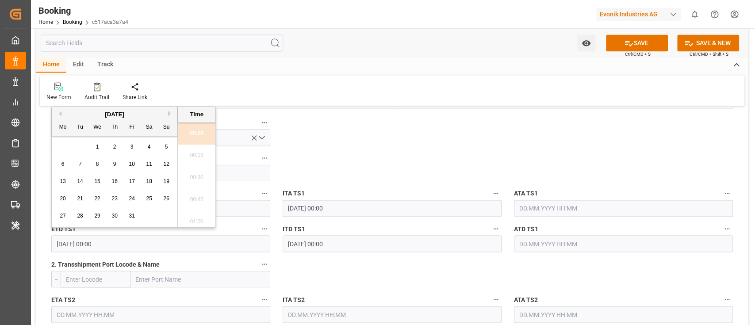
type input "[DATE] 00:00"
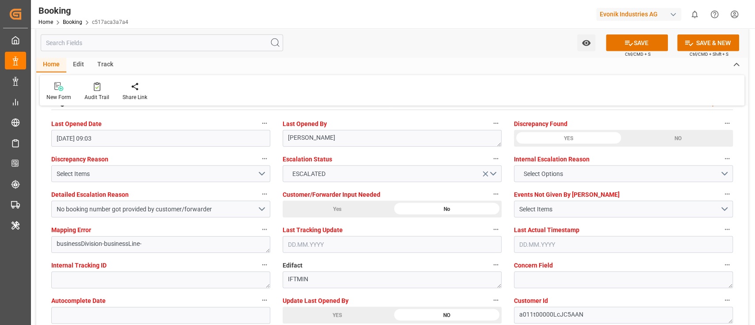
scroll to position [1593, 0]
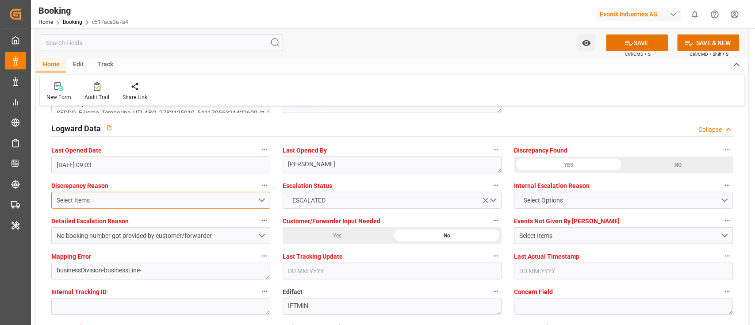
click at [117, 202] on div "Select Items" at bounding box center [157, 200] width 201 height 9
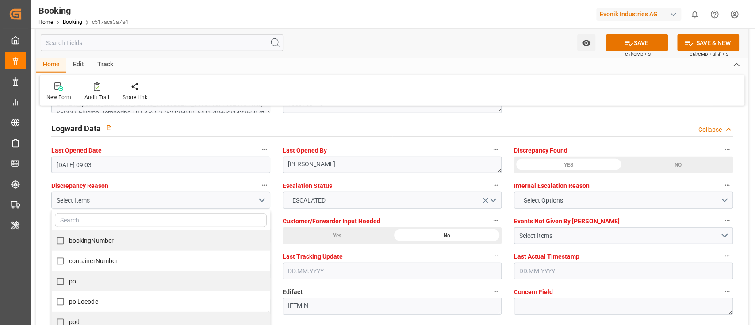
click at [574, 168] on div "YES" at bounding box center [568, 165] width 109 height 17
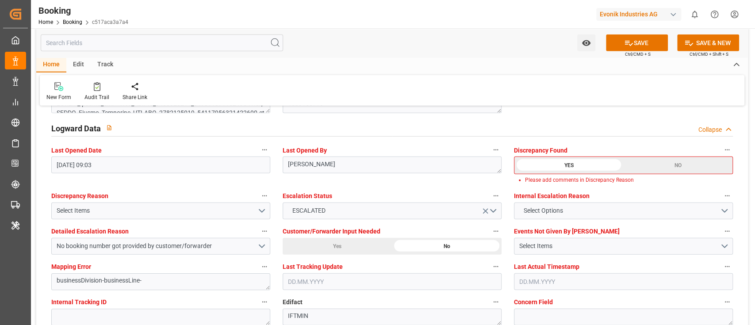
click at [566, 165] on div "YES" at bounding box center [569, 165] width 109 height 17
click at [123, 215] on div "Select Items" at bounding box center [157, 210] width 201 height 9
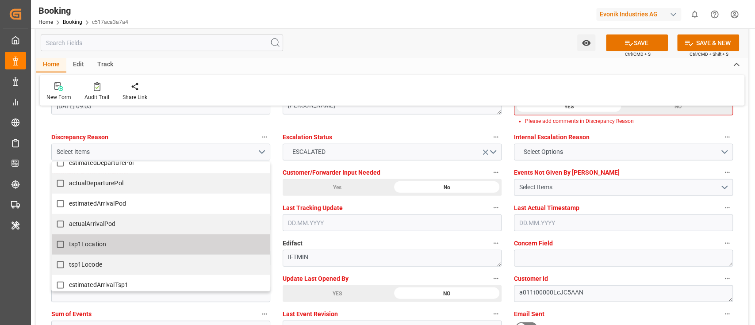
scroll to position [231, 0]
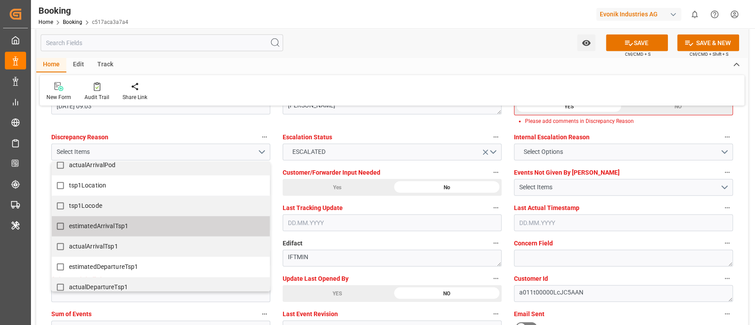
click at [172, 226] on label "estimatedArrivalTsp1" at bounding box center [156, 226] width 209 height 17
checkbox input "true"
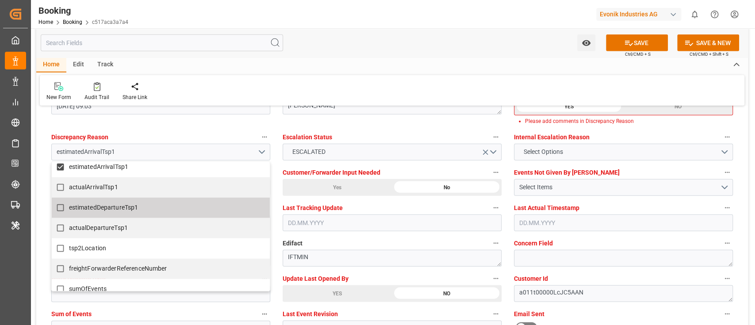
click at [154, 209] on label "estimatedDepartureTsp1" at bounding box center [156, 207] width 209 height 17
checkbox input "true"
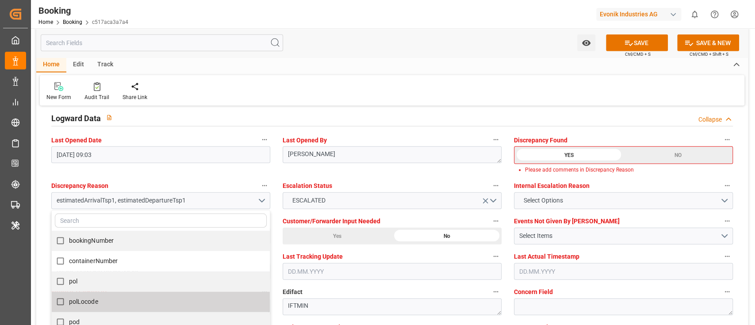
scroll to position [1475, 0]
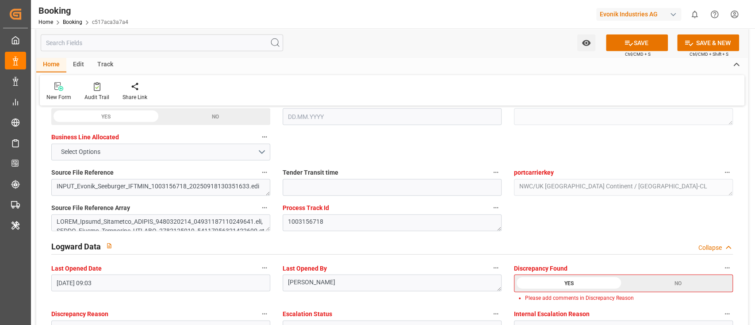
click at [566, 277] on div "YES" at bounding box center [569, 283] width 109 height 17
click at [644, 42] on button "SAVE" at bounding box center [637, 43] width 62 height 17
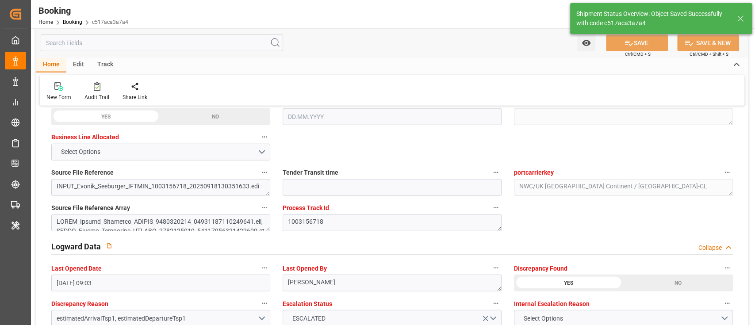
type textarea "[PERSON_NAME]"
type input "[DATE] 09:49"
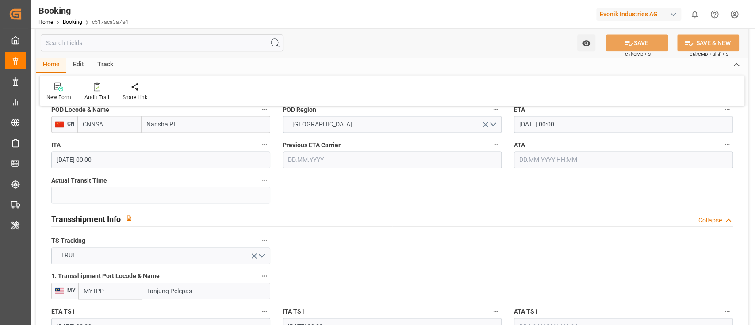
scroll to position [944, 0]
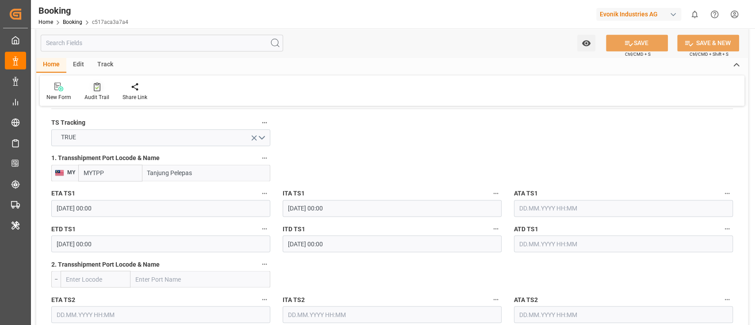
click at [99, 90] on div at bounding box center [97, 86] width 25 height 9
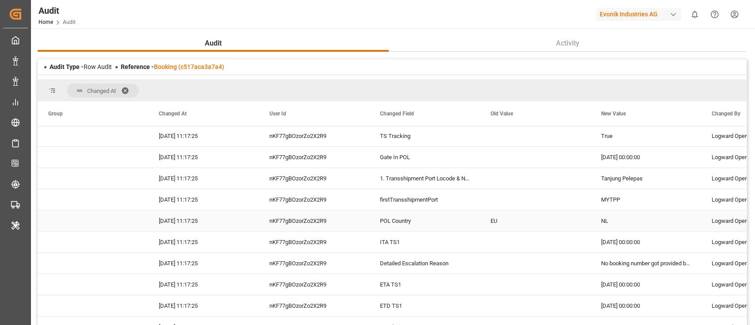
scroll to position [472, 0]
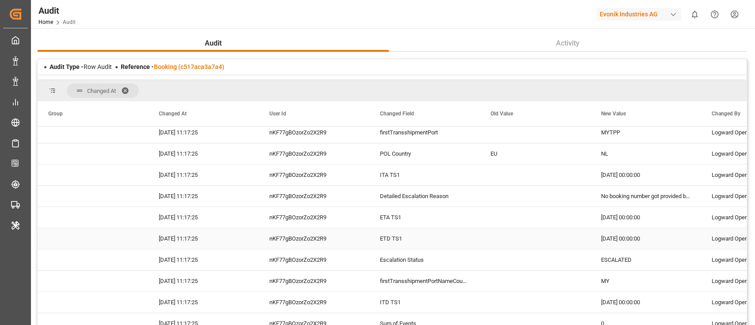
click at [293, 242] on div "nKF77gBOzorZo2X2R9" at bounding box center [314, 238] width 111 height 21
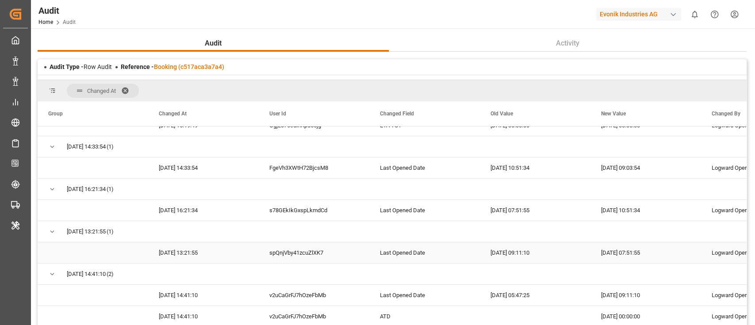
scroll to position [0, 0]
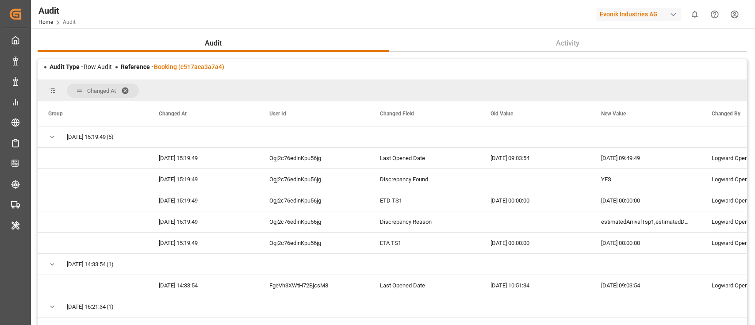
click at [189, 61] on div "Audit Type - Row Audit Reference - Booking (c517aca3a7a4)" at bounding box center [392, 66] width 709 height 15
click at [189, 69] on link "Booking (c517aca3a7a4)" at bounding box center [189, 66] width 70 height 7
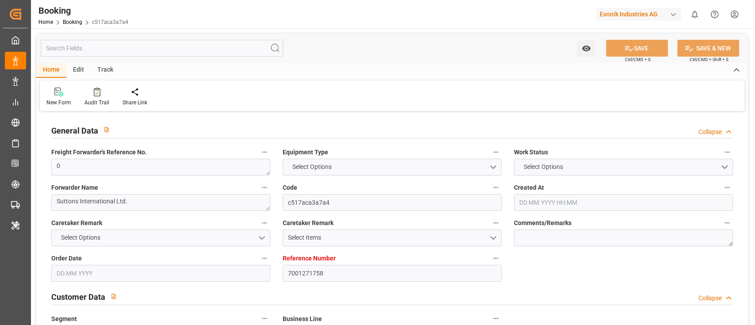
type input "7001271758"
type input "9619957"
type input "Maersk"
type input "Maersk Line AS"
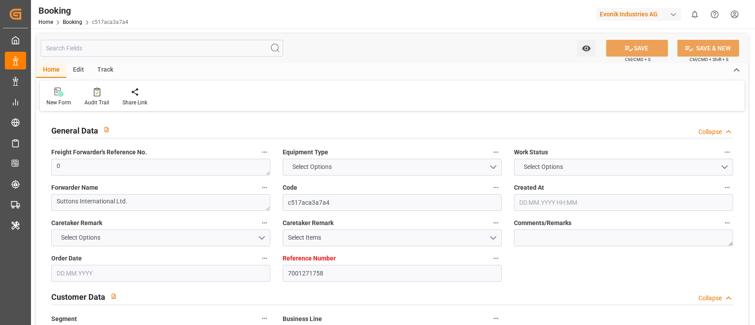
type input "NLRTM"
type input "CNNSA"
type input "MYTPP"
type input "0"
type input "[DATE] 08:35"
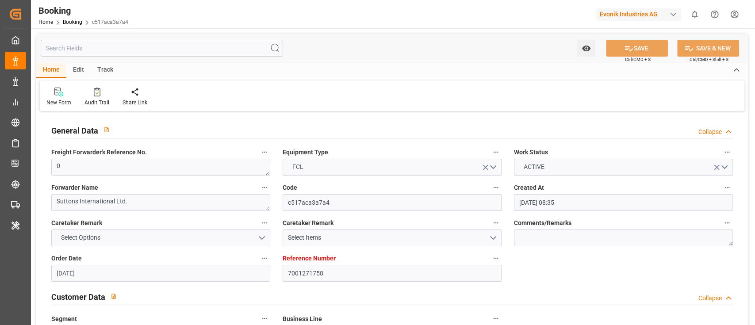
type input "[DATE]"
type input "[DATE] 00:00"
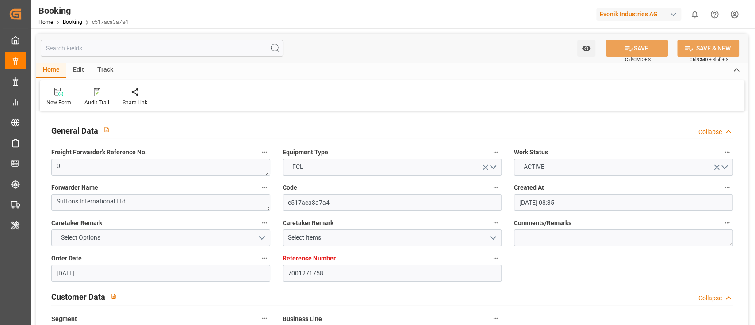
type input "[DATE] 00:00"
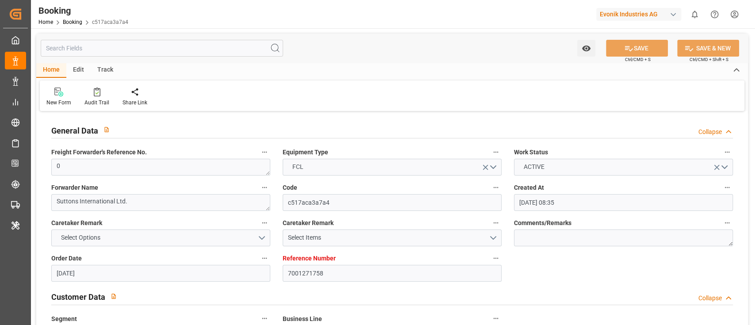
type input "[DATE] 00:00"
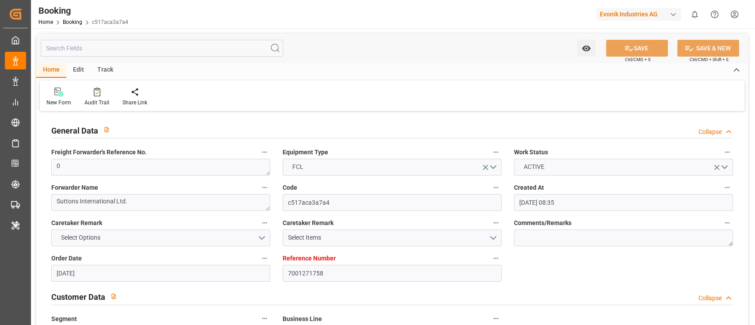
type input "[DATE] 00:00"
type input "[DATE] 09:49"
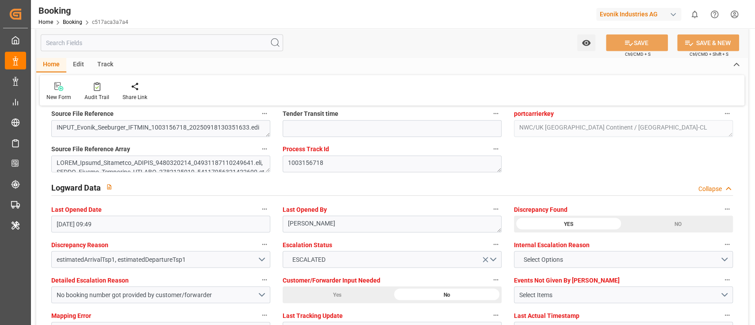
scroll to position [1475, 0]
